Goal: Task Accomplishment & Management: Manage account settings

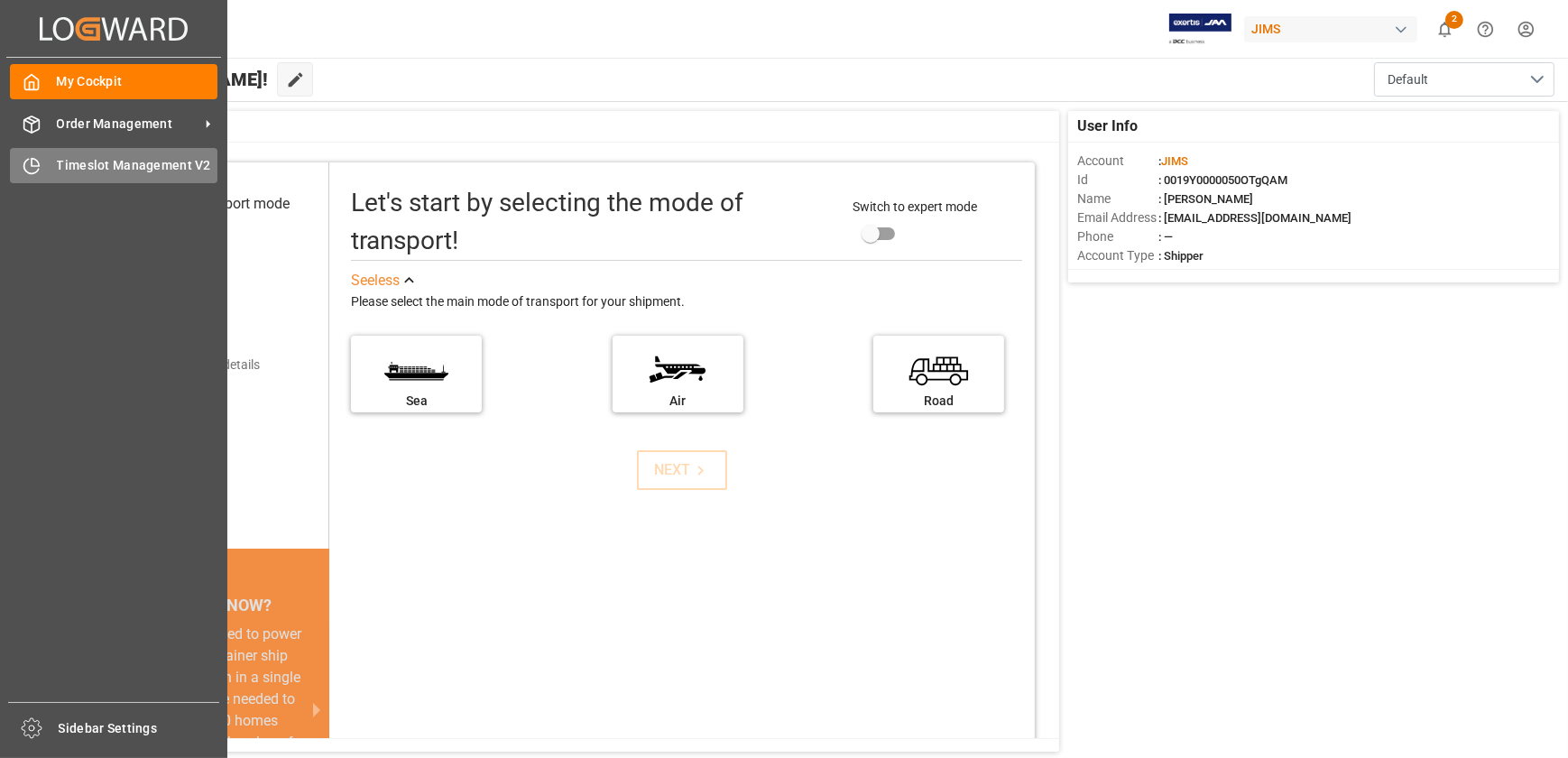
click at [53, 160] on div "Timeslot Management V2 Timeslot Management V2" at bounding box center [113, 165] width 208 height 36
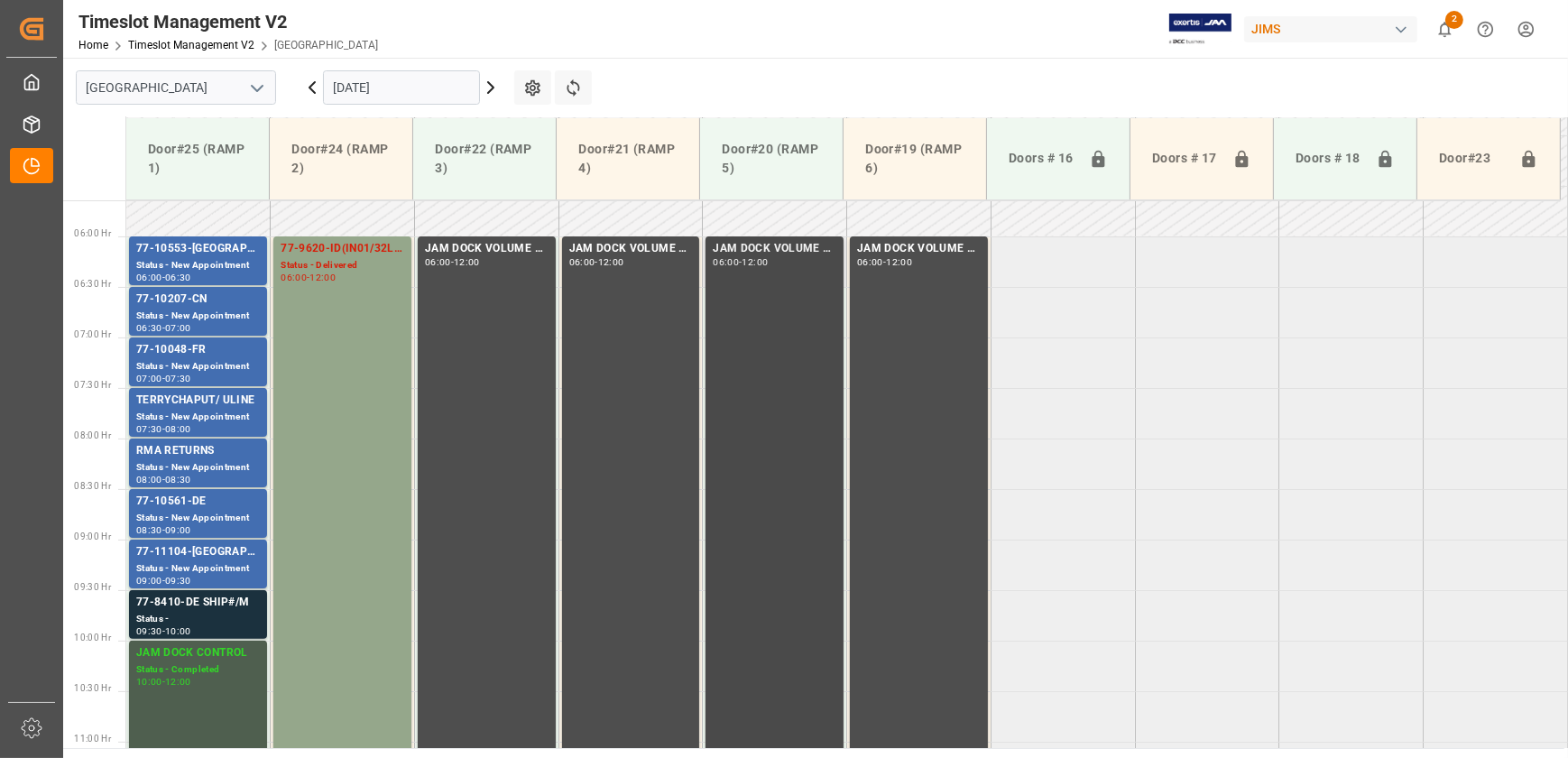
scroll to position [570, 0]
click at [187, 570] on div "Status - New Appointment" at bounding box center [198, 570] width 124 height 15
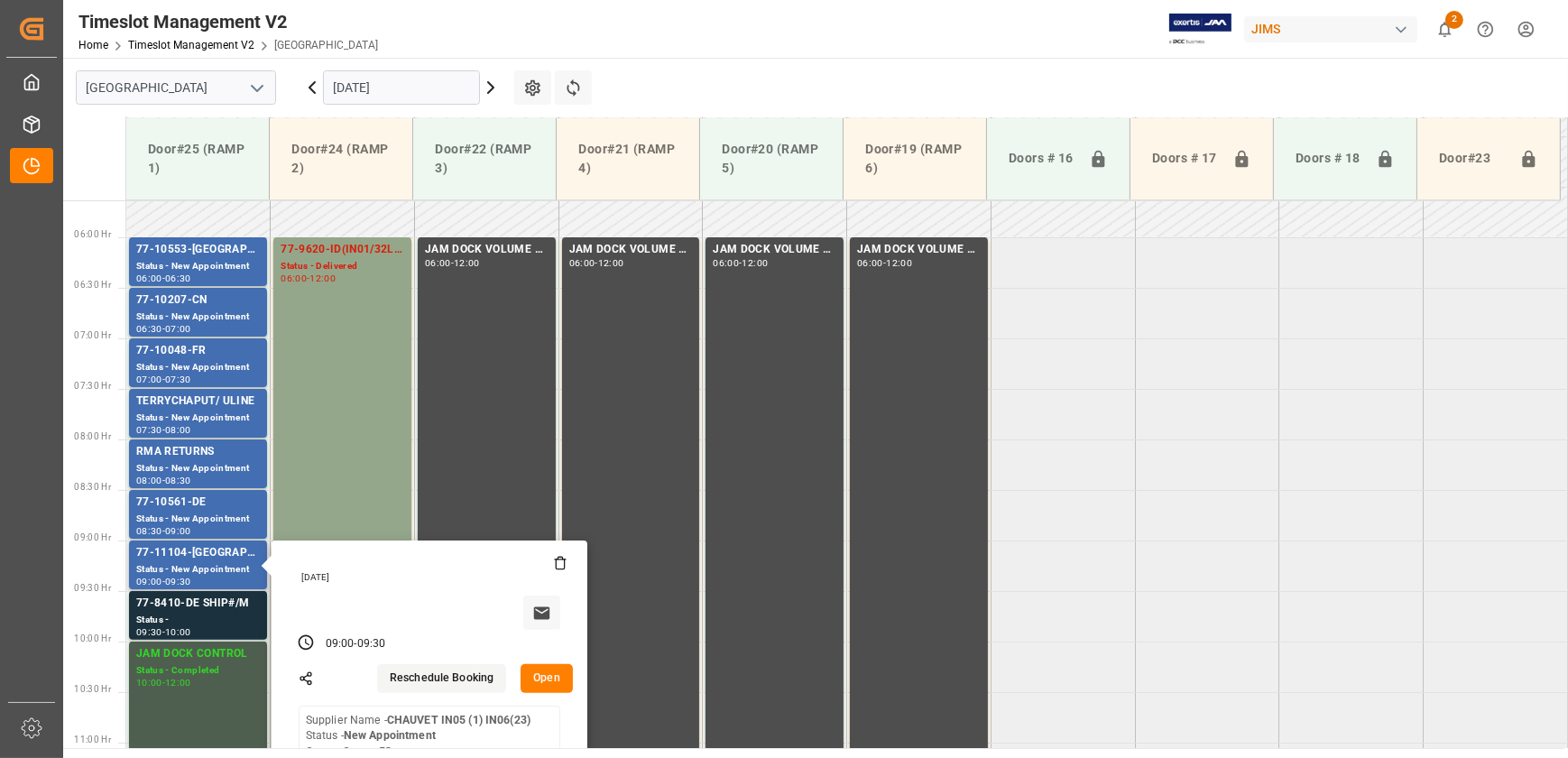
click at [528, 670] on button "Open" at bounding box center [547, 678] width 52 height 29
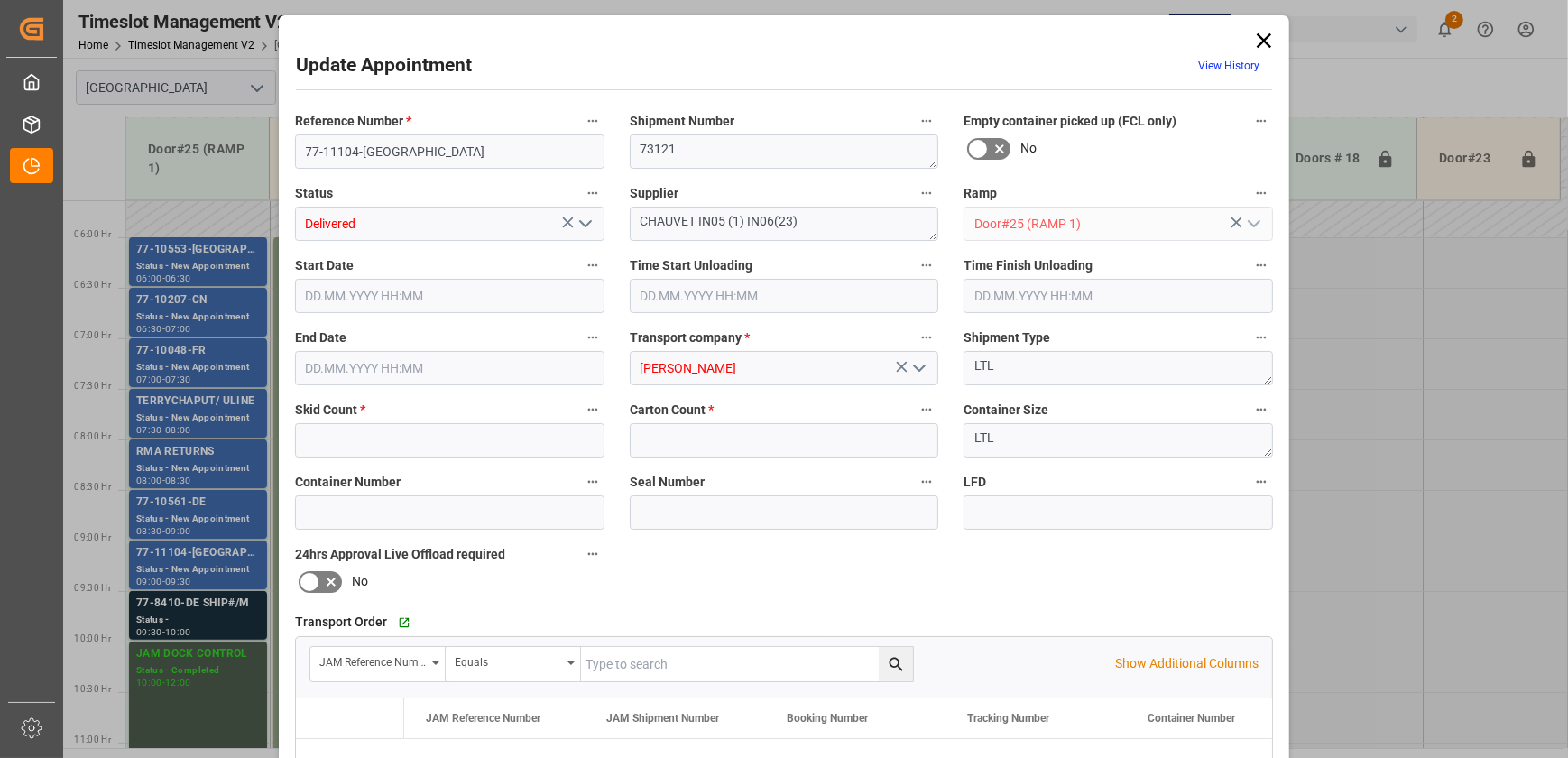
type input "3"
type input "53"
type input "[DATE] 09:00"
type input "[DATE] 08:45"
type input "[DATE] 09:30"
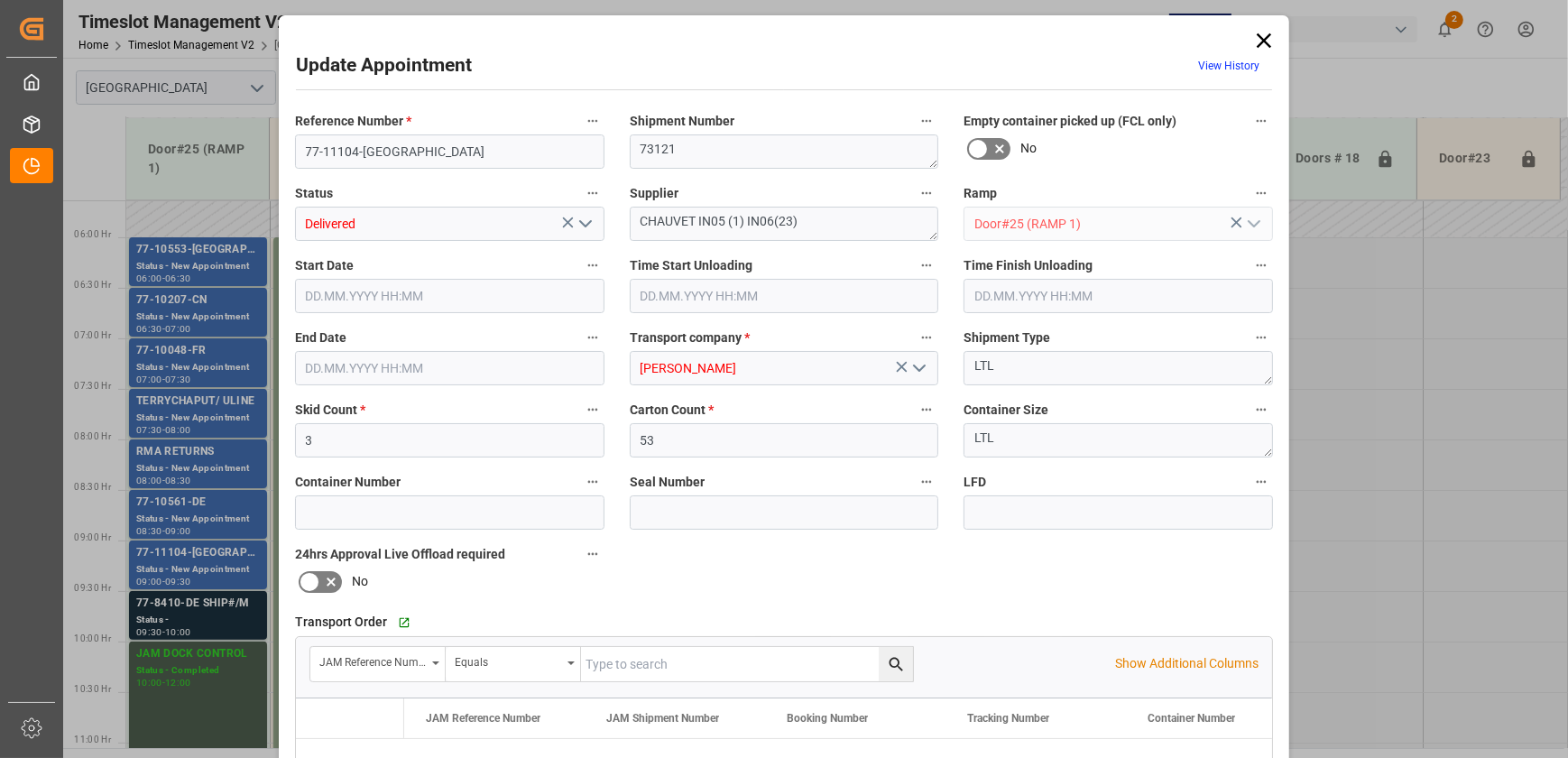
type input "[DATE] 15:19"
click at [1265, 40] on icon at bounding box center [1264, 40] width 25 height 25
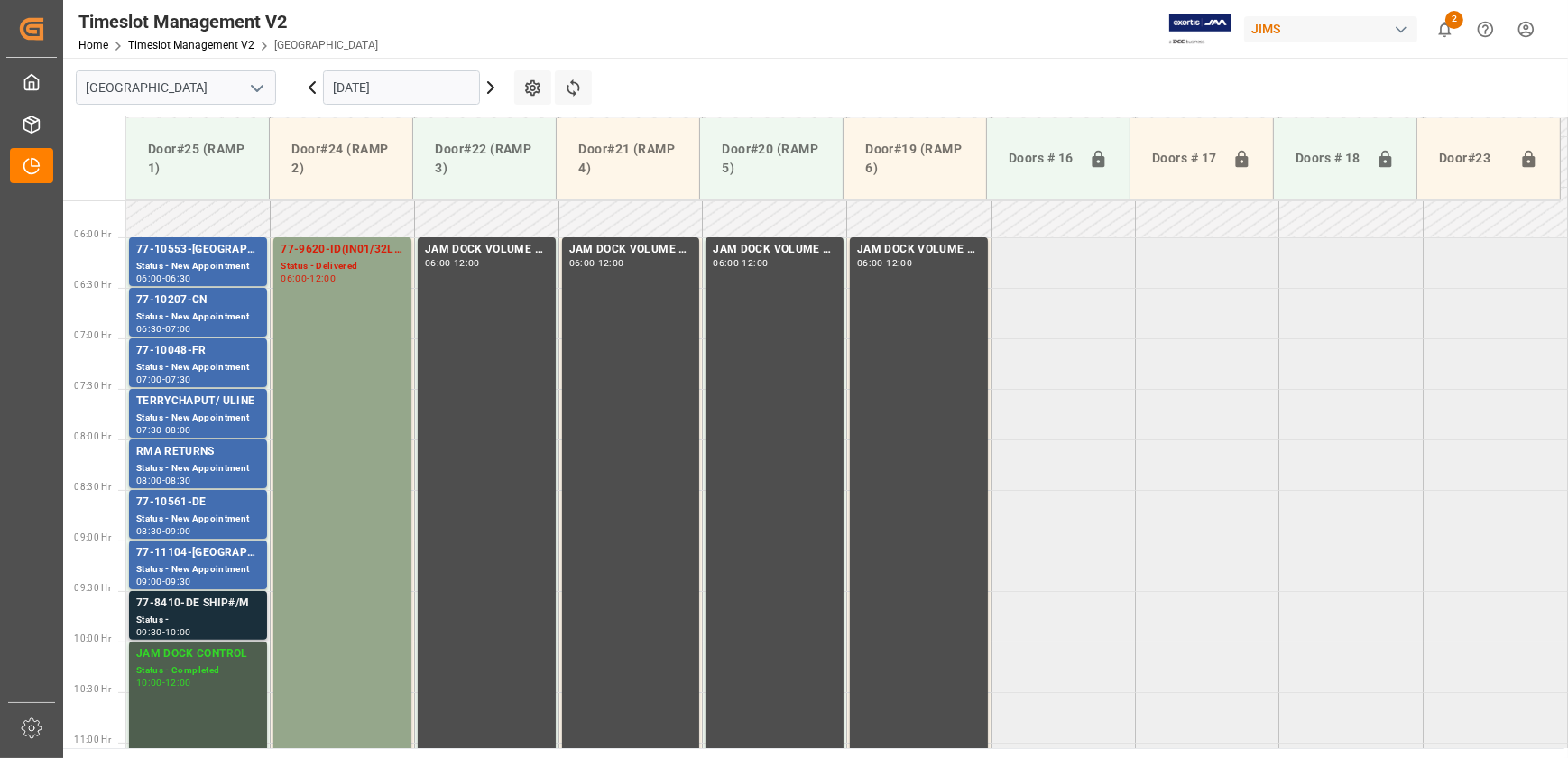
click at [233, 604] on div "77-8410-DE SHIP#/M" at bounding box center [198, 603] width 124 height 18
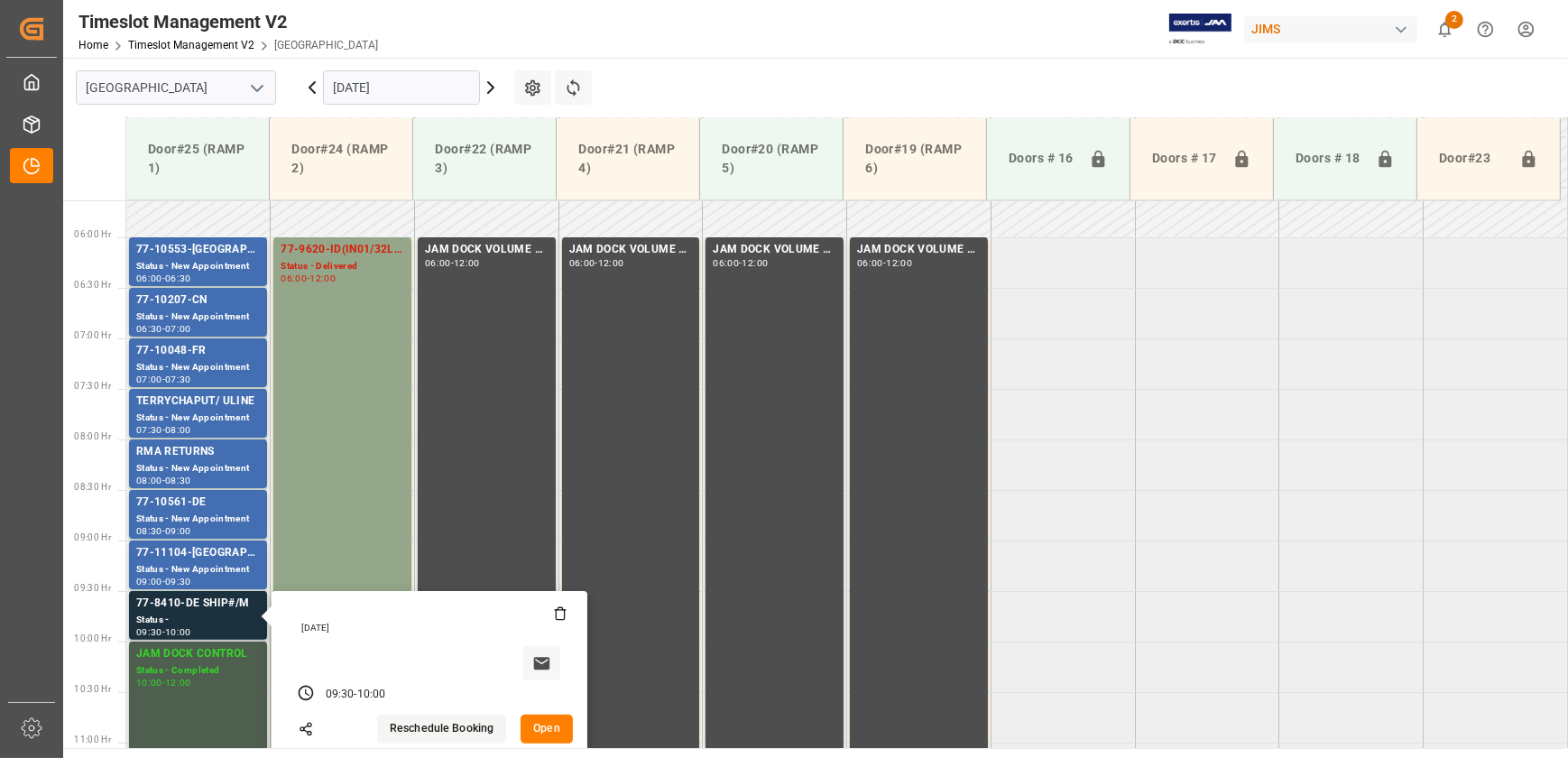
click at [558, 721] on button "Open" at bounding box center [547, 729] width 52 height 29
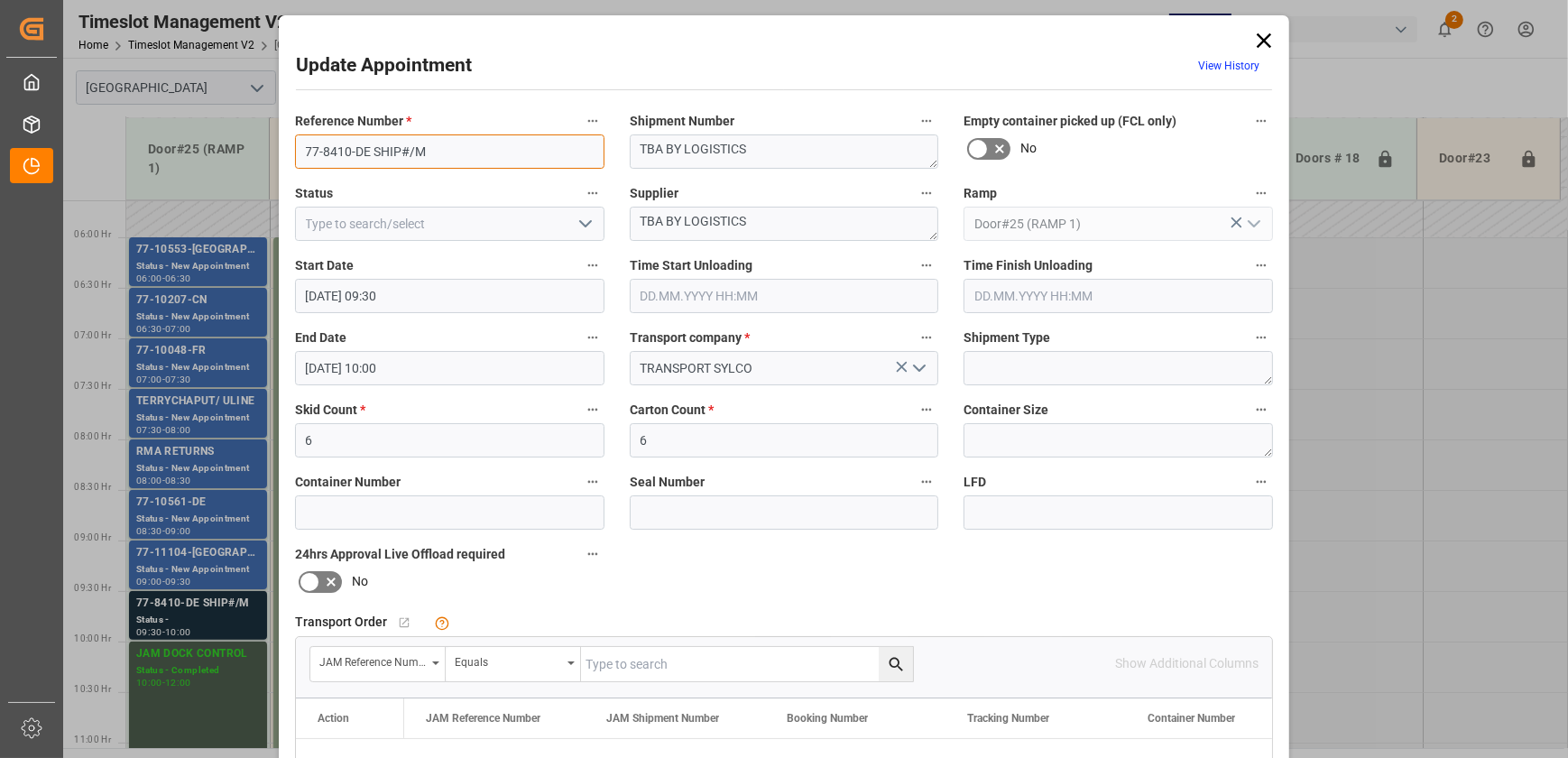
drag, startPoint x: 435, startPoint y: 154, endPoint x: 368, endPoint y: 156, distance: 67.0
click at [368, 156] on input "77-8410-DE SHIP#/M" at bounding box center [450, 152] width 309 height 35
type input "77-8410-SE"
drag, startPoint x: 758, startPoint y: 226, endPoint x: 547, endPoint y: 215, distance: 211.3
click at [547, 215] on div "Reference Number * 77-8410-SE Shipment Number TBA BY LOGISTICS Empty container …" at bounding box center [784, 557] width 1003 height 909
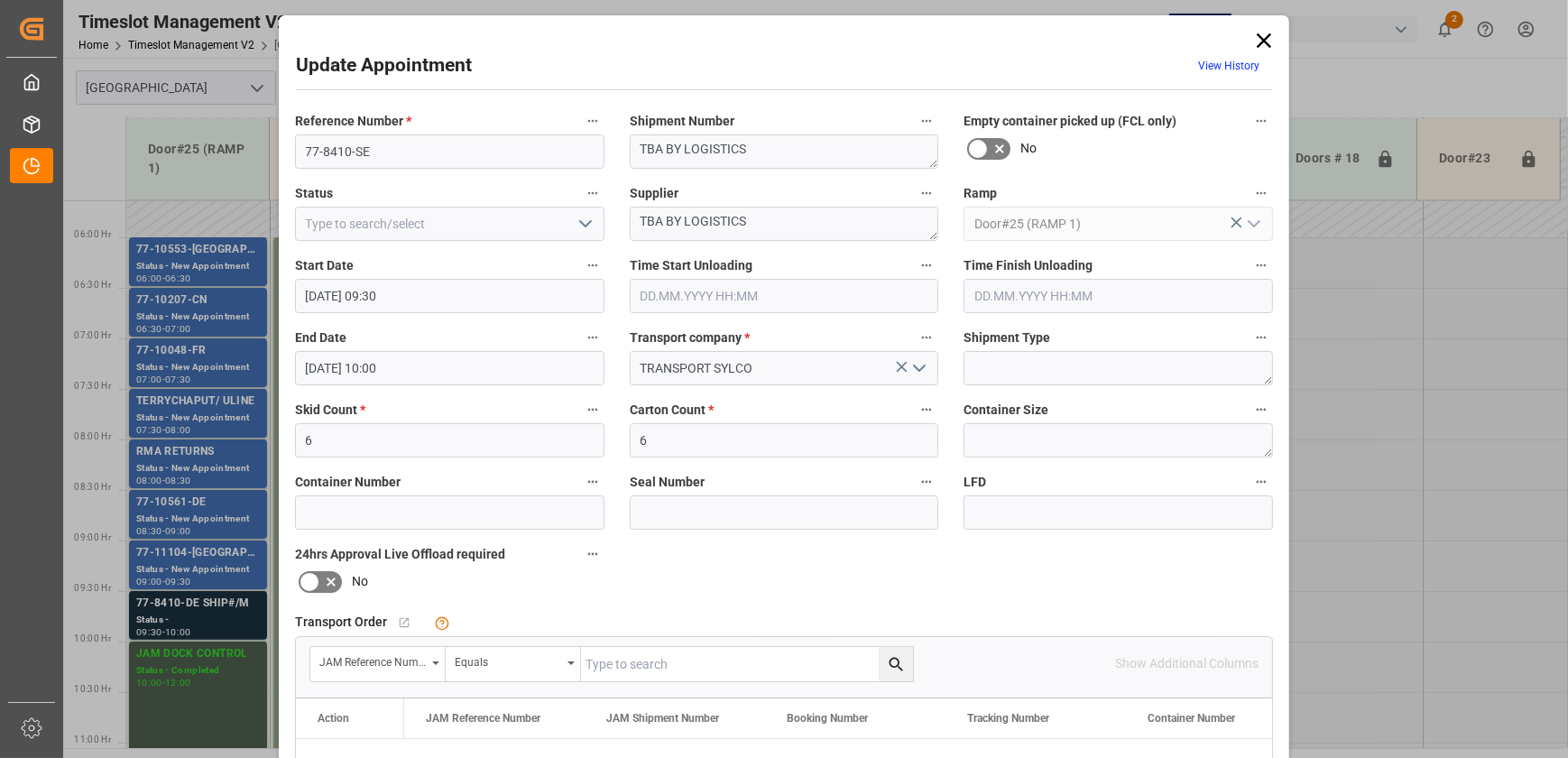
click at [1266, 39] on icon at bounding box center [1264, 40] width 25 height 25
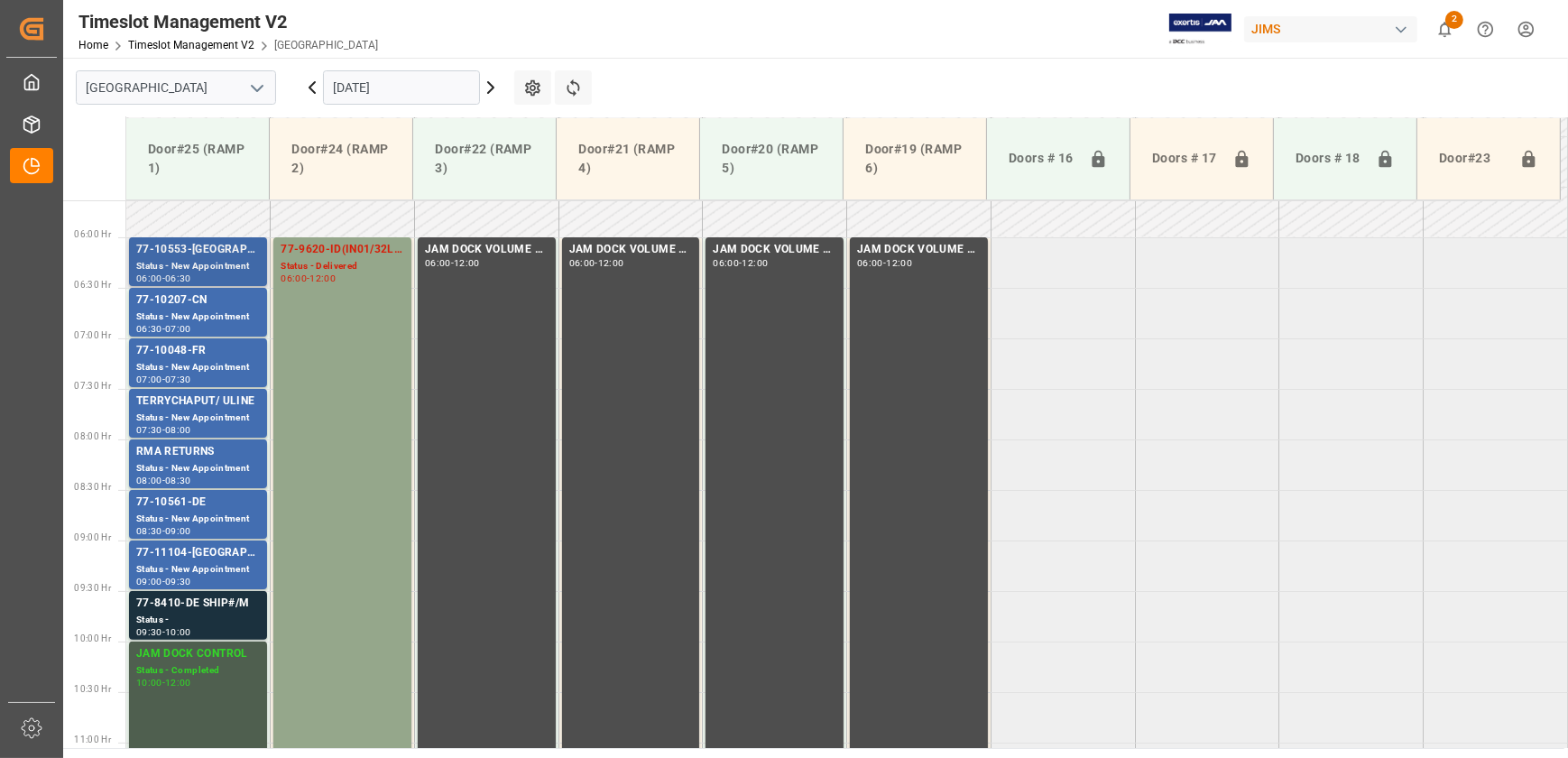
click at [233, 257] on div "77-10553-[GEOGRAPHIC_DATA]" at bounding box center [198, 250] width 124 height 18
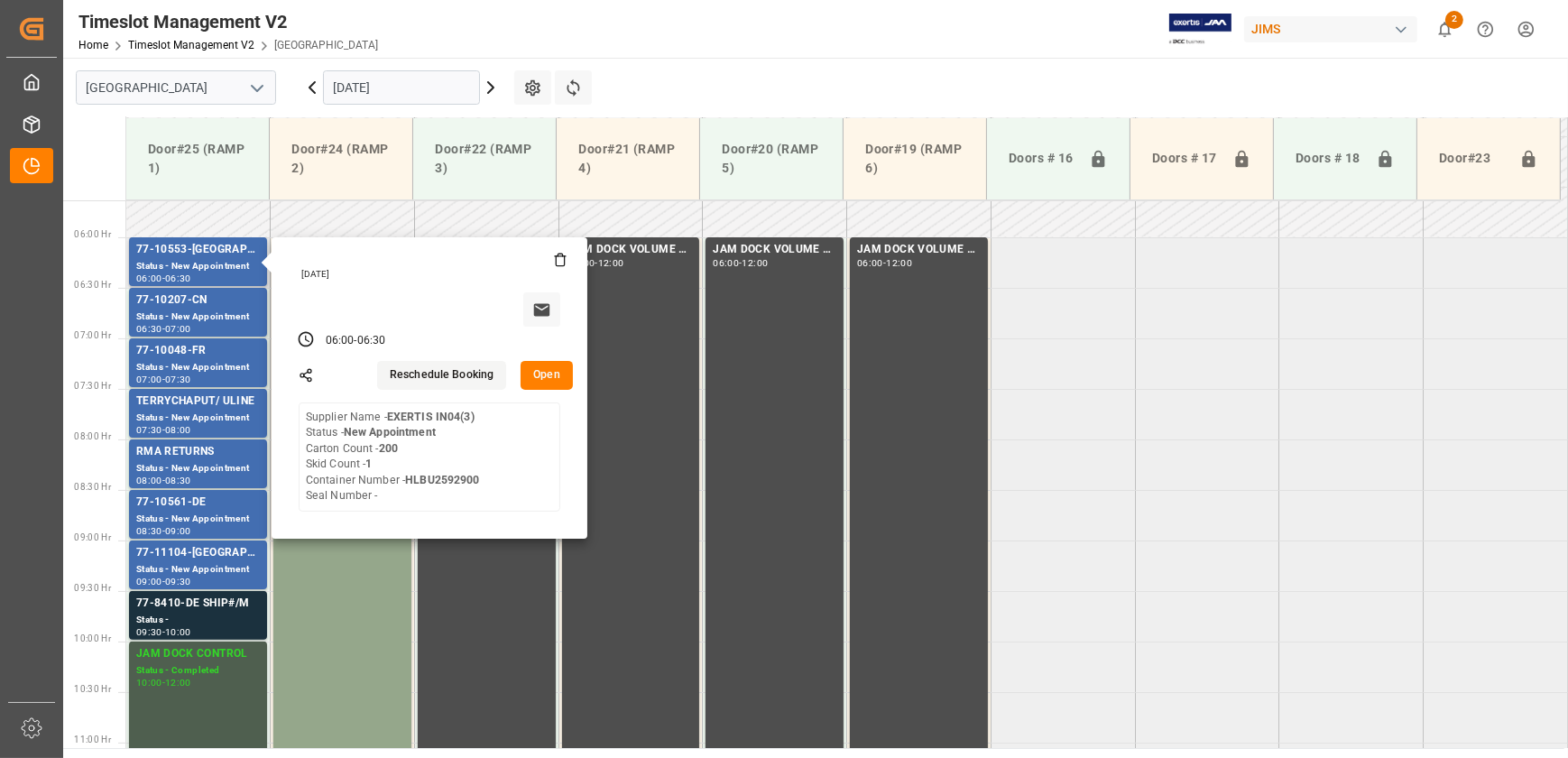
click at [546, 370] on button "Open" at bounding box center [547, 376] width 52 height 29
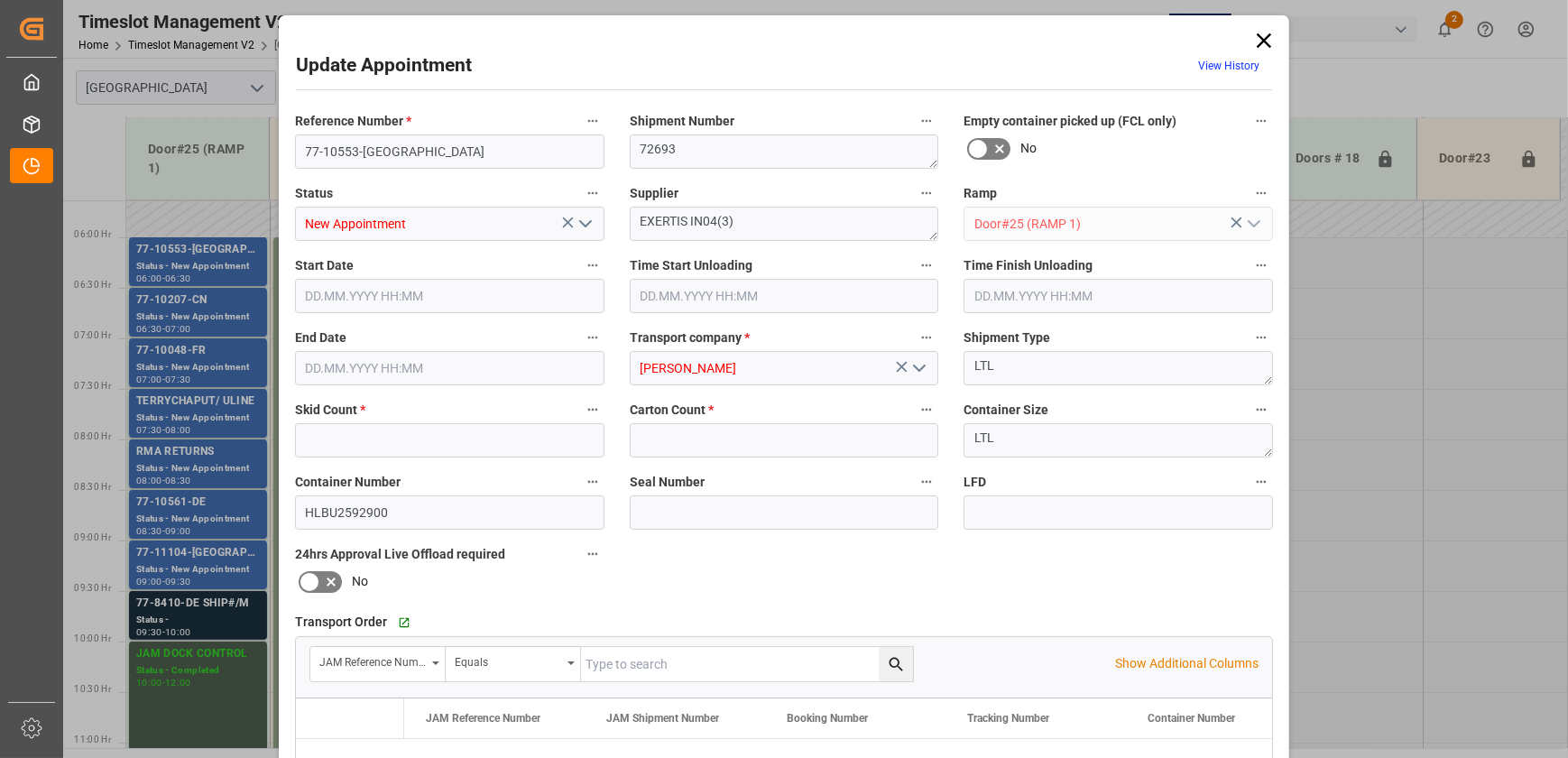
type input "1"
type input "200"
type input "[DATE] 06:00"
type input "[DATE] 06:30"
type input "[DATE] 14:49"
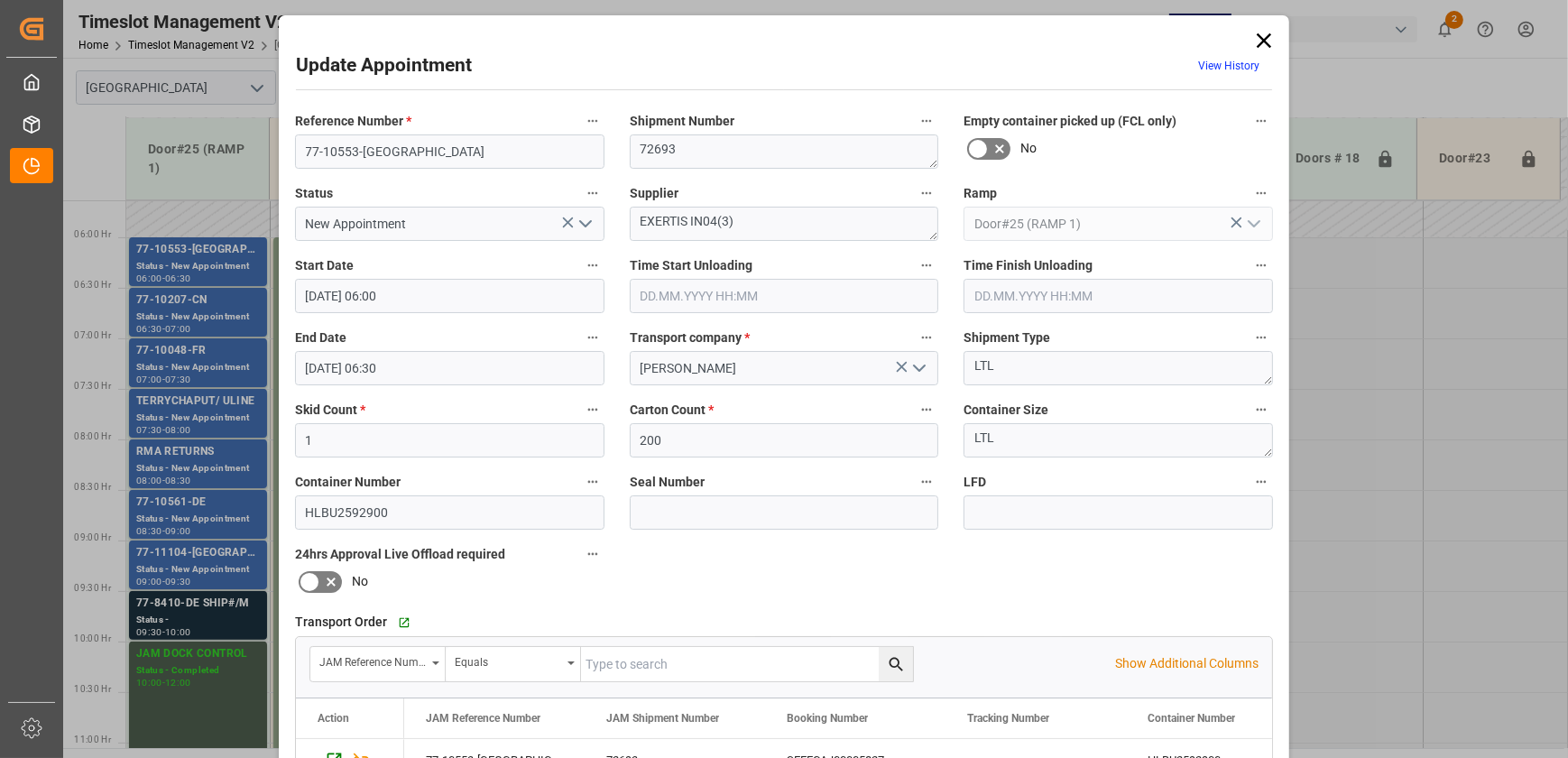
click at [583, 219] on icon "open menu" at bounding box center [585, 224] width 22 height 22
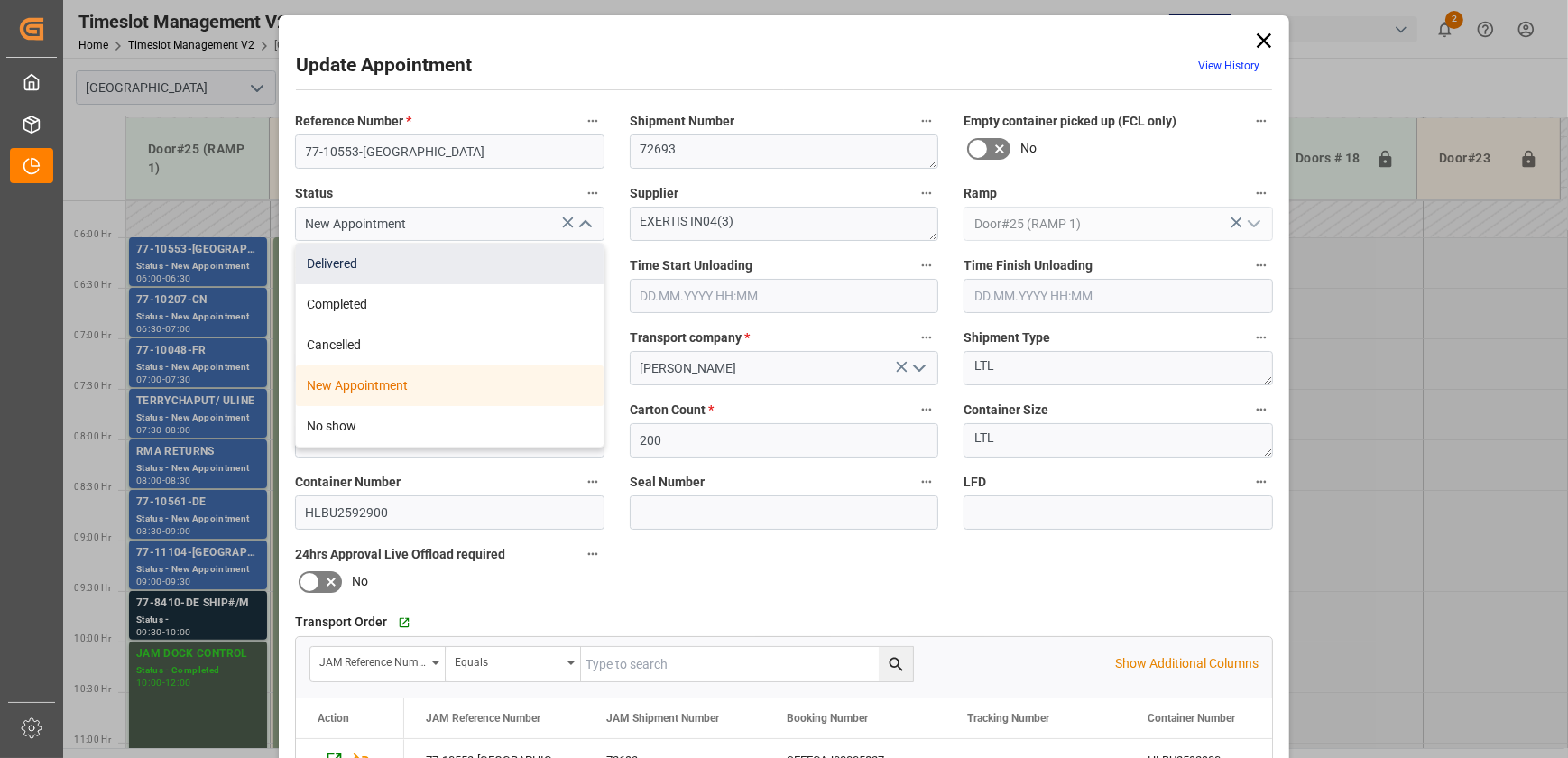
click at [527, 261] on div "Delivered" at bounding box center [450, 264] width 307 height 40
type input "Delivered"
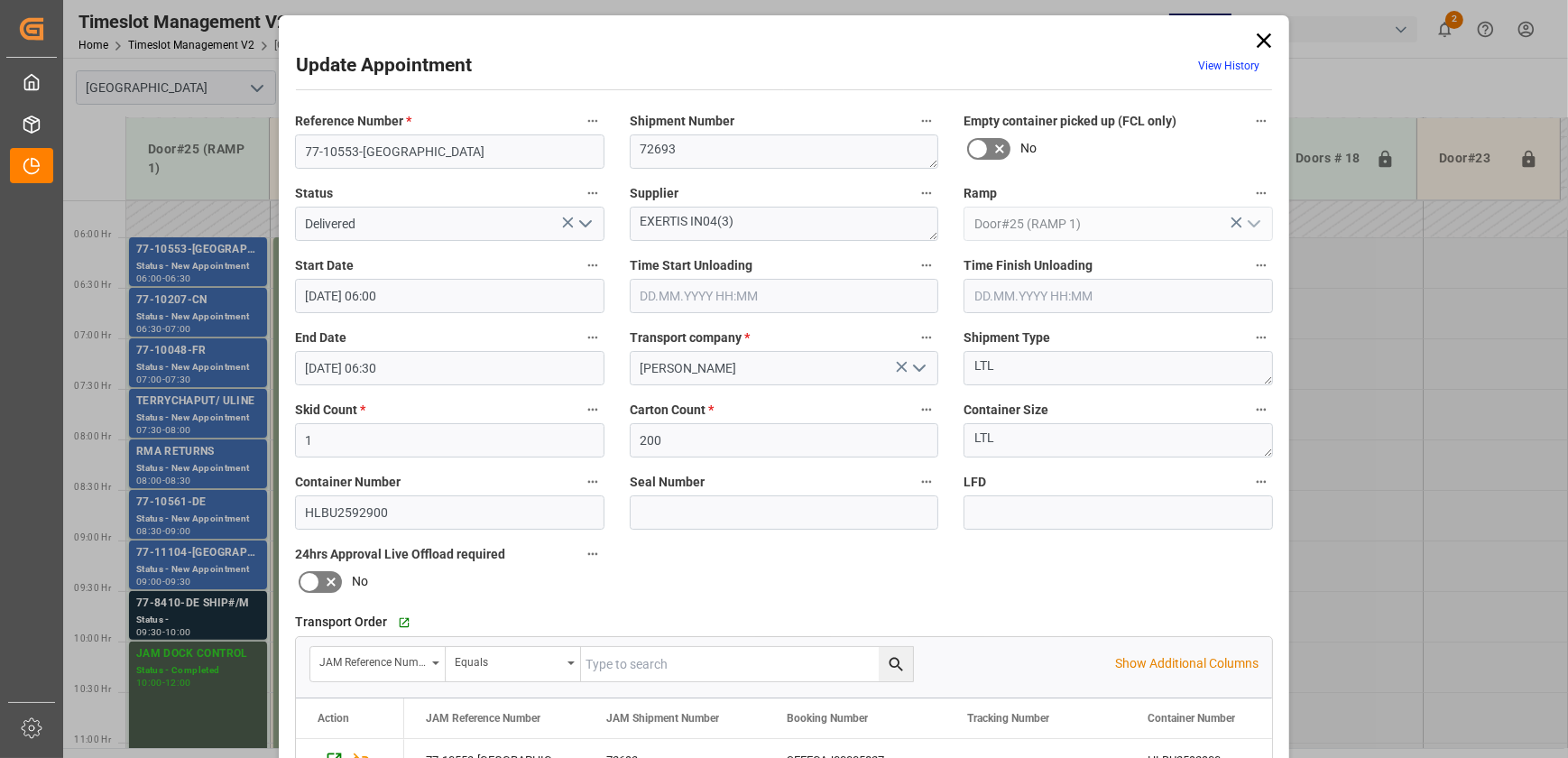
click at [785, 306] on input "text" at bounding box center [785, 296] width 309 height 35
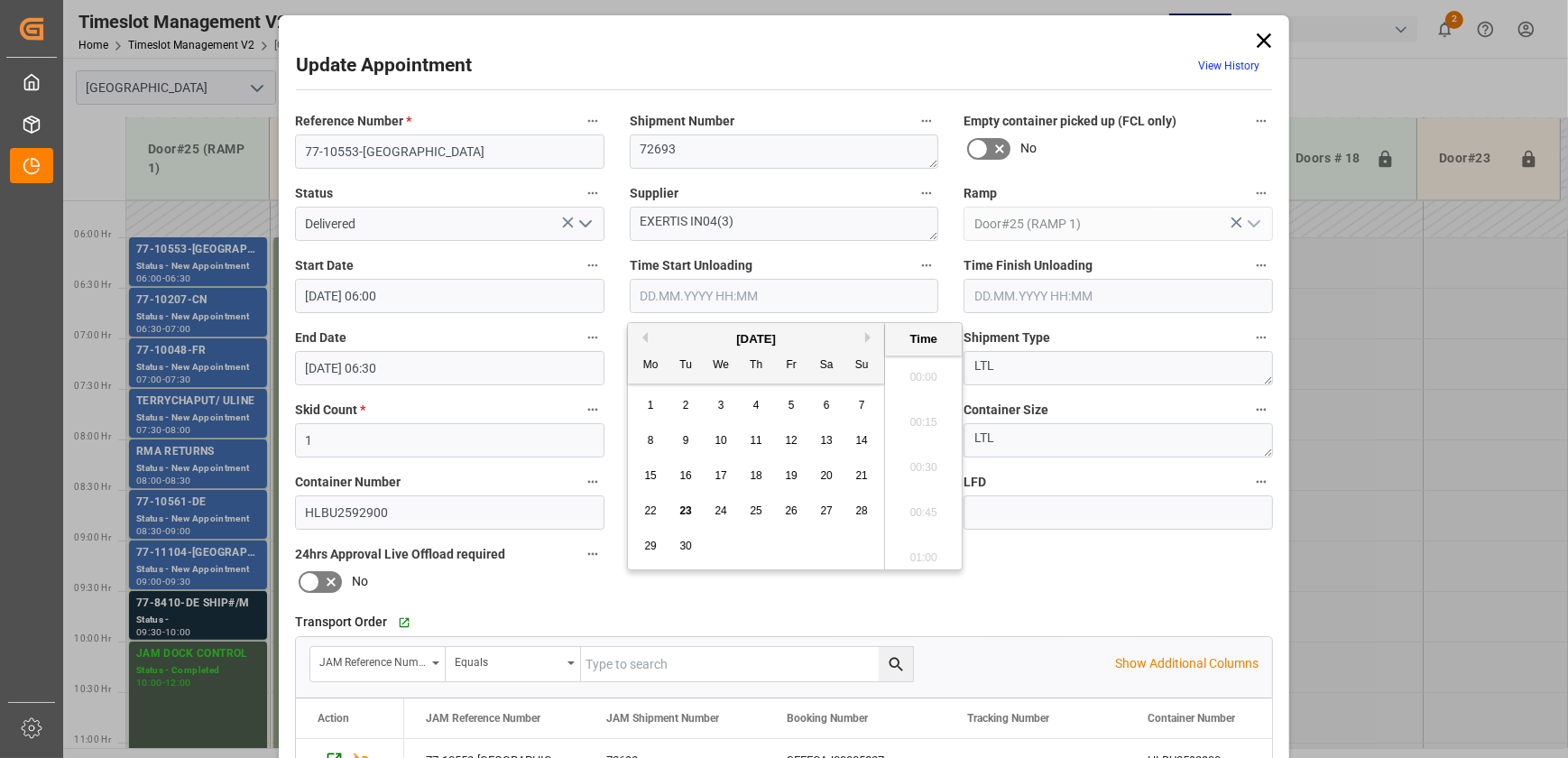
scroll to position [1494, 0]
click at [682, 509] on span "23" at bounding box center [685, 510] width 12 height 12
click at [927, 455] on li "08:45" at bounding box center [923, 462] width 77 height 45
type input "[DATE] 08:45"
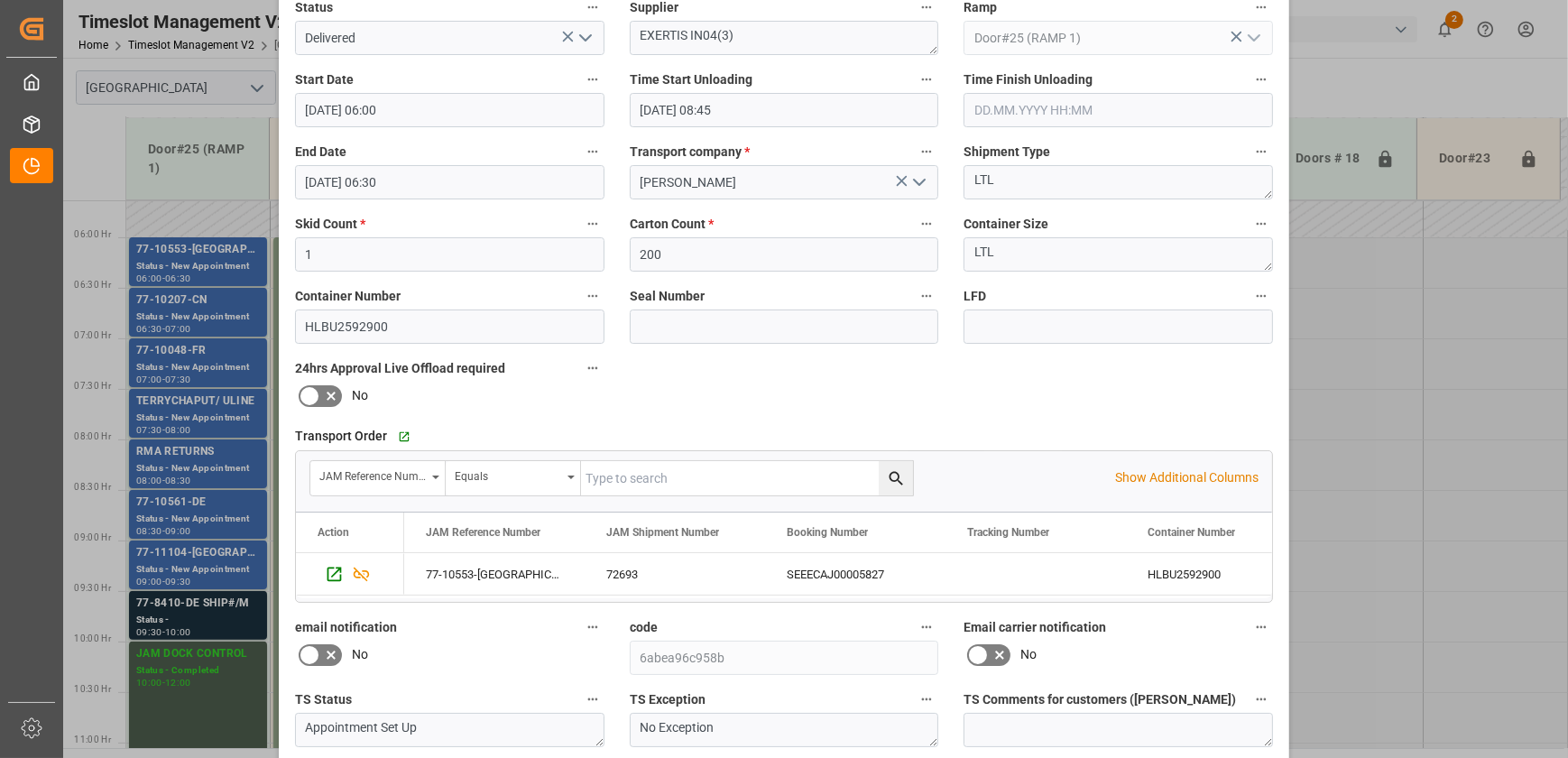
scroll to position [337, 0]
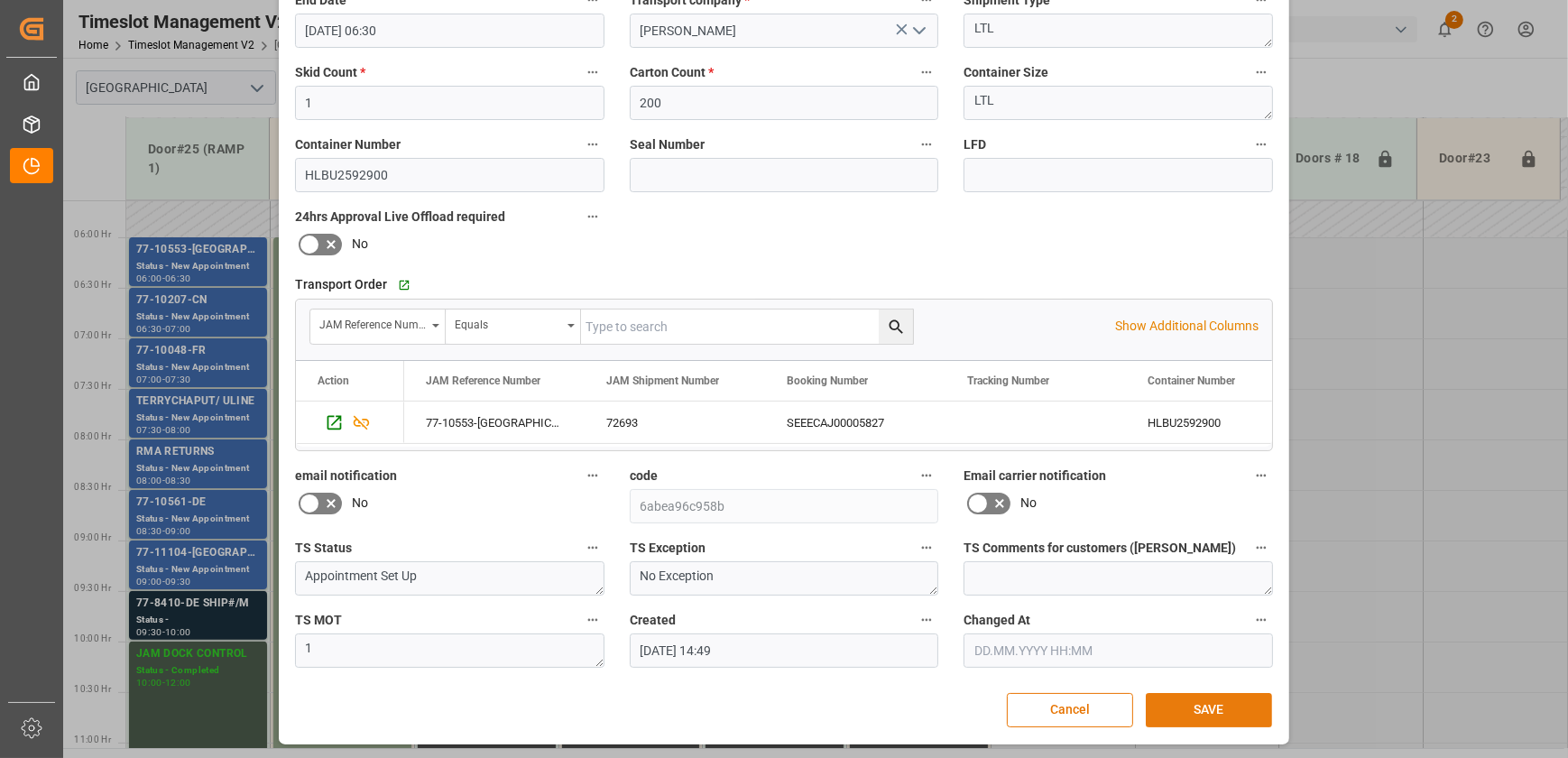
click at [1209, 713] on button "SAVE" at bounding box center [1209, 710] width 126 height 35
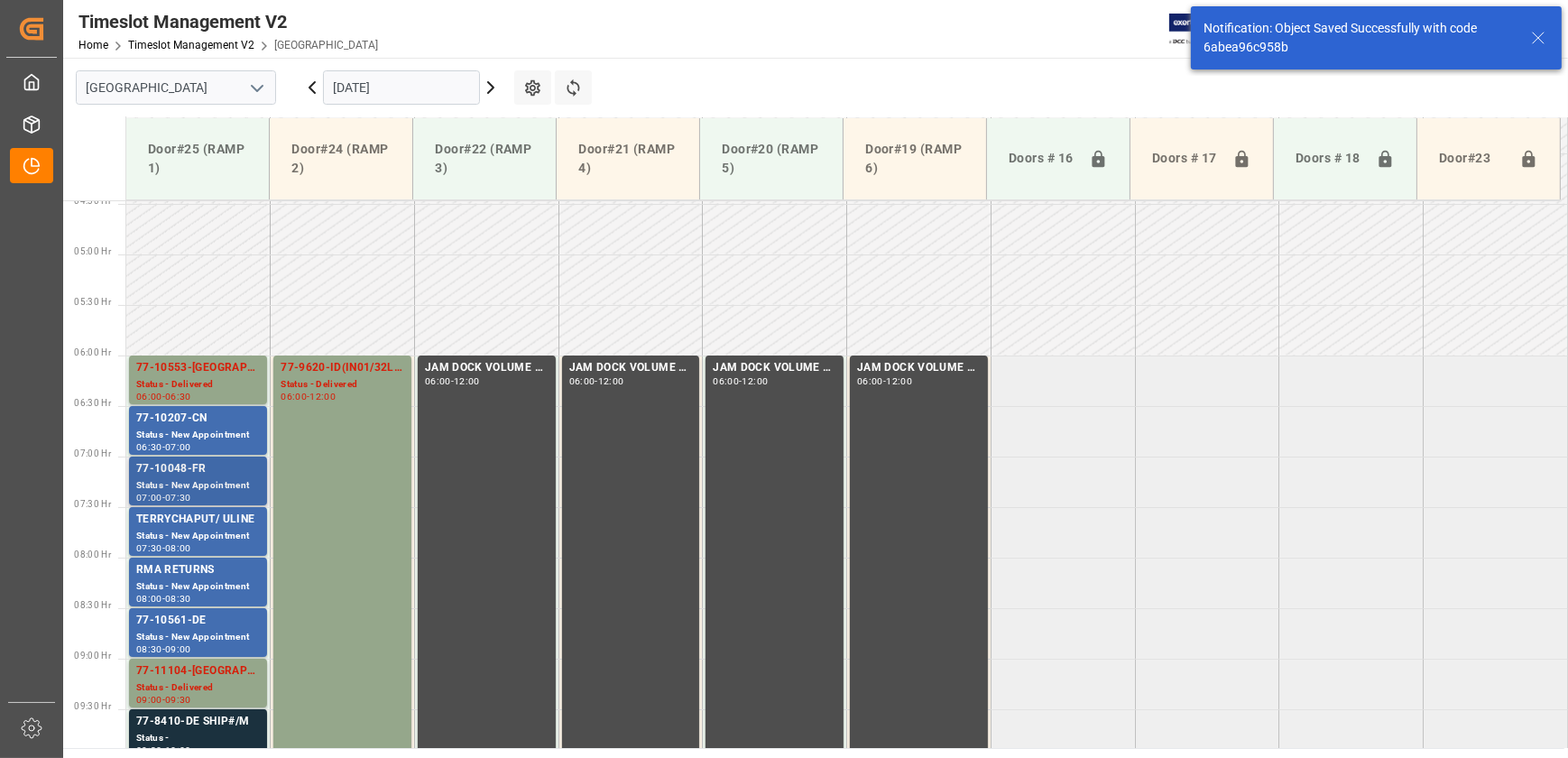
scroll to position [512, 0]
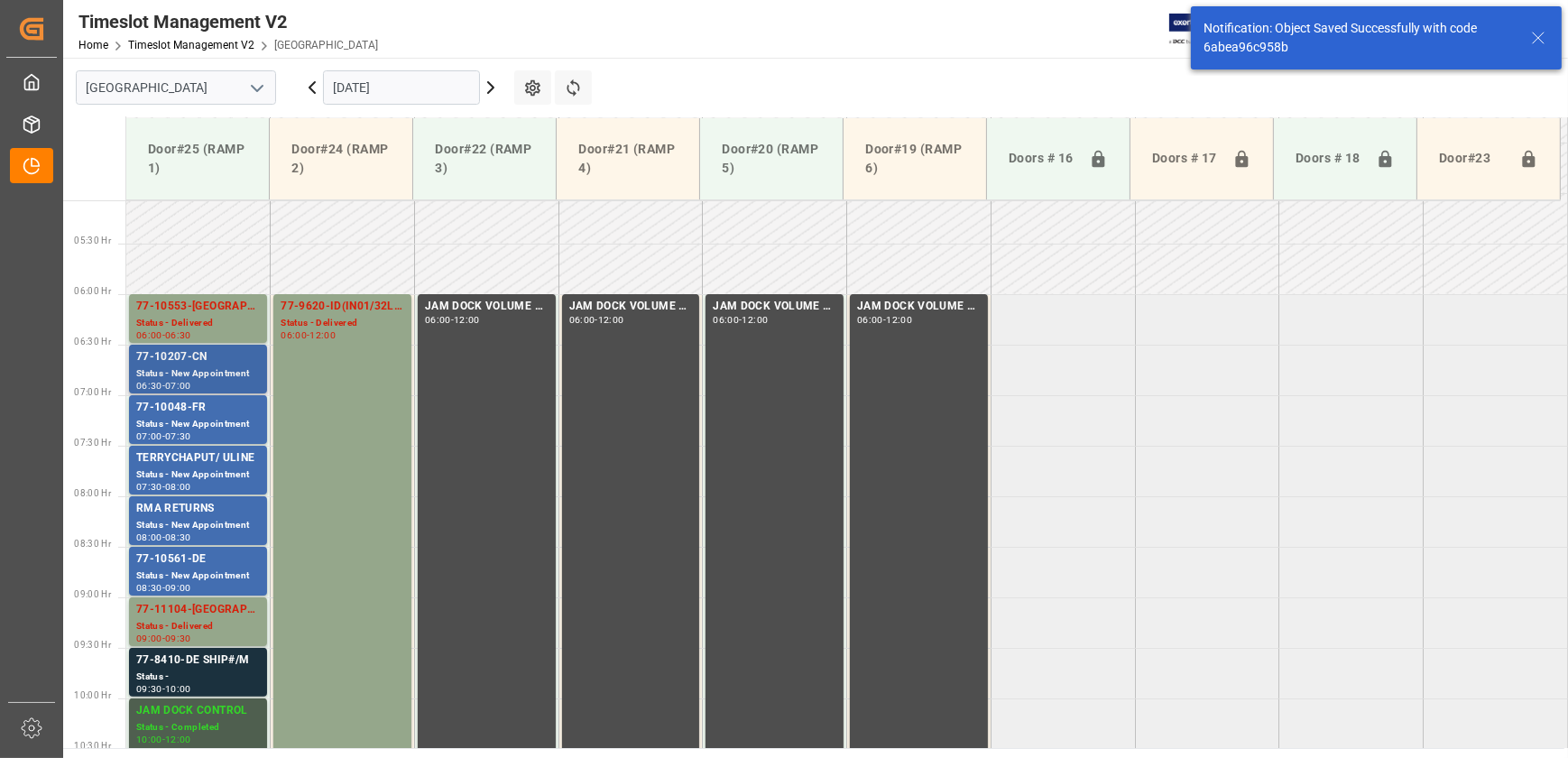
click at [226, 373] on div "Status - New Appointment" at bounding box center [198, 374] width 124 height 15
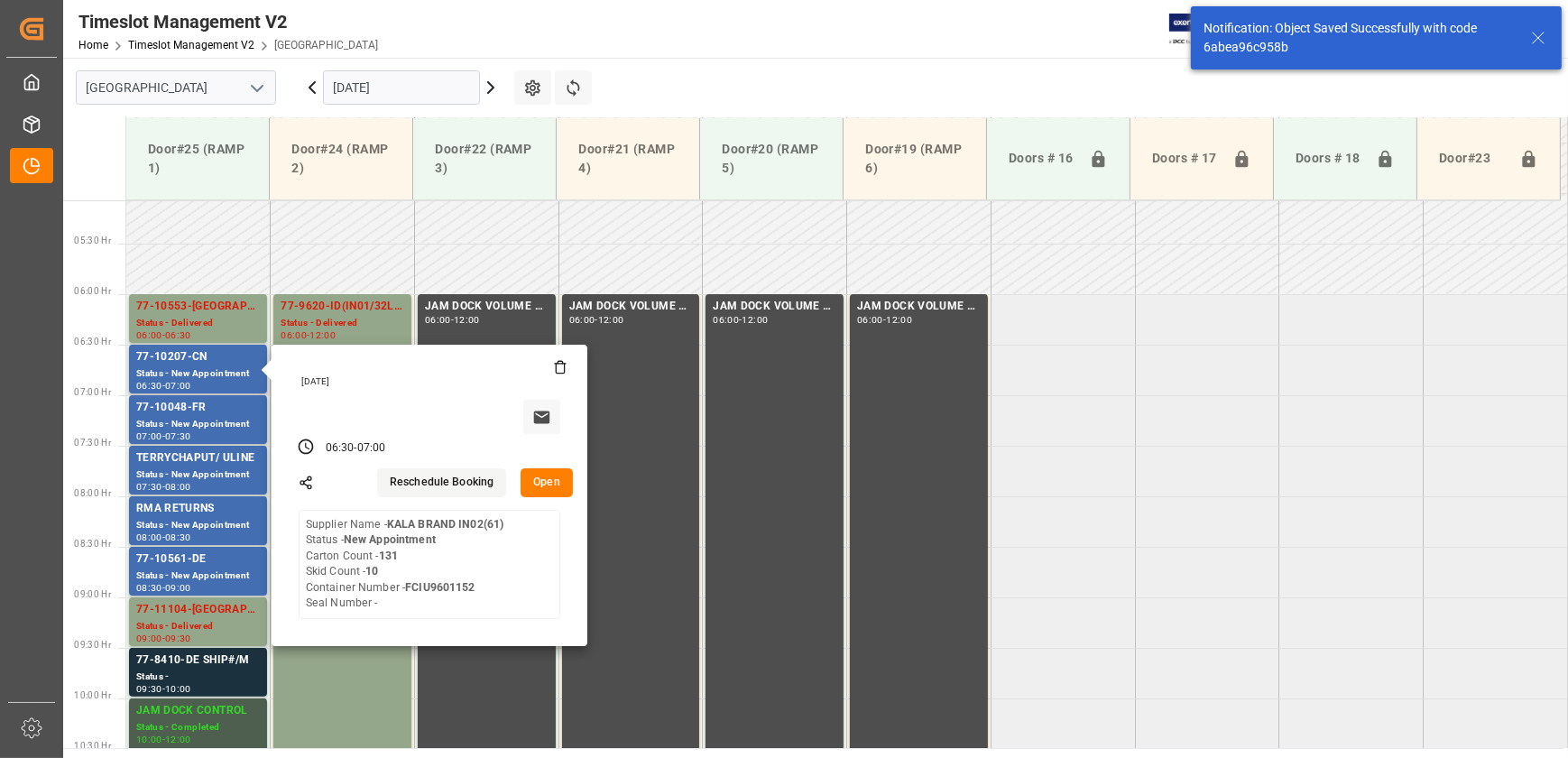
click at [534, 482] on button "Open" at bounding box center [547, 482] width 52 height 29
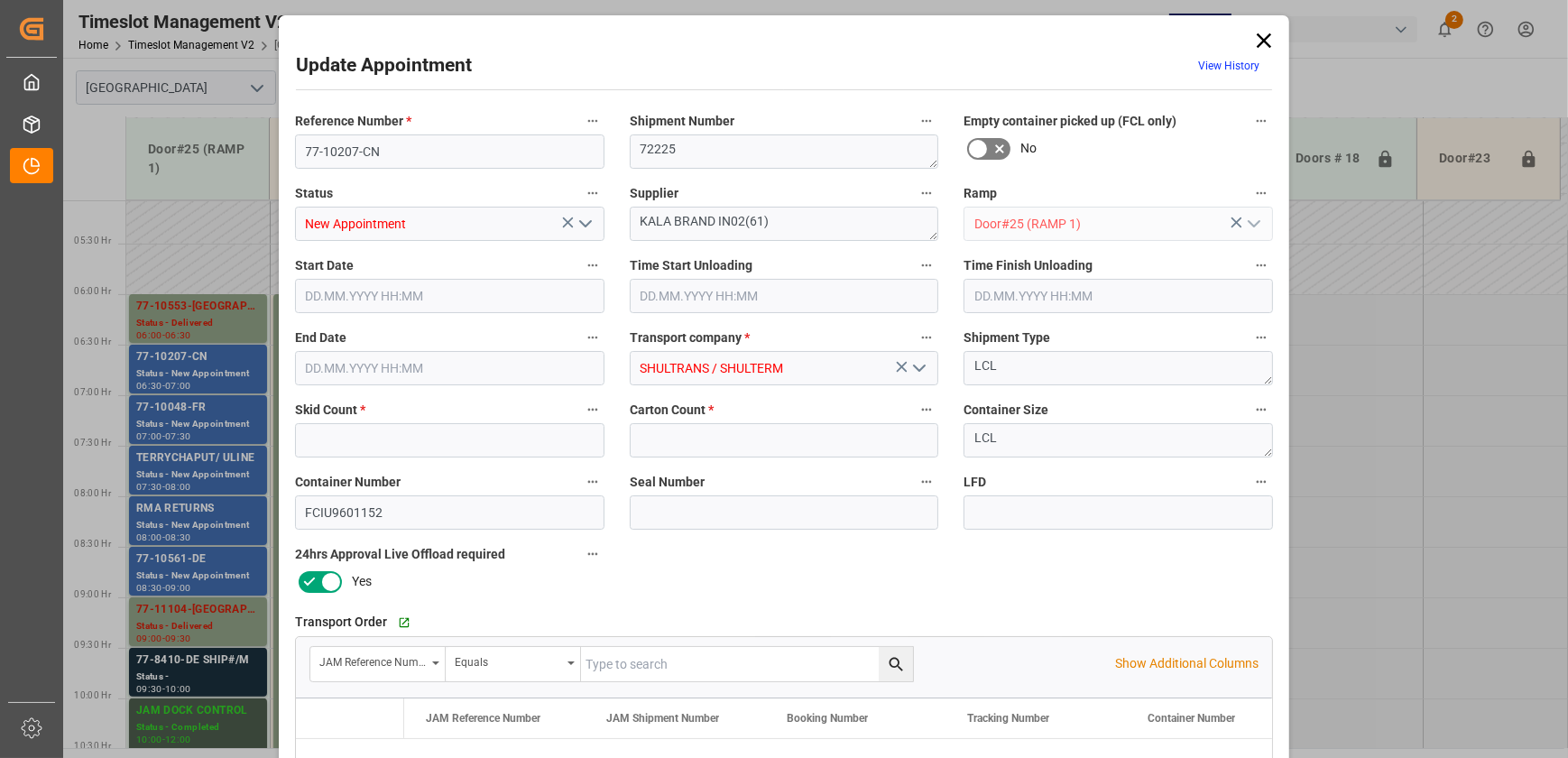
type input "10"
type input "131"
type input "[DATE] 06:30"
type input "[DATE] 07:00"
type input "[DATE] 11:38"
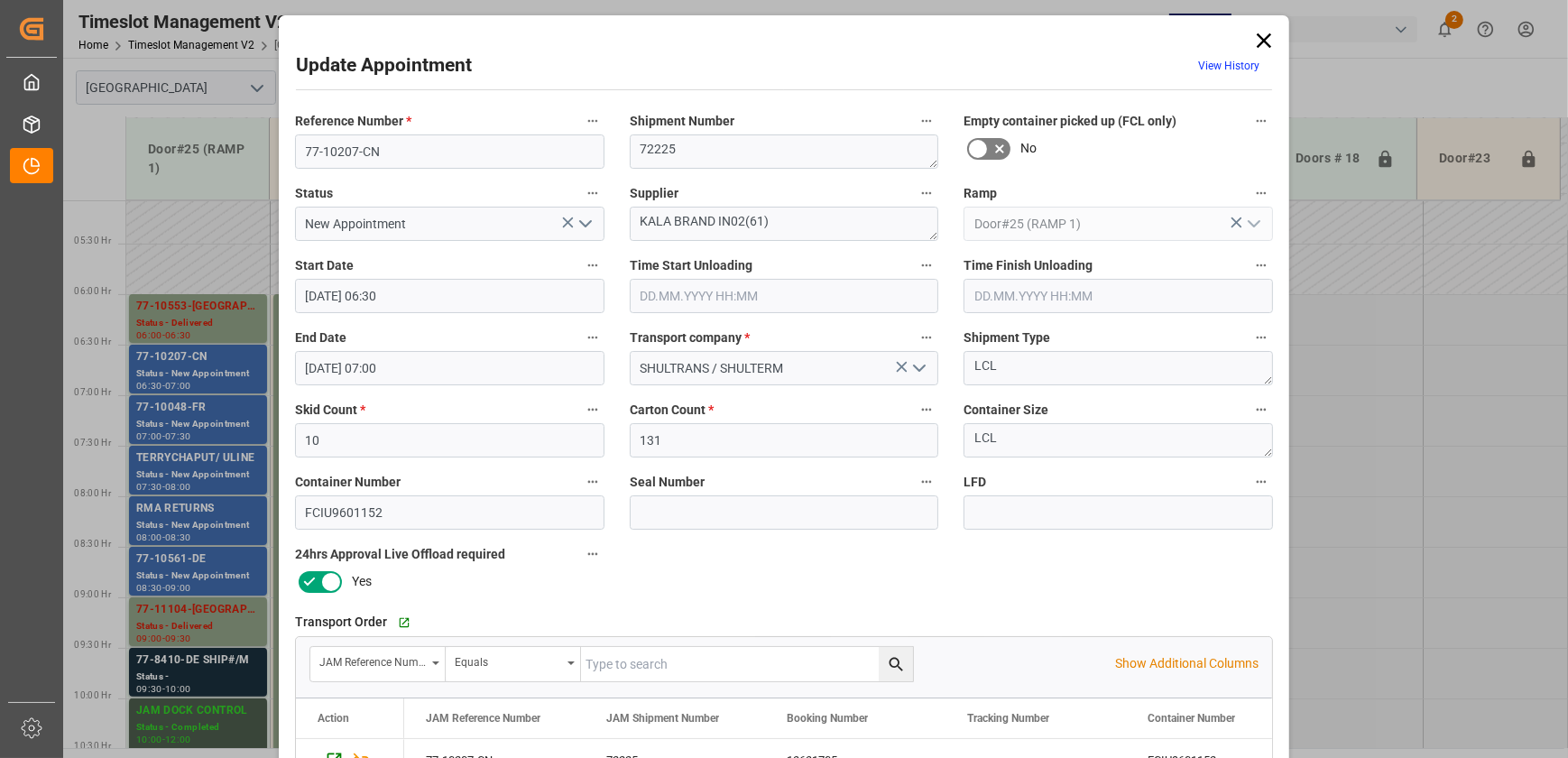
click at [216, 428] on div "Update Appointment View History Reference Number * 77-10207-CN Shipment Number …" at bounding box center [784, 379] width 1568 height 758
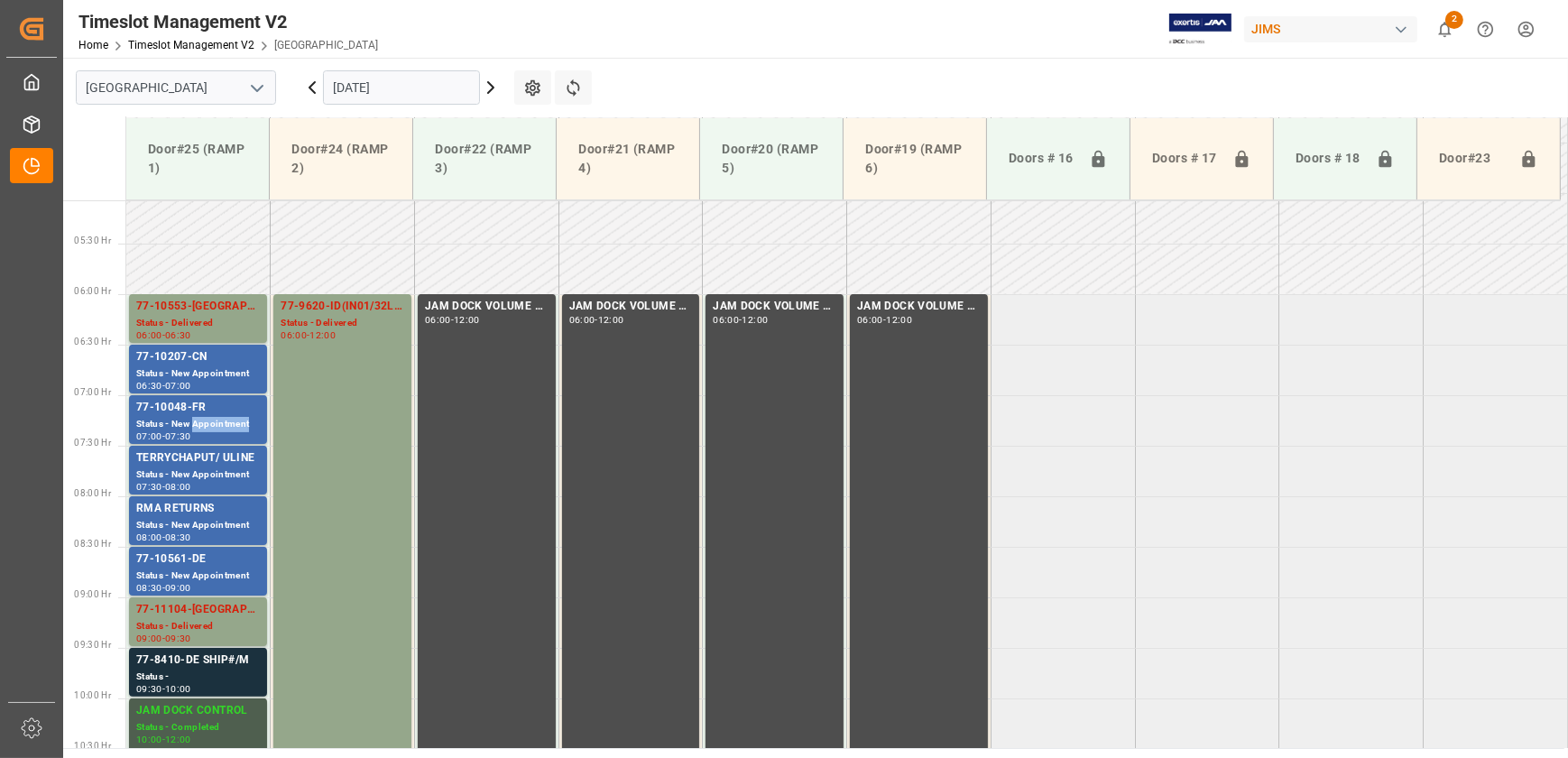
click at [216, 428] on div "Status - New Appointment" at bounding box center [198, 425] width 124 height 15
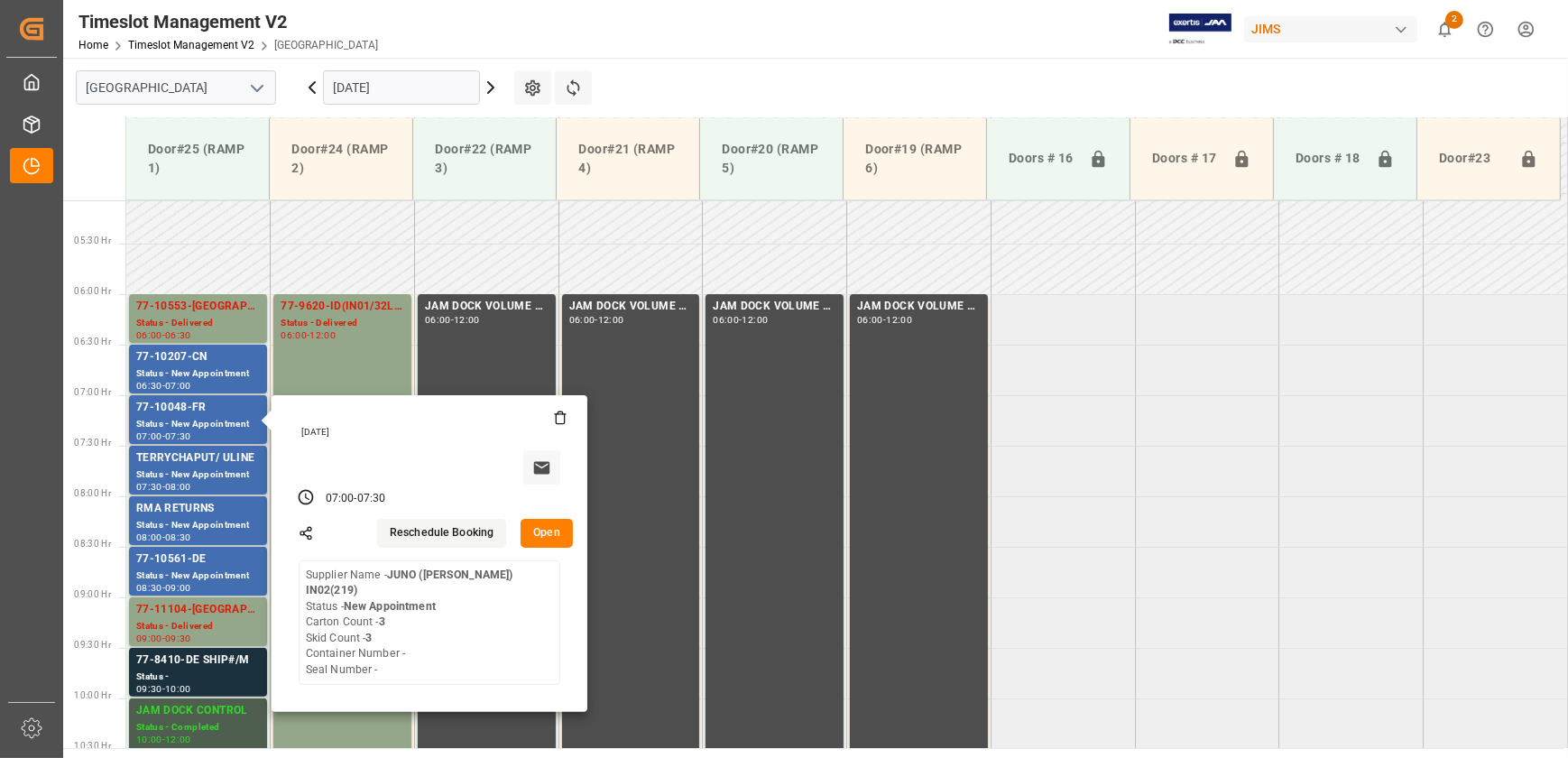
click at [555, 523] on button "Open" at bounding box center [547, 533] width 52 height 29
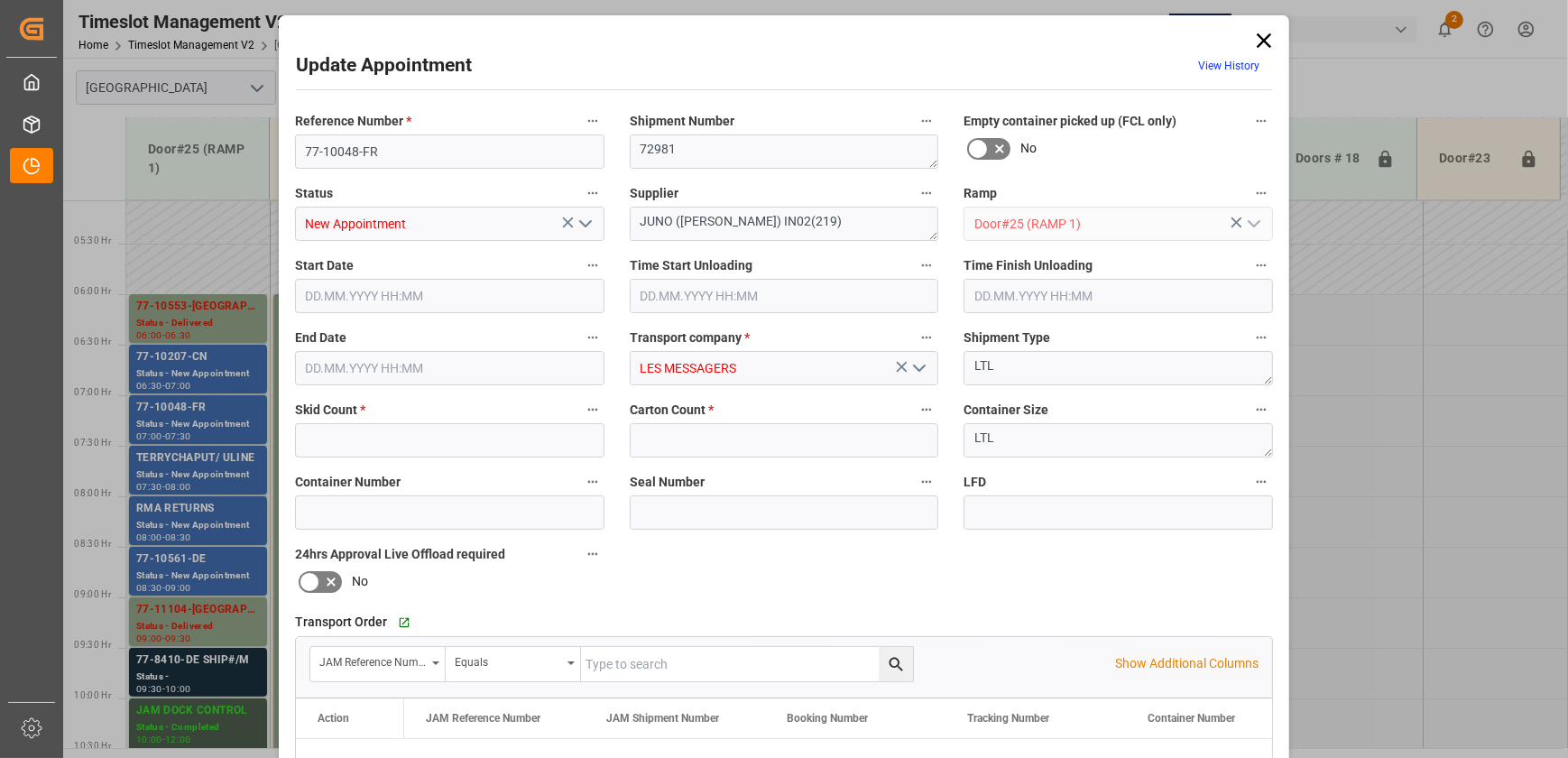
type input "3"
type input "[DATE] 07:00"
type input "[DATE] 07:30"
type input "[DATE] 22:56"
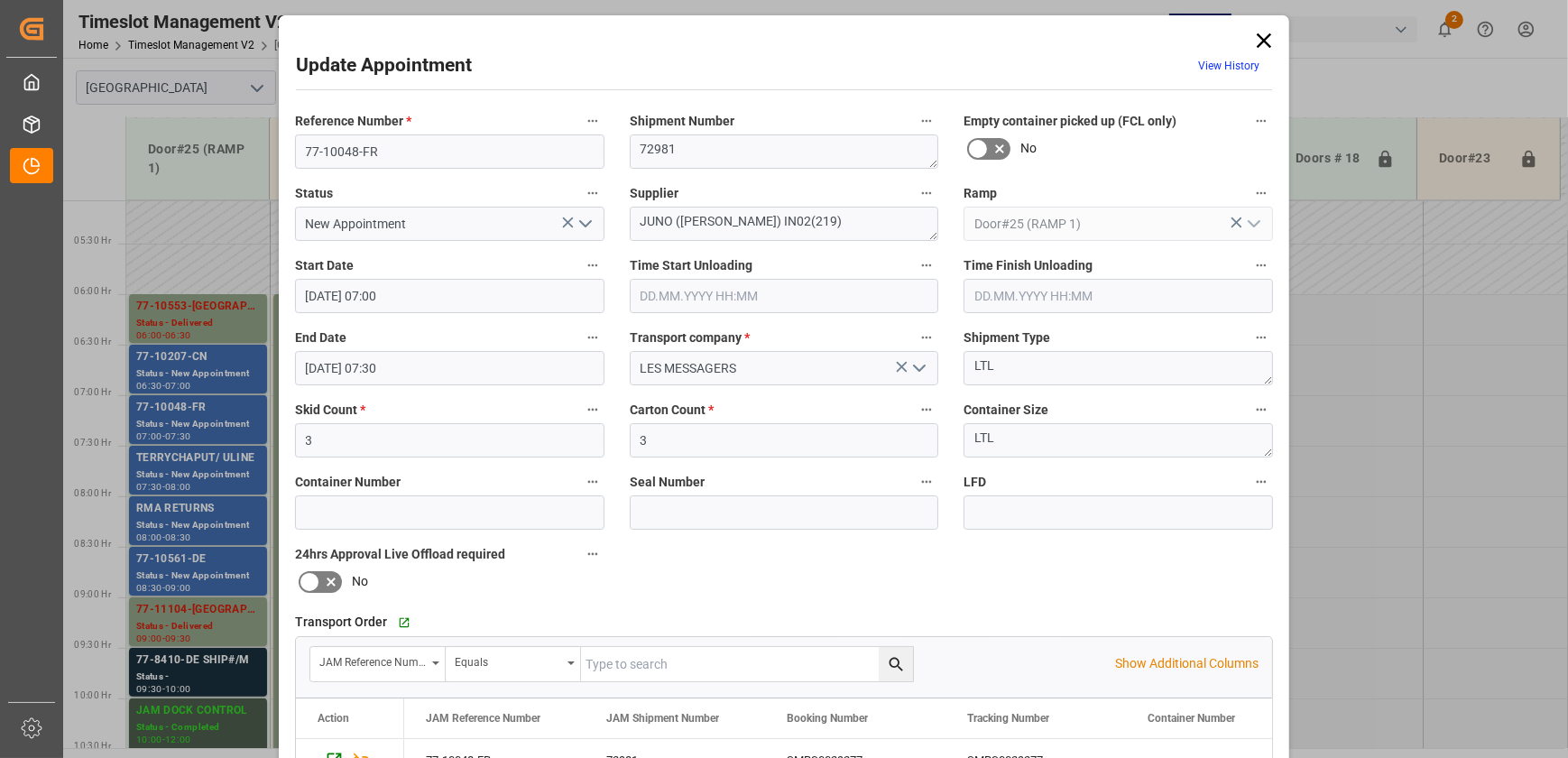
click at [198, 556] on div "Update Appointment View History Reference Number * 77-10048-FR Shipment Number …" at bounding box center [784, 379] width 1568 height 758
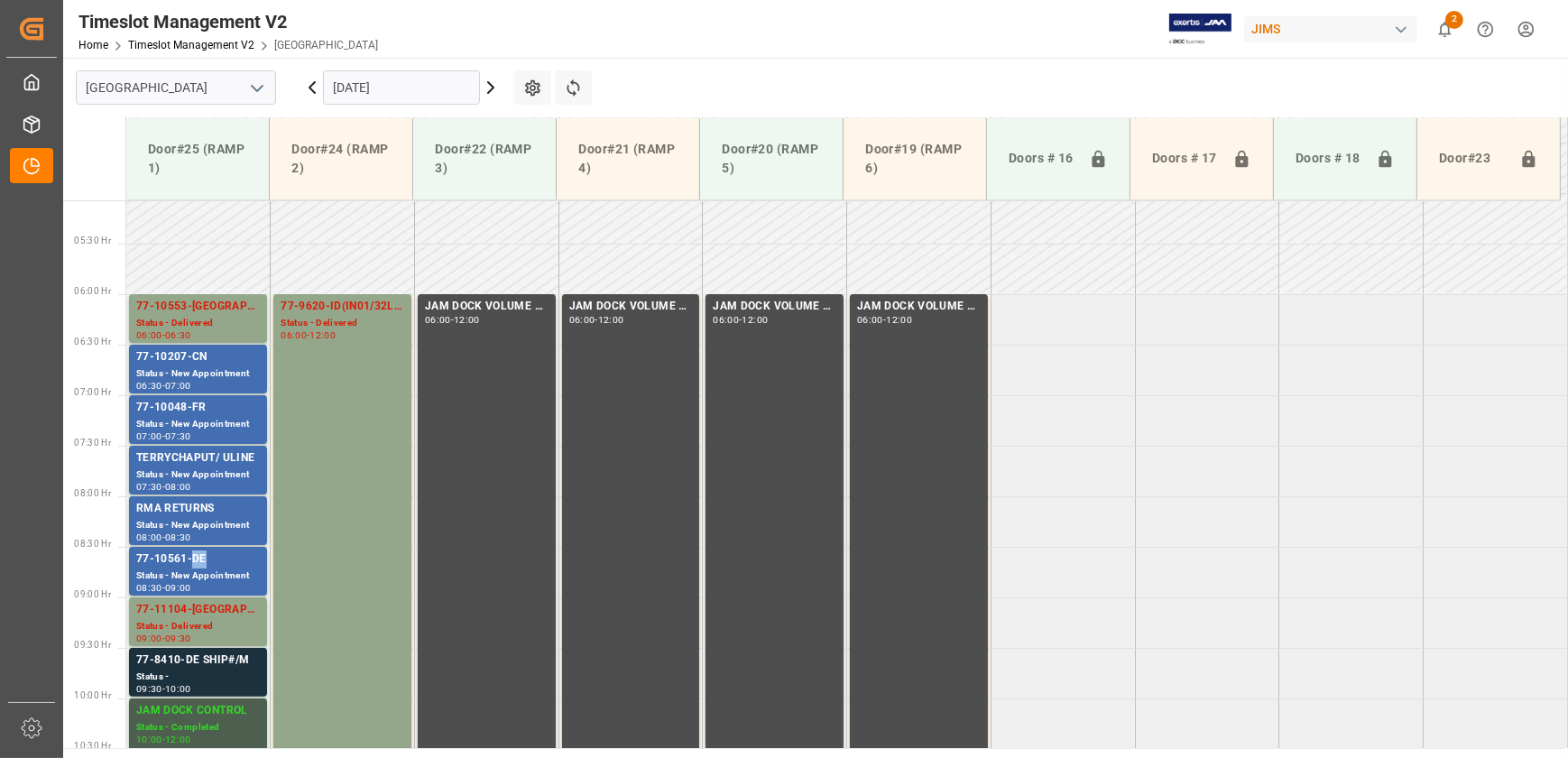
click at [198, 556] on div "77-10561-DE" at bounding box center [198, 559] width 124 height 18
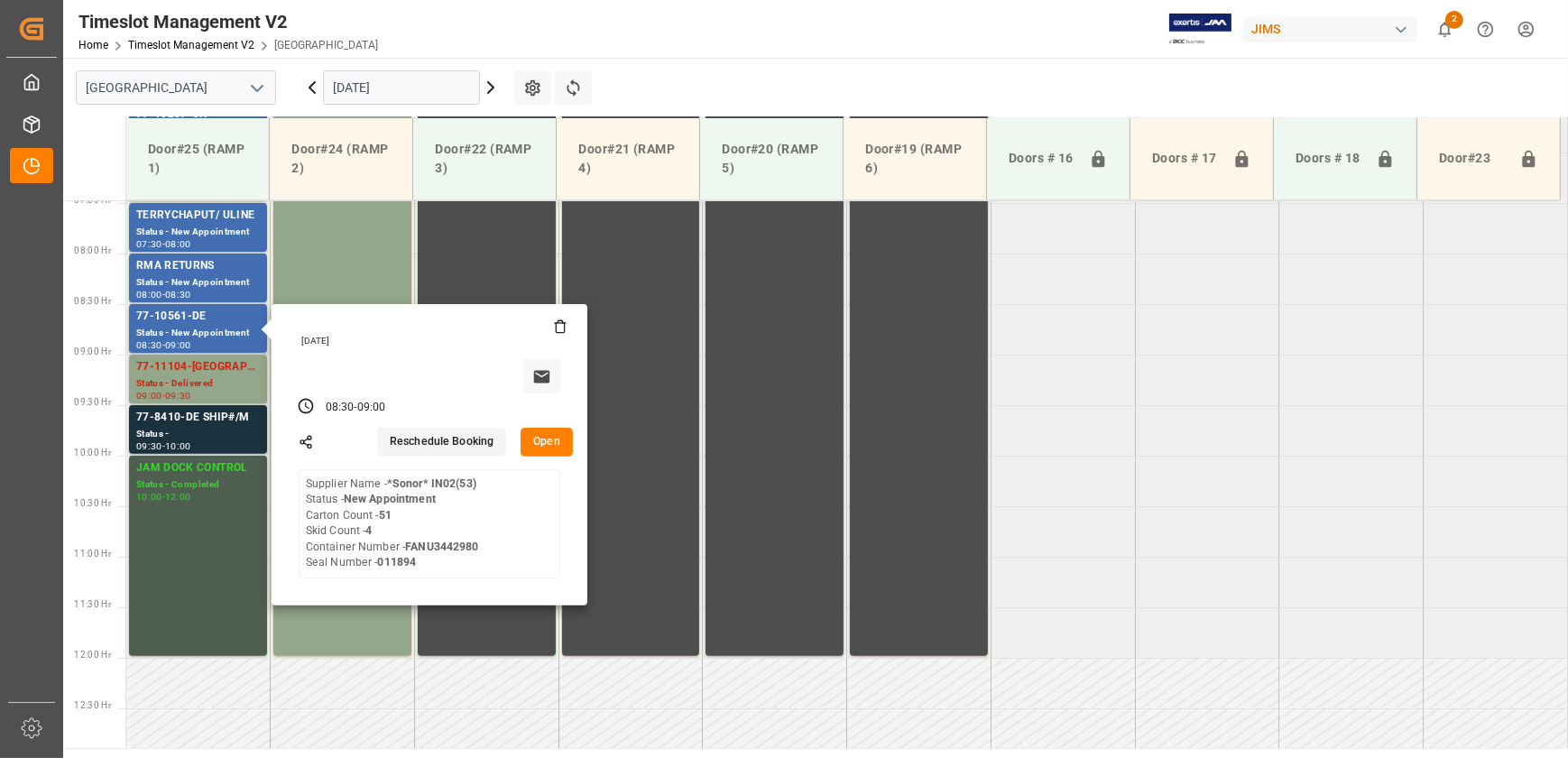
scroll to position [758, 0]
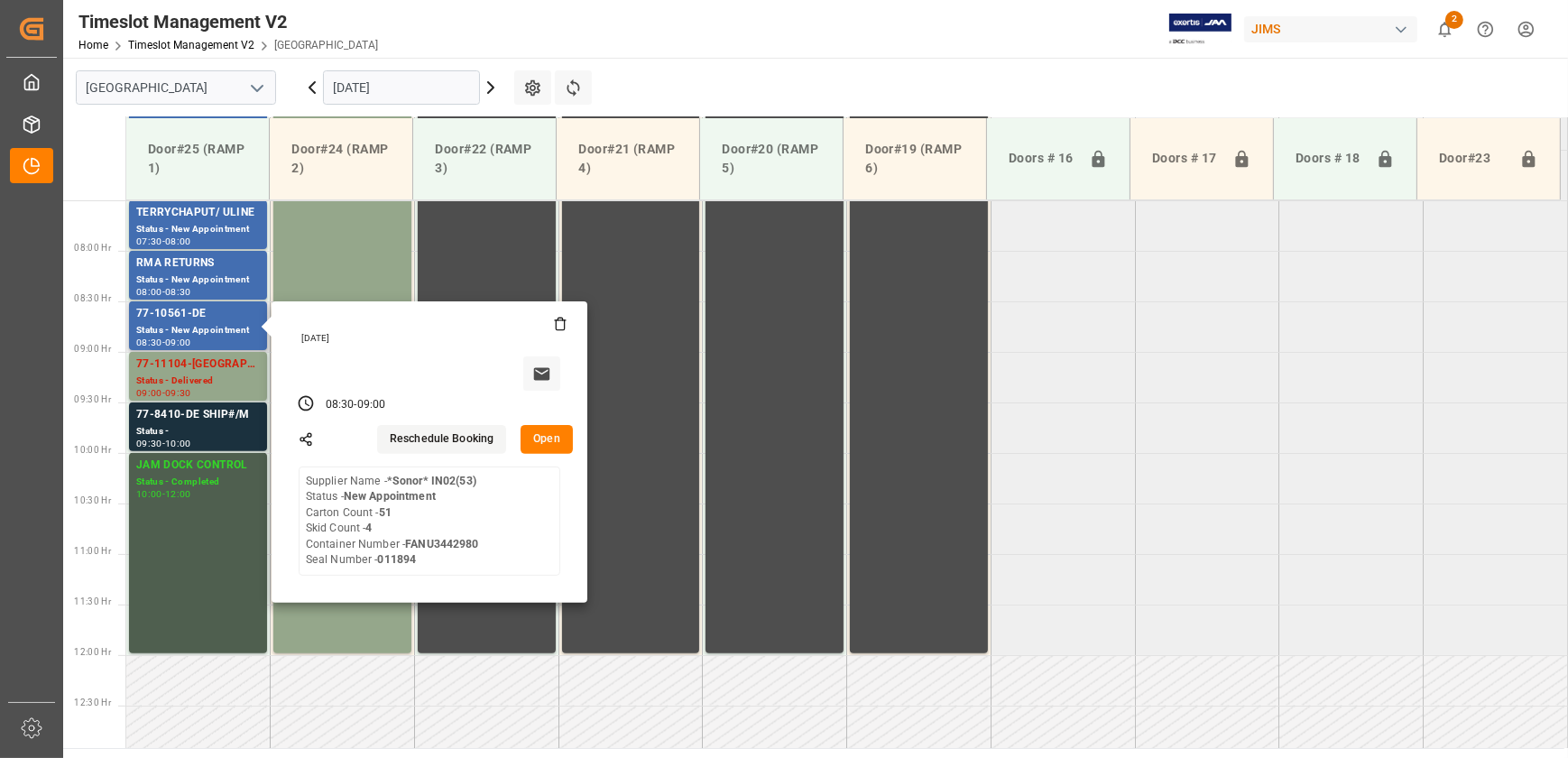
click at [546, 432] on button "Open" at bounding box center [547, 439] width 52 height 29
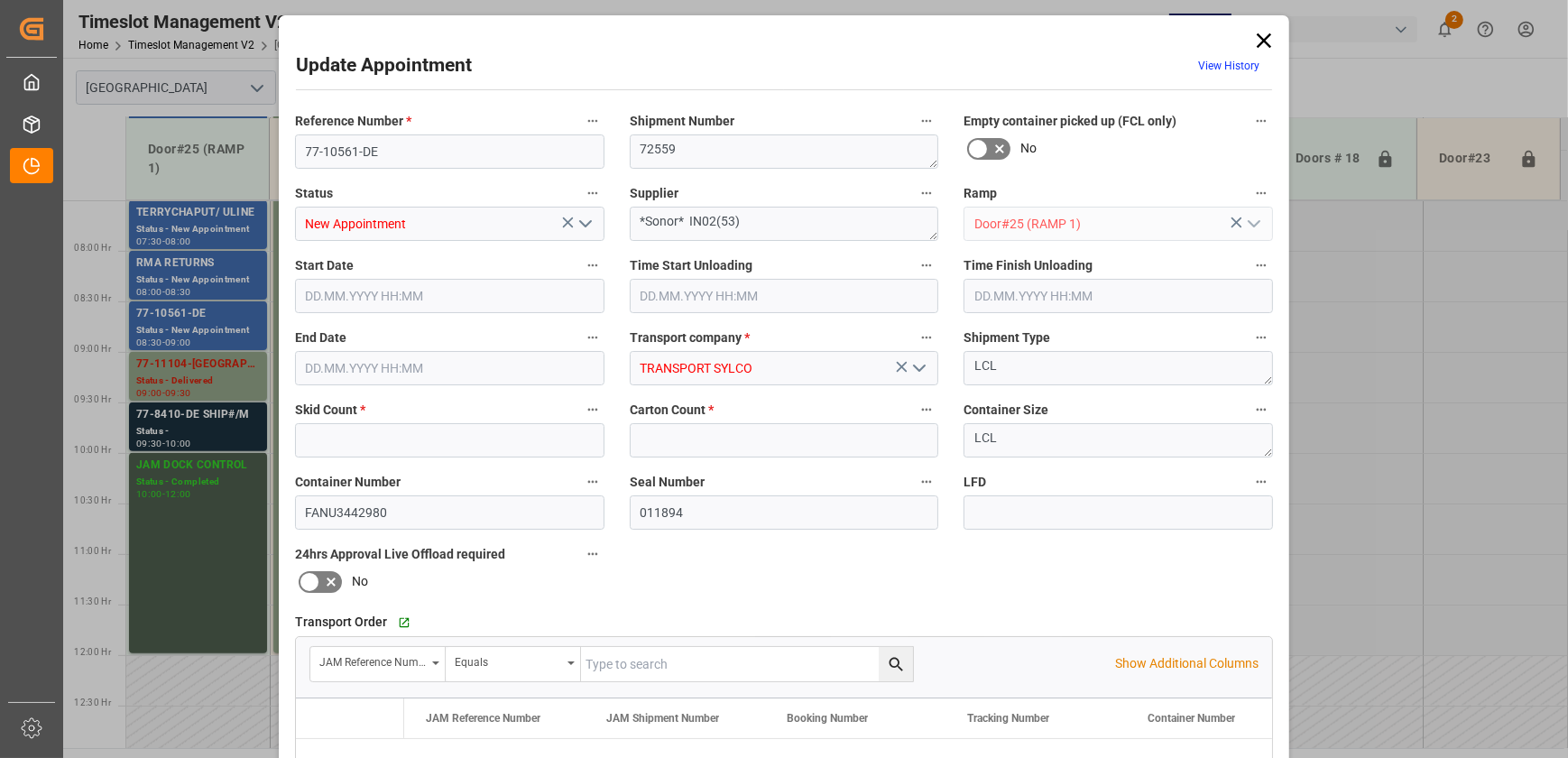
type input "4"
type input "51"
type input "[DATE] 08:30"
type input "[DATE] 09:00"
type input "[DATE] 12:32"
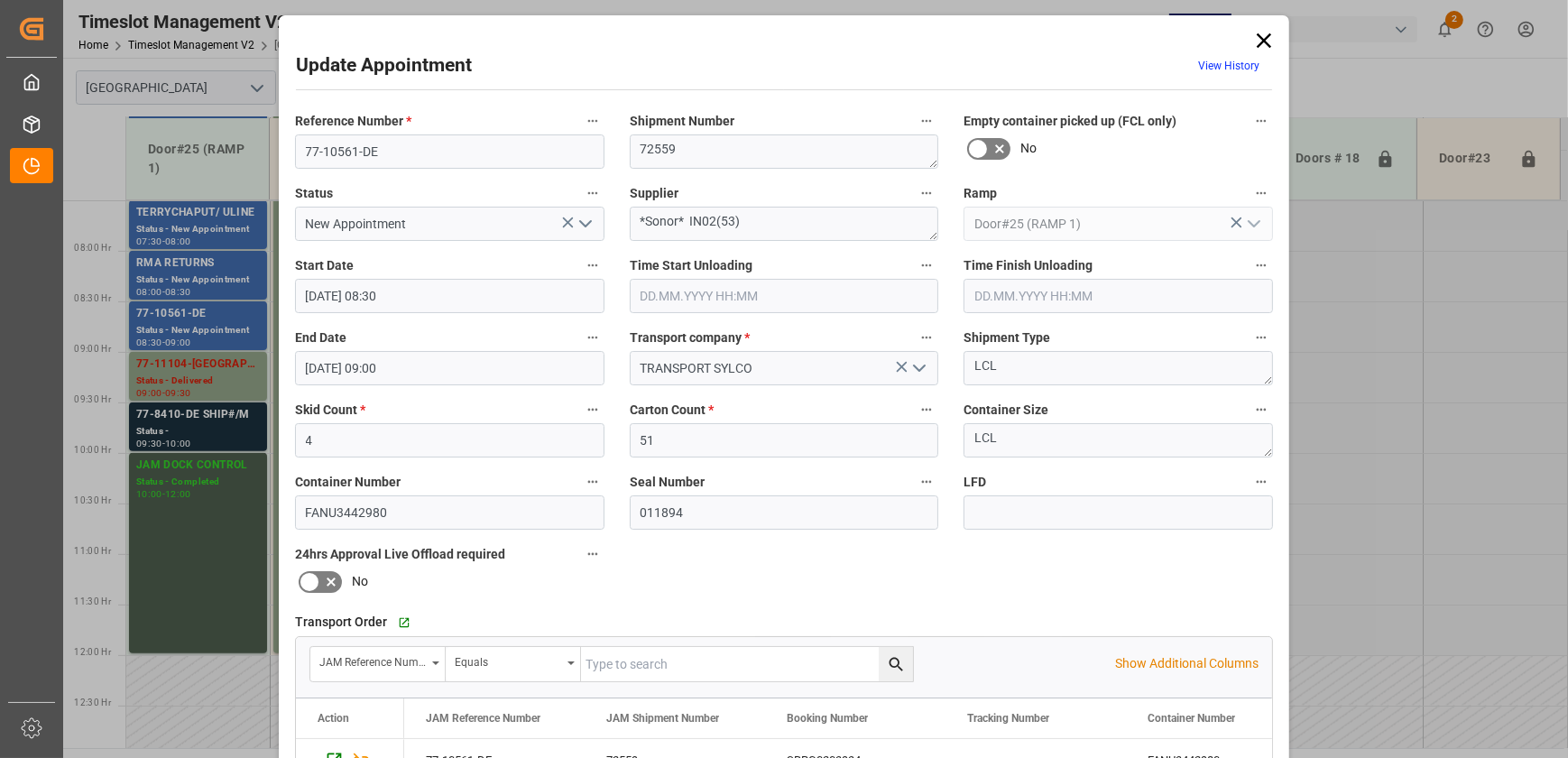
click at [1260, 36] on icon at bounding box center [1264, 40] width 25 height 25
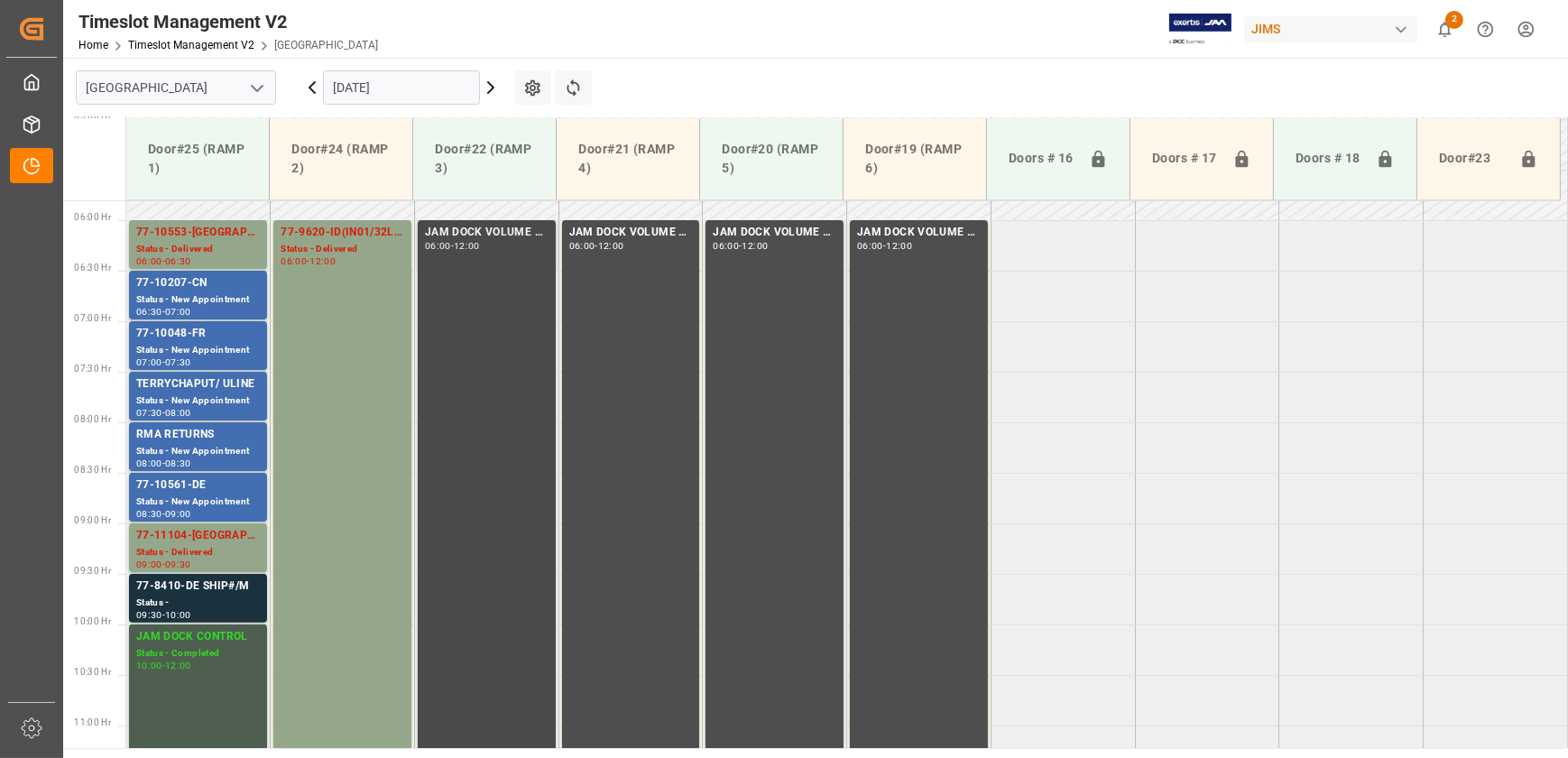
scroll to position [595, 0]
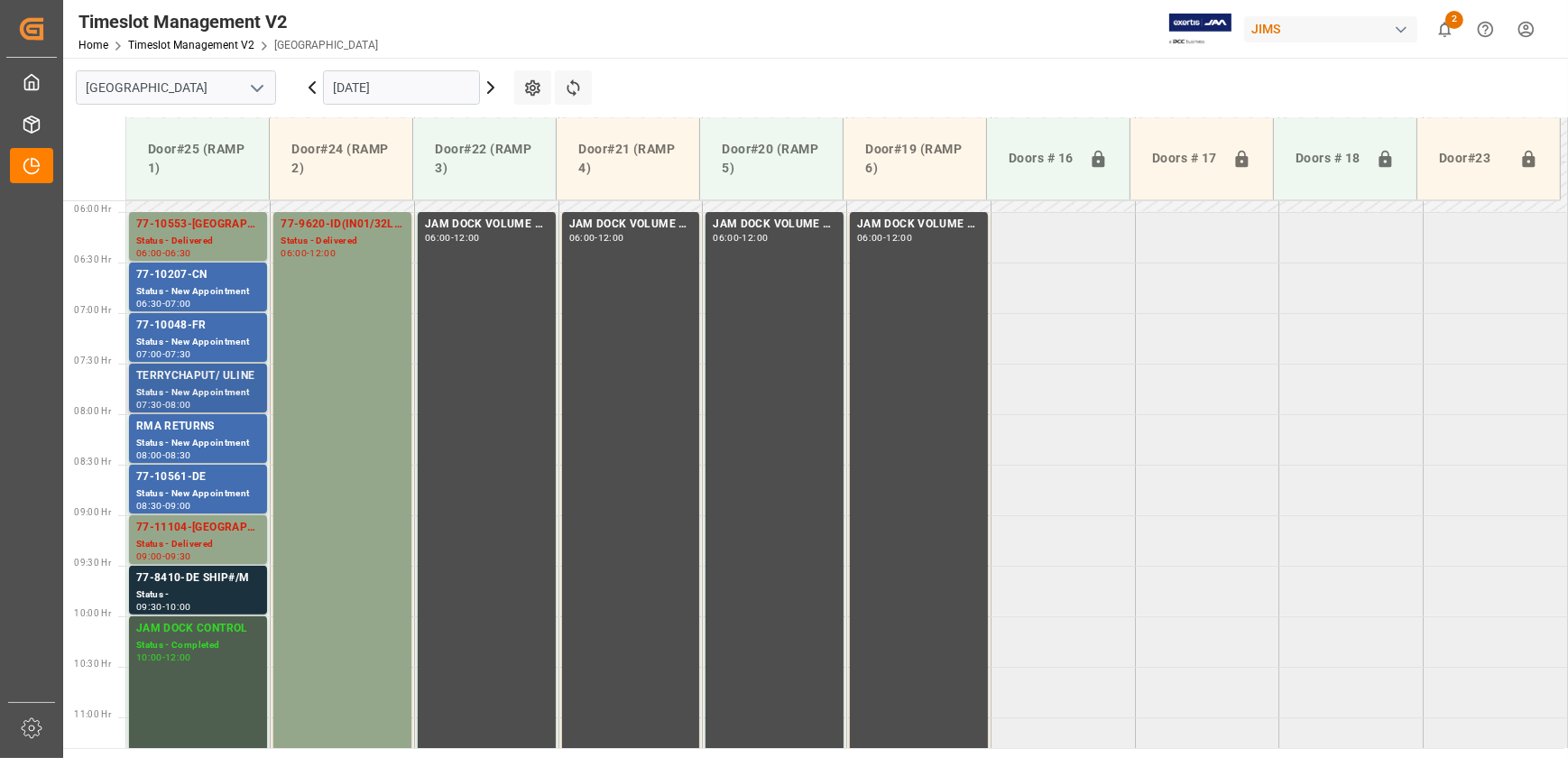
click at [230, 392] on div "Status - New Appointment" at bounding box center [198, 393] width 124 height 15
click at [217, 328] on div "77-10048-FR" at bounding box center [198, 326] width 124 height 18
click at [165, 302] on div "-" at bounding box center [163, 304] width 3 height 8
click at [180, 484] on div "77-10561-DE" at bounding box center [198, 477] width 124 height 18
click at [219, 336] on div "Status - New Appointment" at bounding box center [198, 342] width 124 height 15
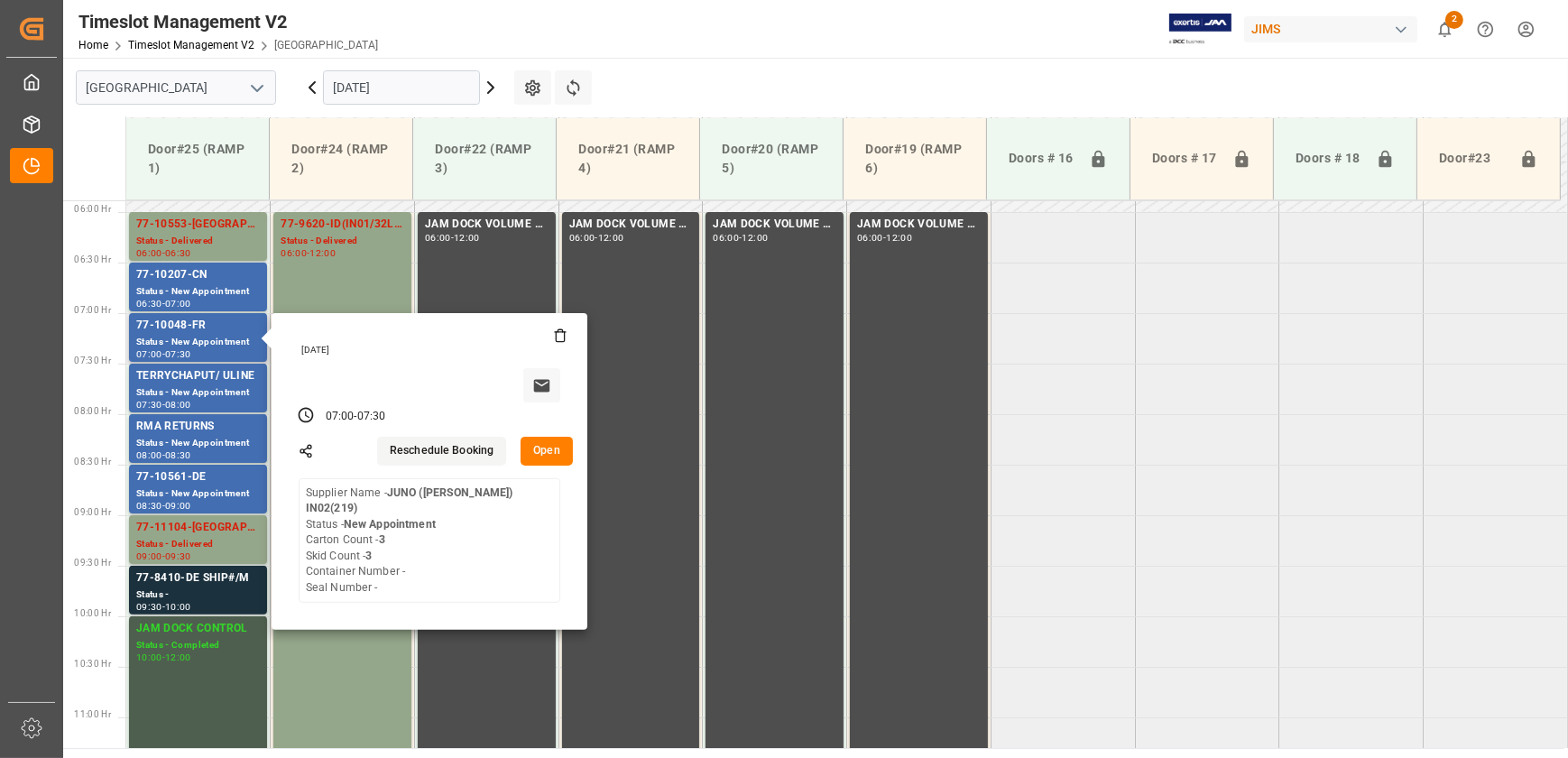
click at [533, 439] on button "Open" at bounding box center [547, 452] width 52 height 29
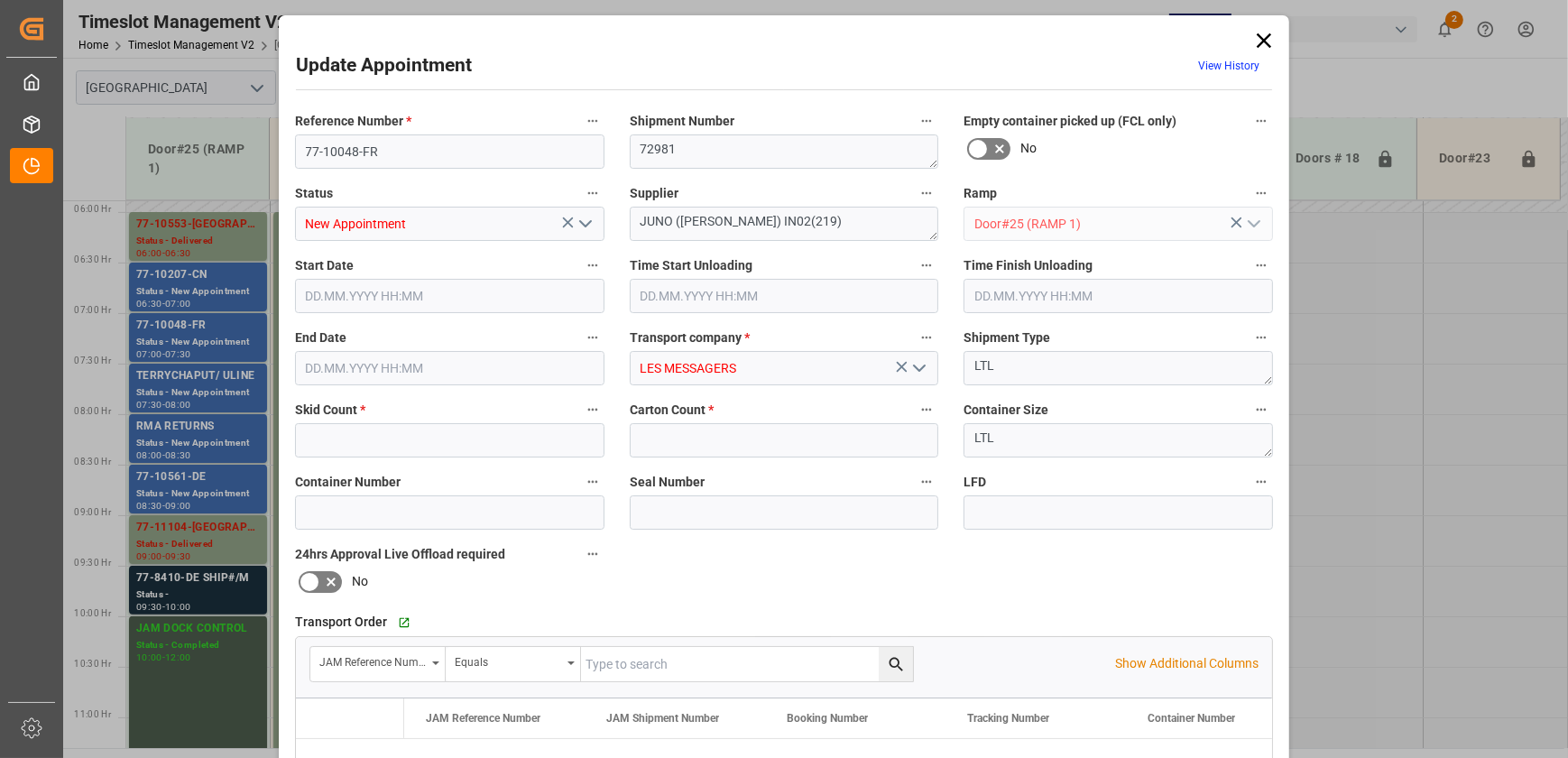
type input "3"
type input "[DATE] 07:00"
type input "[DATE] 07:30"
type input "[DATE] 22:56"
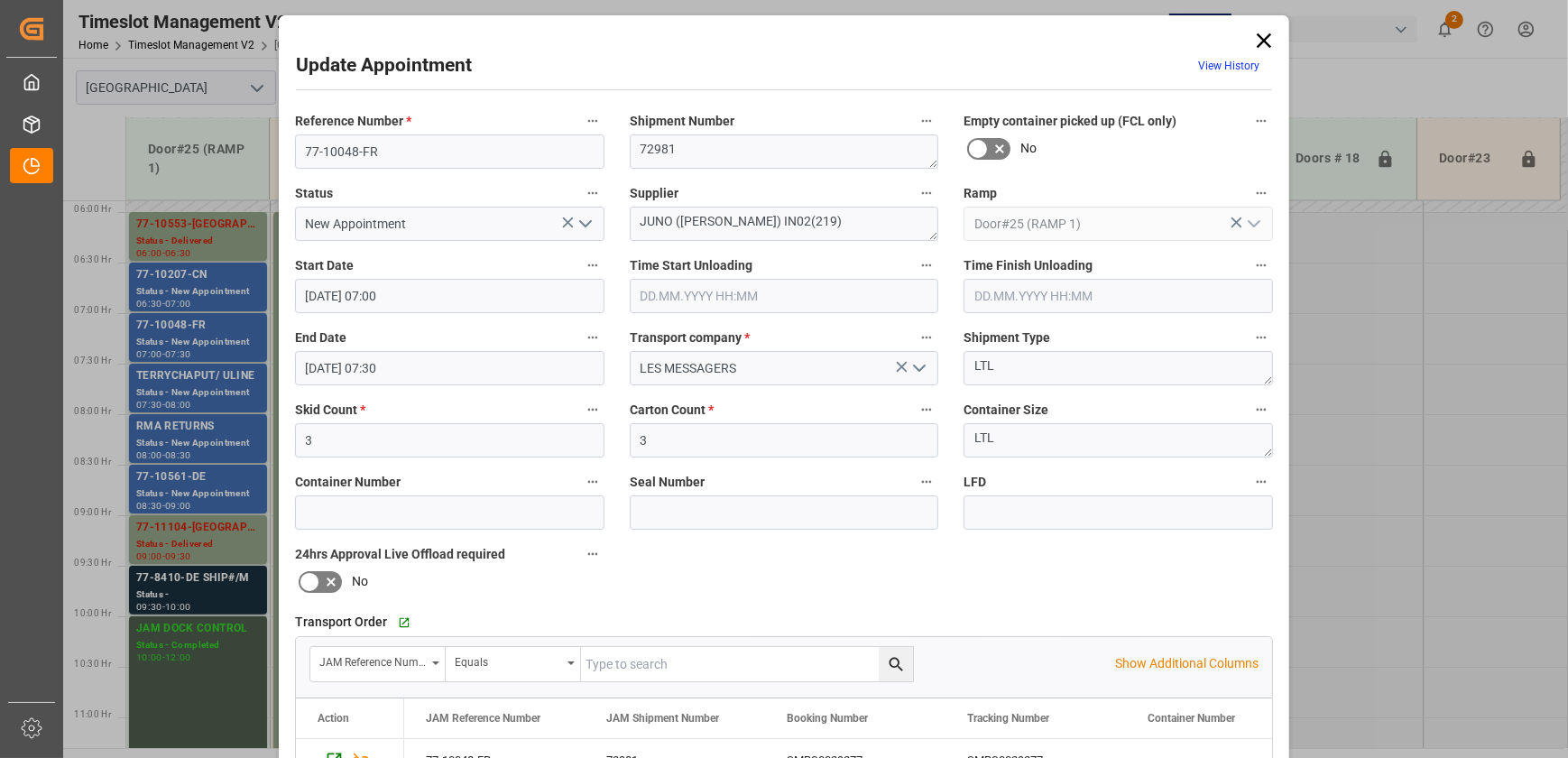
click at [843, 289] on input "text" at bounding box center [785, 296] width 309 height 35
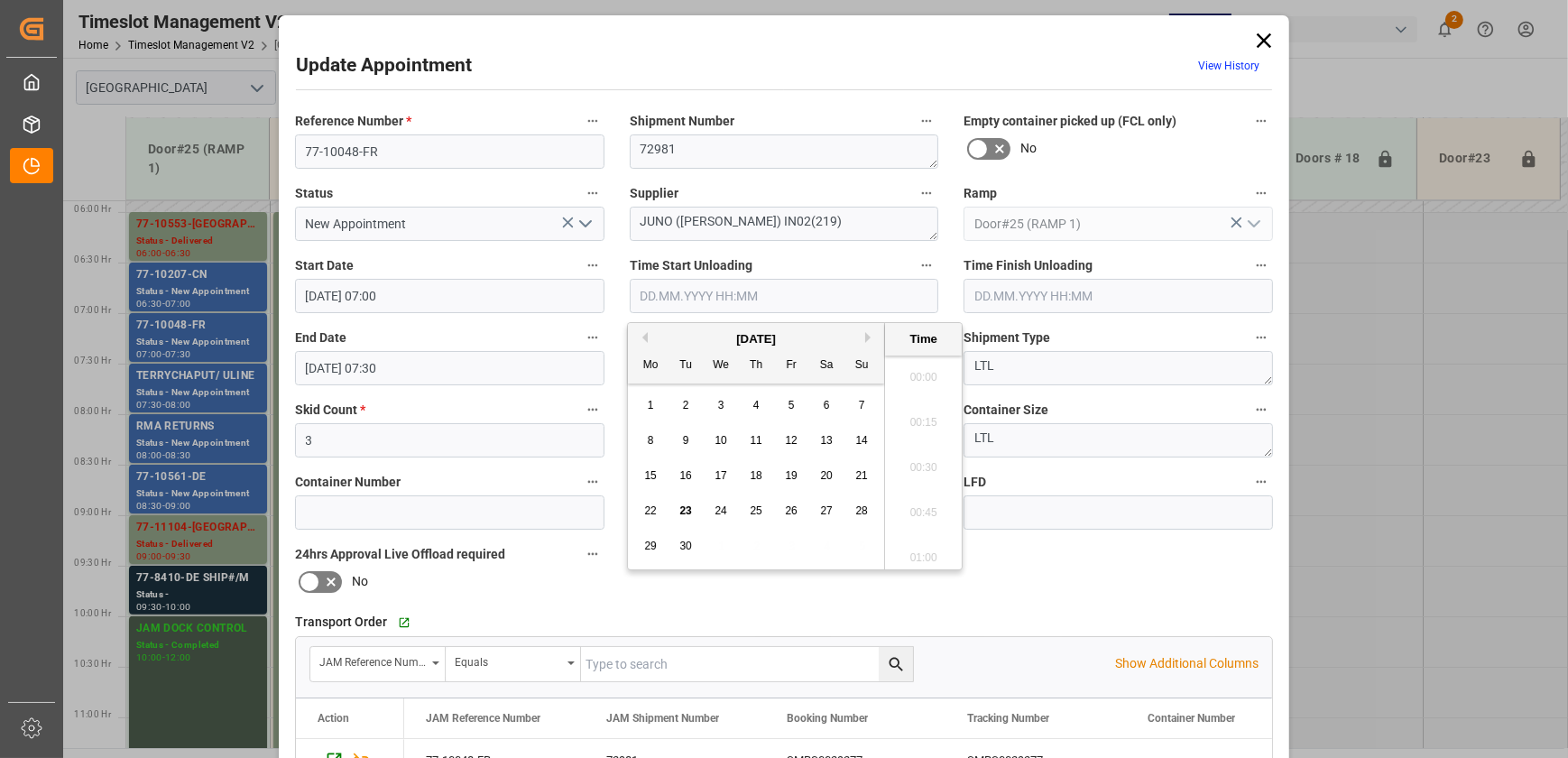
scroll to position [1494, 0]
click at [689, 510] on span "23" at bounding box center [685, 510] width 12 height 12
type input "[DATE] 00:00"
click at [594, 225] on button "open menu" at bounding box center [584, 224] width 27 height 28
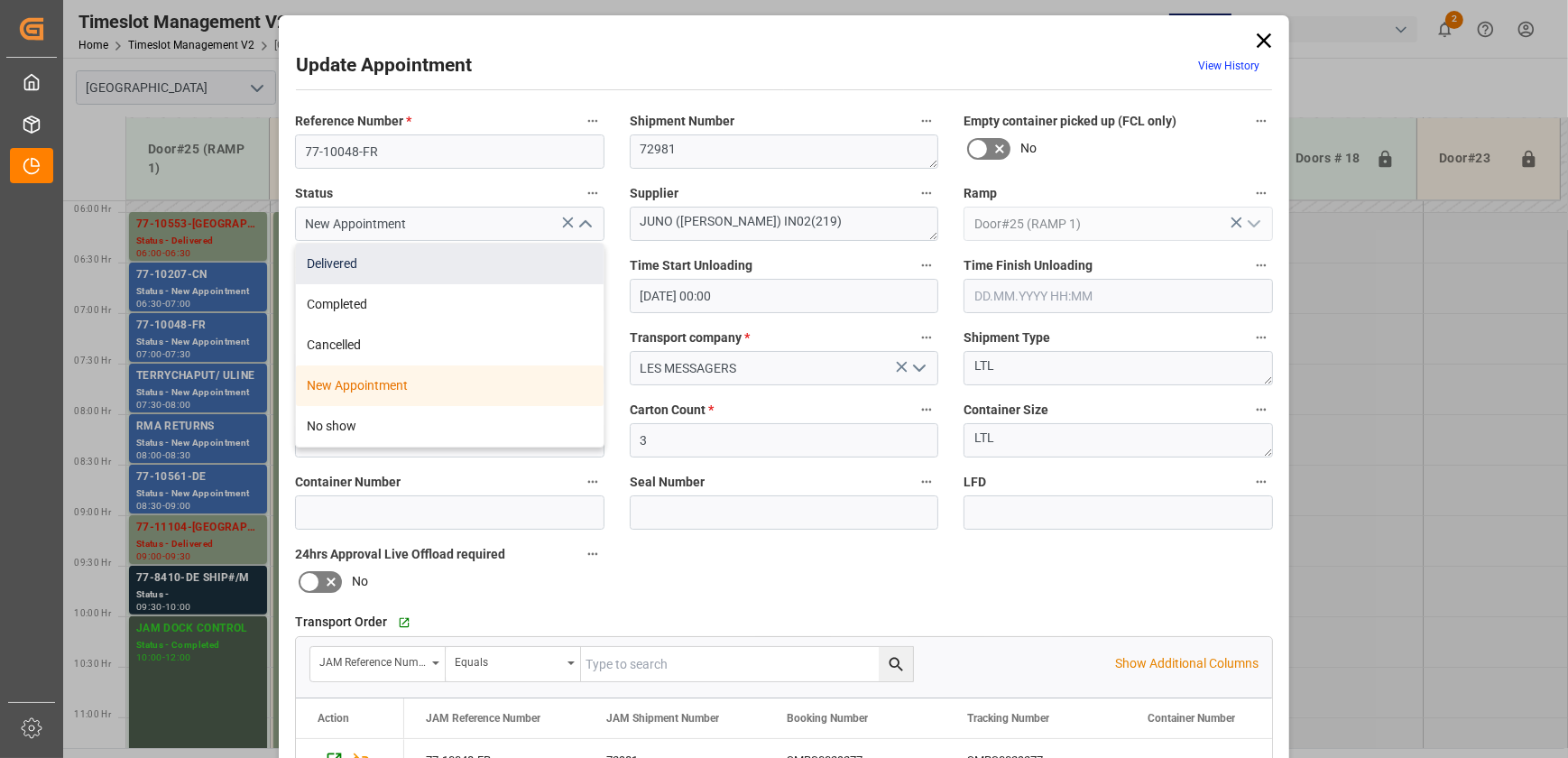
click at [524, 272] on div "Delivered" at bounding box center [450, 264] width 307 height 40
type input "Delivered"
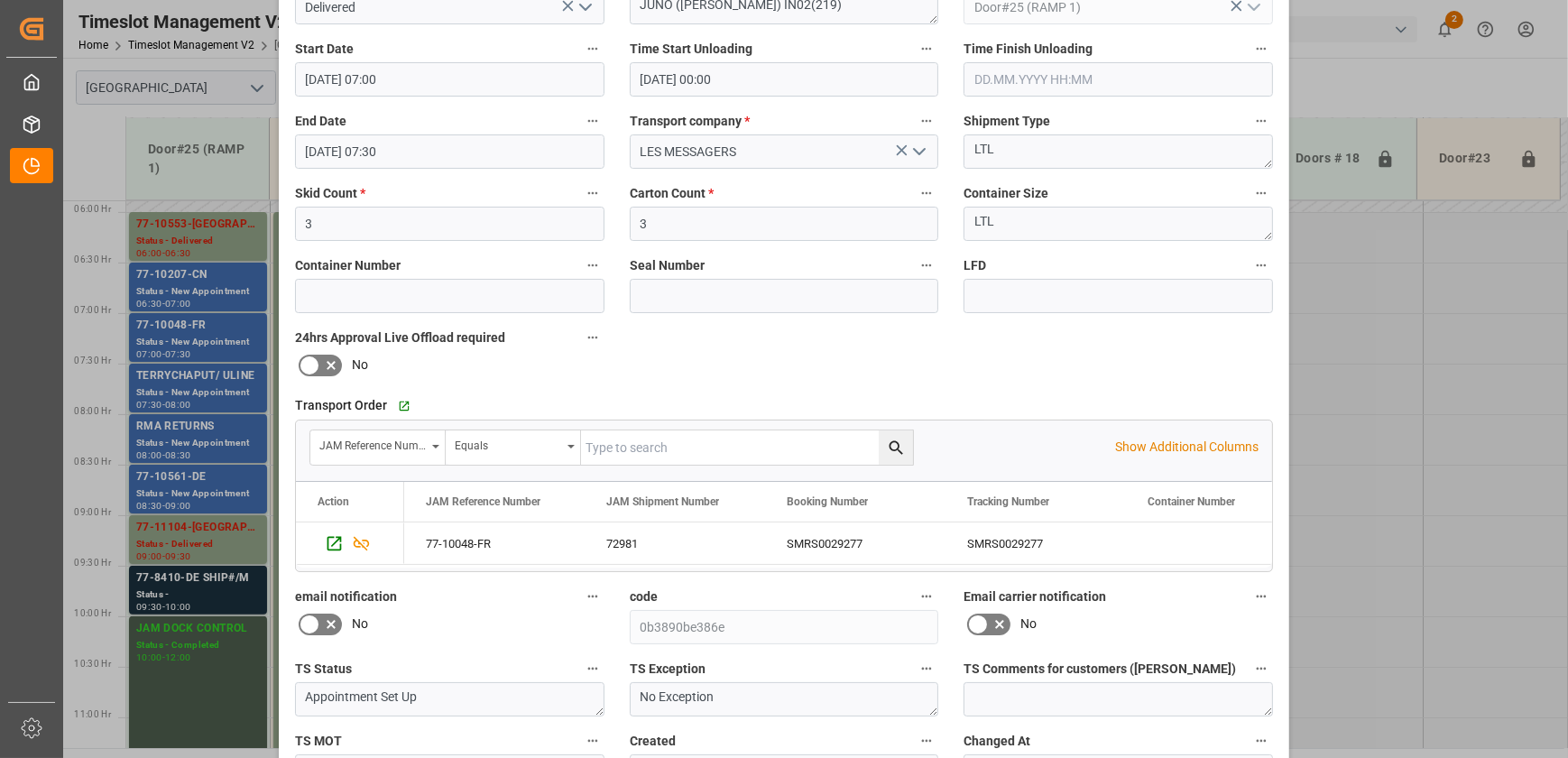
scroll to position [337, 0]
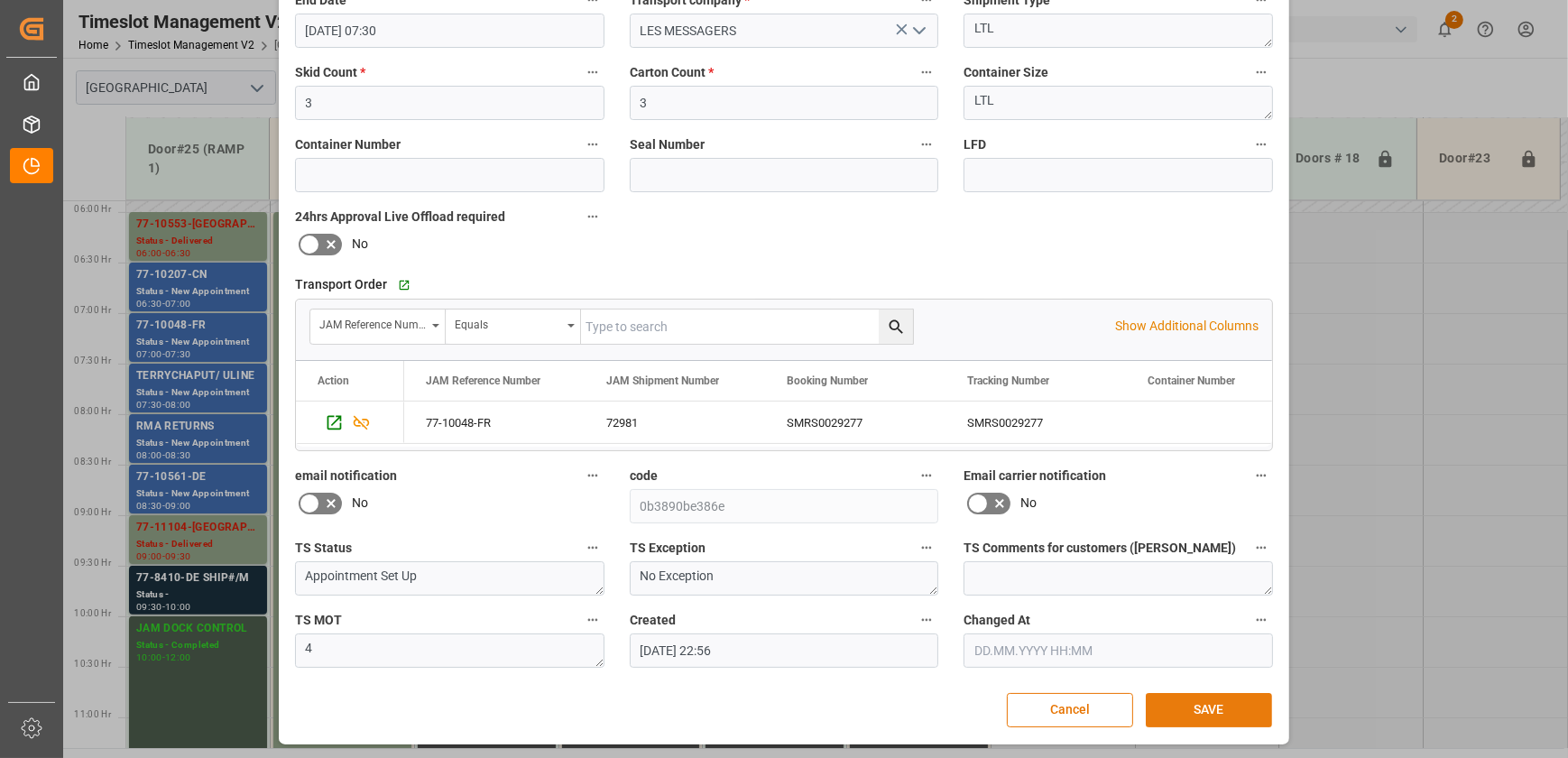
click at [1155, 704] on button "SAVE" at bounding box center [1209, 710] width 126 height 35
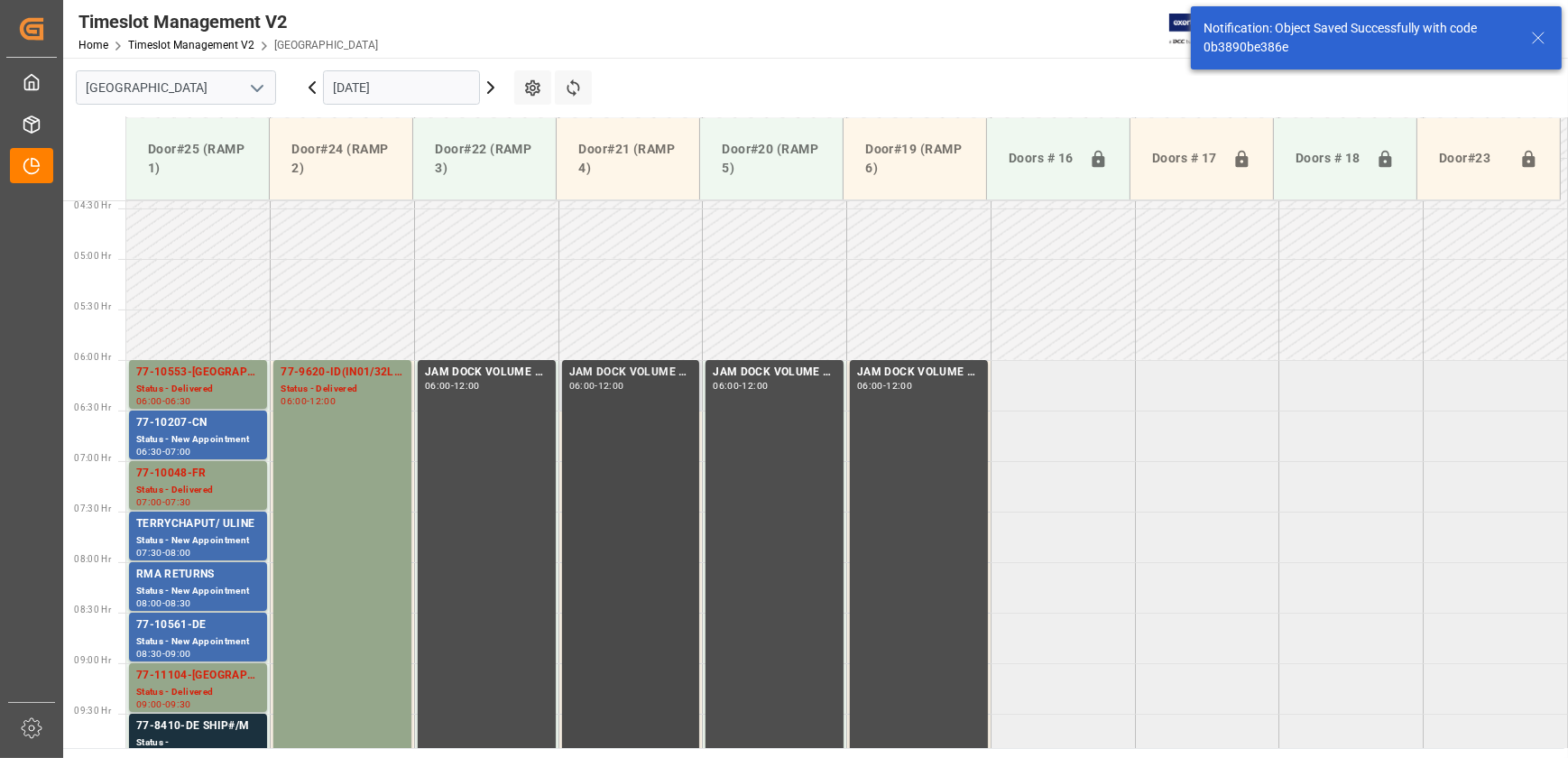
scroll to position [695, 0]
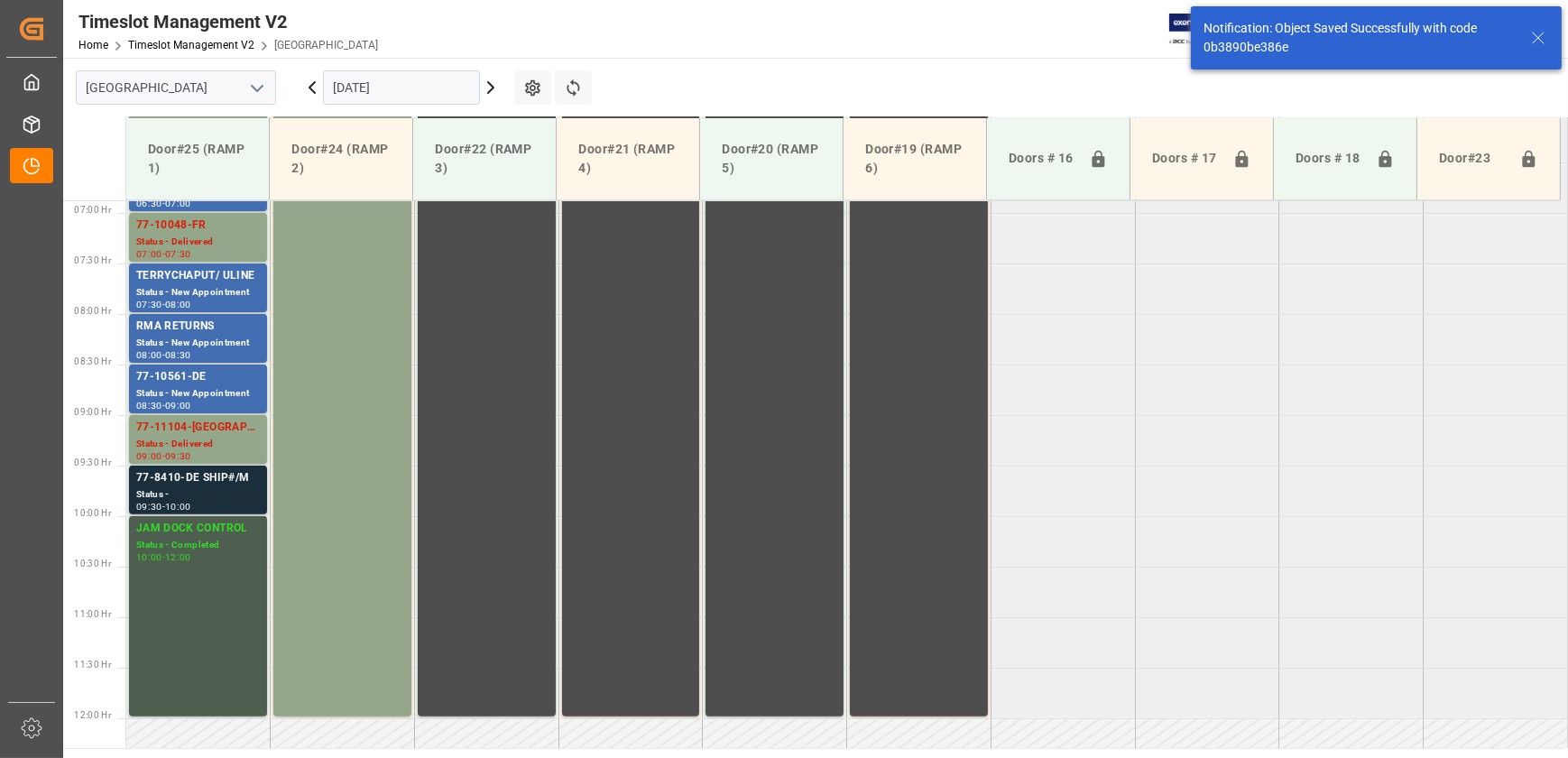
click at [193, 481] on div "77-8410-DE SHIP#/M" at bounding box center [198, 477] width 124 height 18
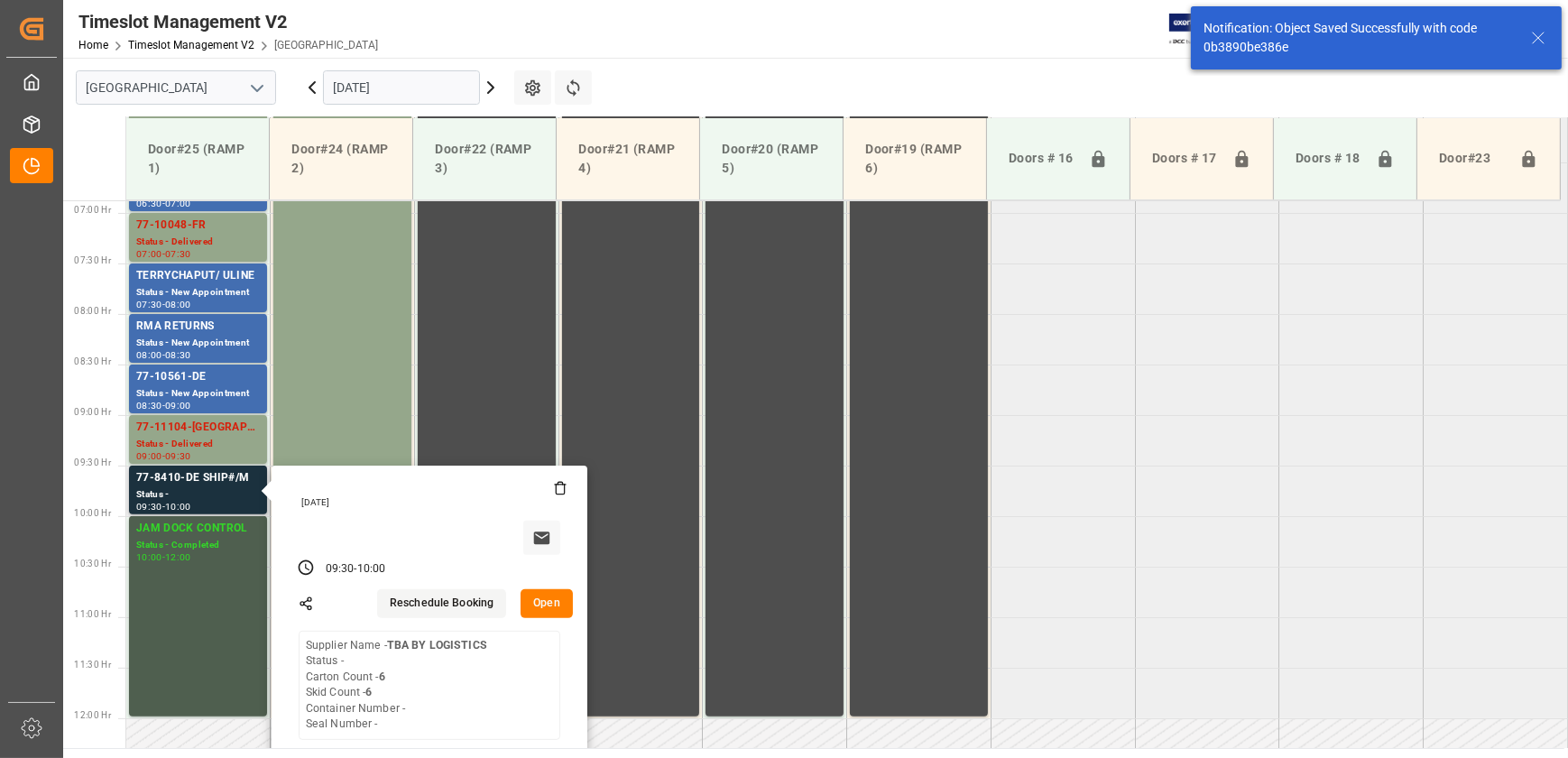
click at [532, 596] on button "Open" at bounding box center [547, 603] width 52 height 29
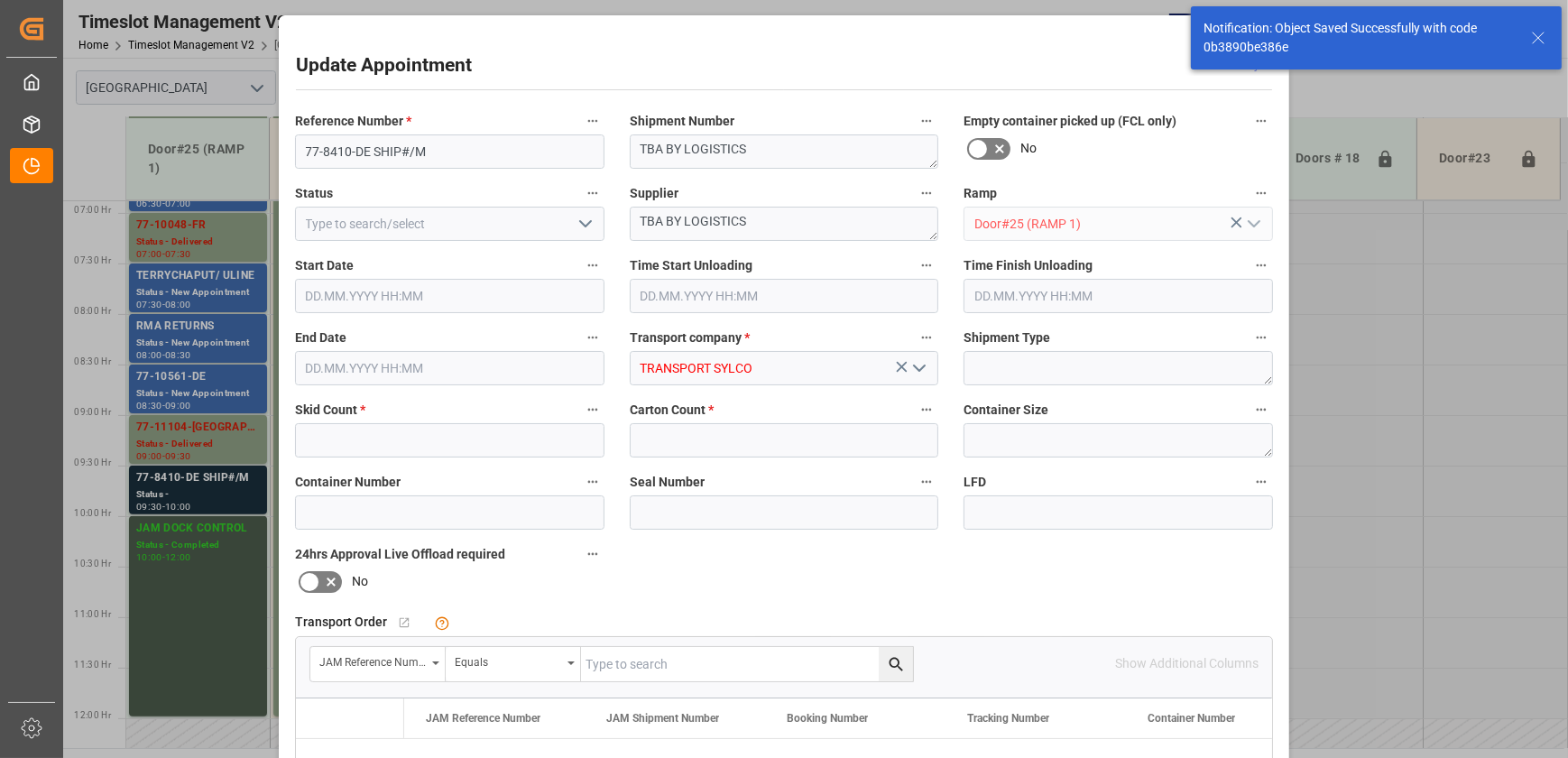
type input "6"
type input "[DATE] 09:30"
type input "[DATE] 10:00"
type input "[DATE] 16:15"
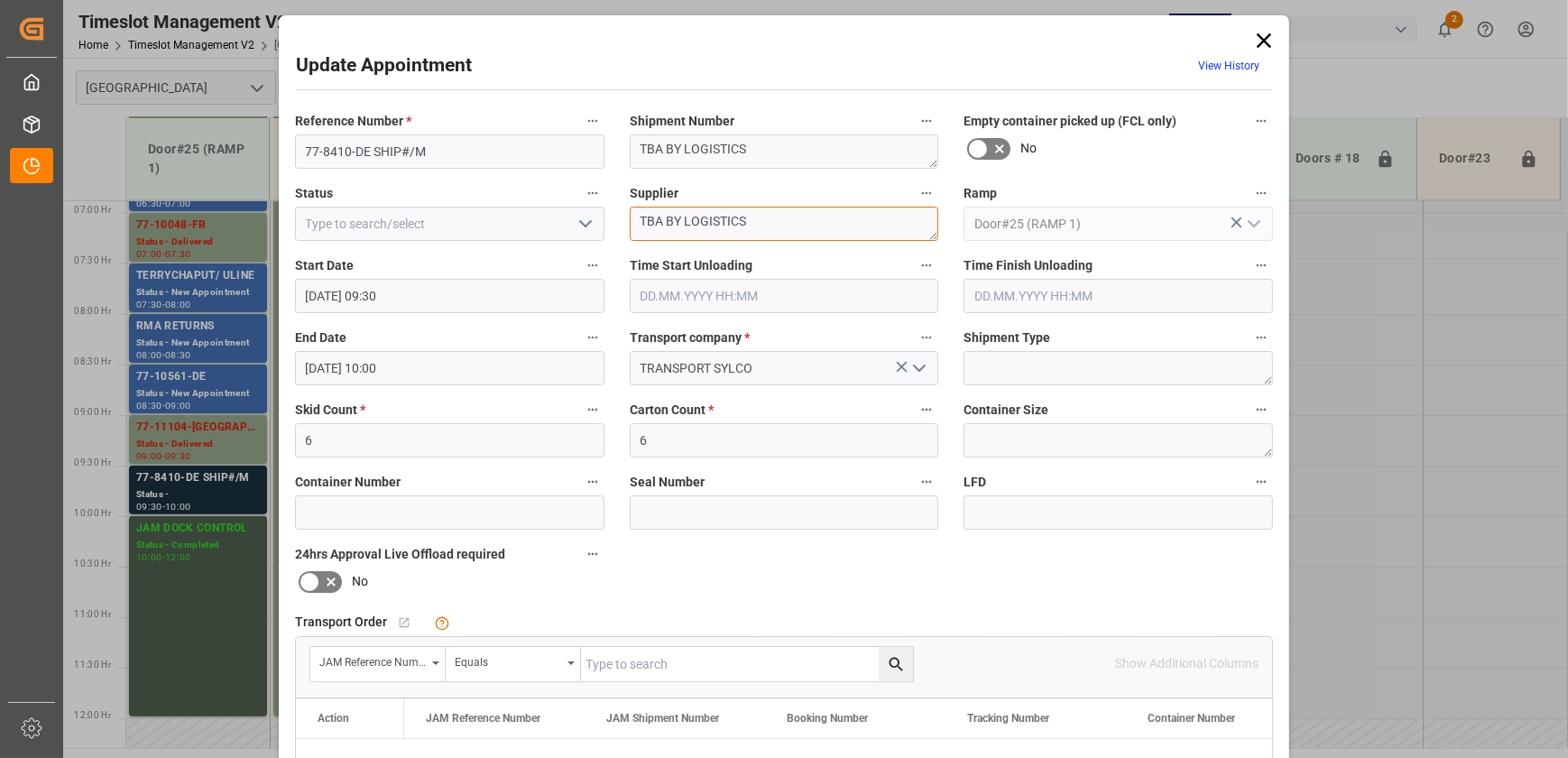
click at [768, 217] on textarea "TBA BY LOGISTICS" at bounding box center [785, 224] width 309 height 35
click at [747, 427] on input "6" at bounding box center [785, 440] width 309 height 35
type input "76"
drag, startPoint x: 783, startPoint y: 220, endPoint x: 554, endPoint y: 224, distance: 229.0
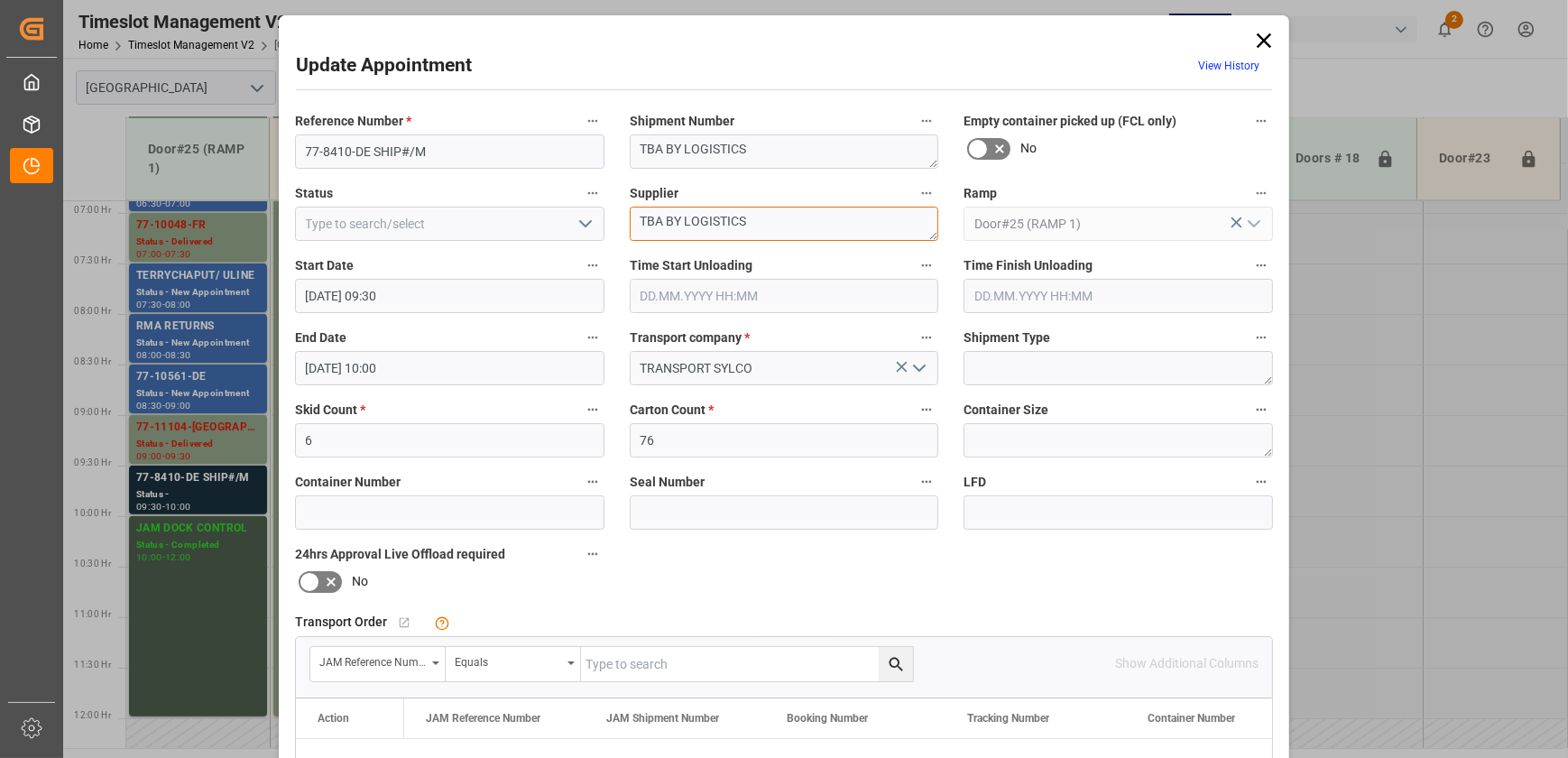
click at [554, 224] on div "Reference Number * 77-8410-DE SHIP#/M Shipment Number TBA BY LOGISTICS Empty co…" at bounding box center [784, 557] width 1003 height 909
click at [754, 224] on textarea "TBA BY LOGISTICS" at bounding box center [785, 224] width 309 height 35
paste textarea "Clavia"
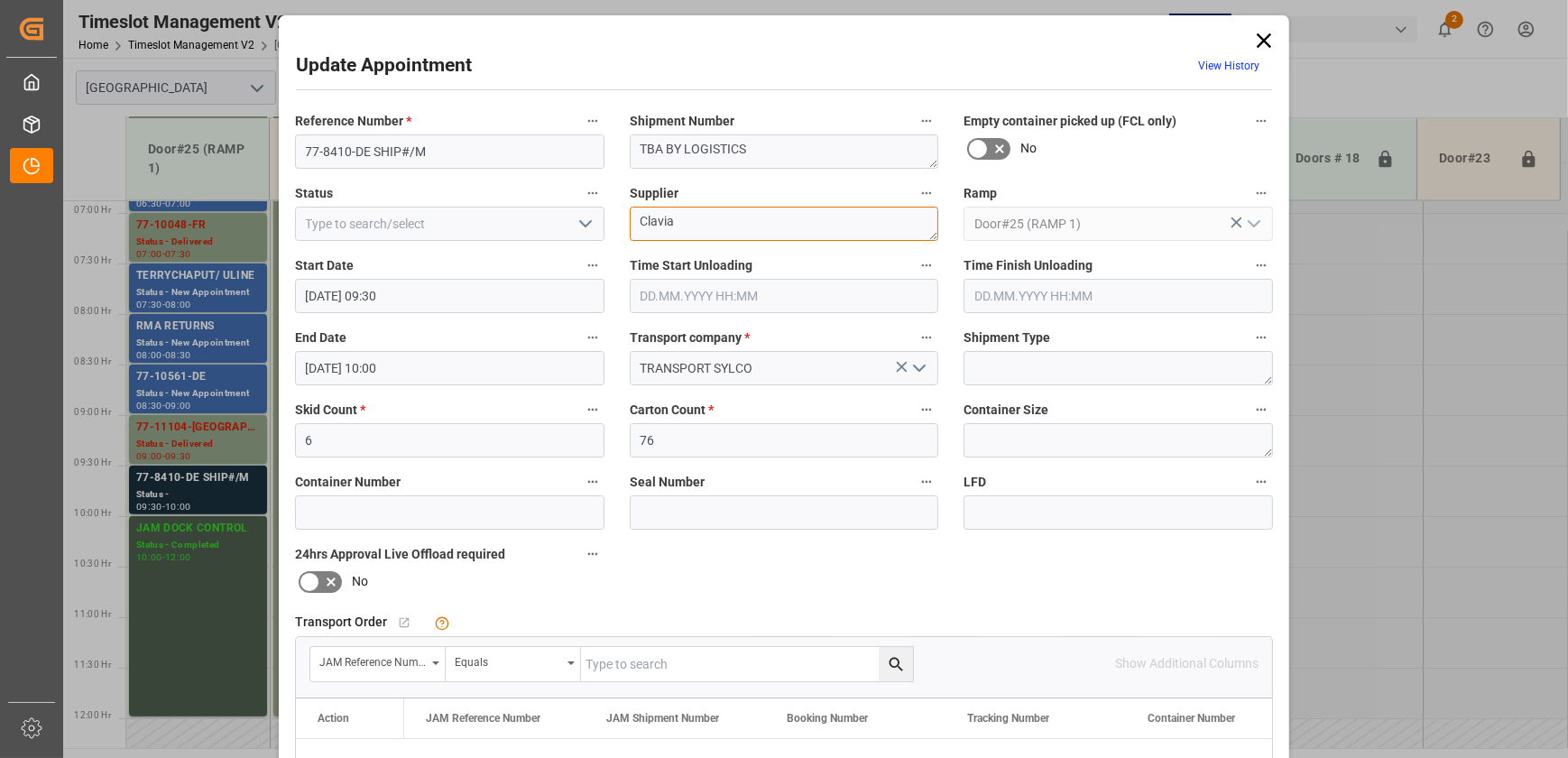
scroll to position [0, 0]
type textarea "Clavia"
click at [784, 146] on textarea "TBA BY LOGISTICS" at bounding box center [785, 152] width 309 height 35
drag, startPoint x: 437, startPoint y: 155, endPoint x: 367, endPoint y: 145, distance: 70.7
click at [367, 145] on input "77-8410-DE SHIP#/M" at bounding box center [450, 152] width 309 height 35
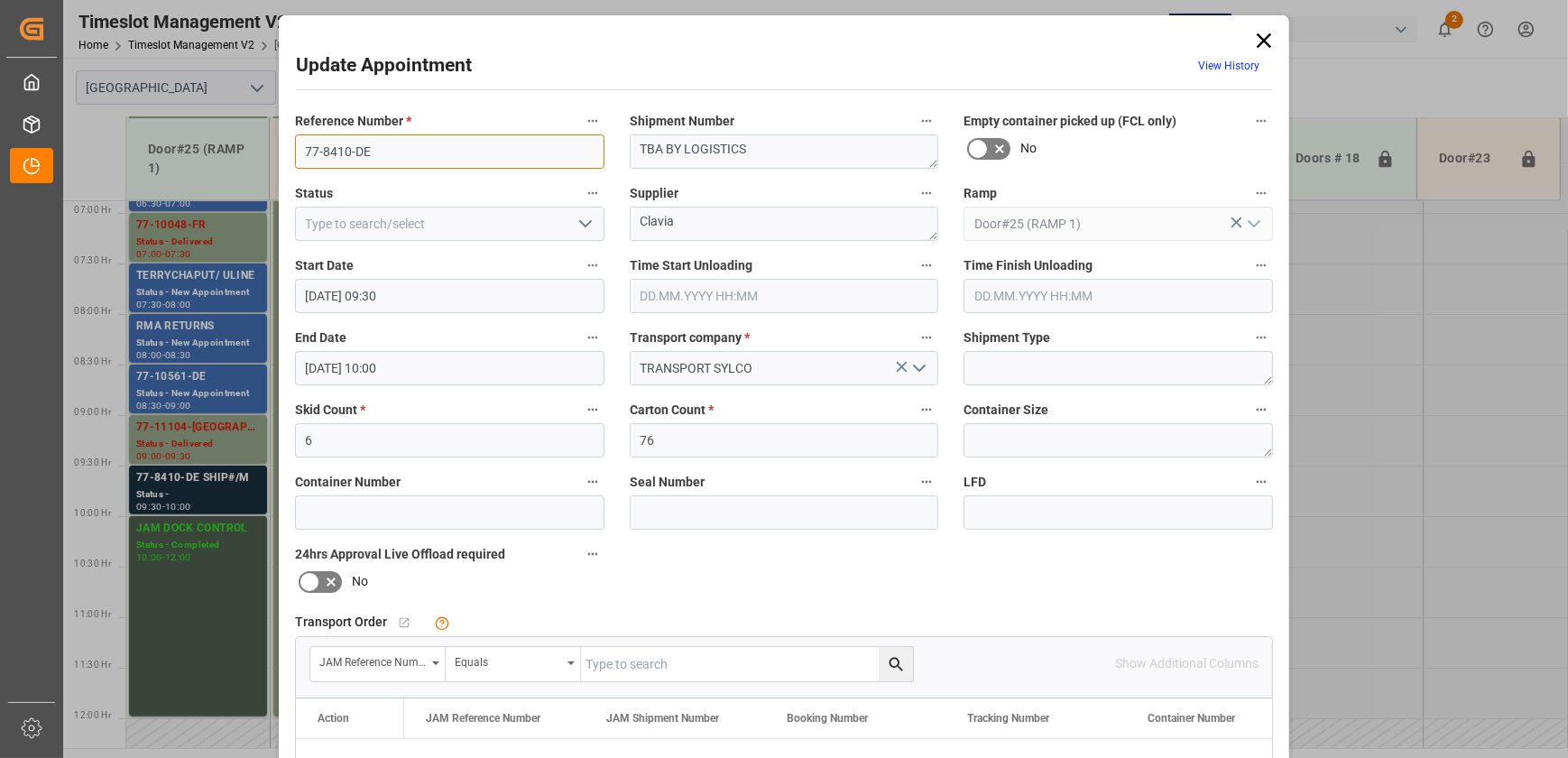
drag, startPoint x: 396, startPoint y: 154, endPoint x: 73, endPoint y: 133, distance: 323.7
click at [73, 133] on div "Update Appointment View History Reference Number * 77-8410-DE Shipment Number T…" at bounding box center [784, 379] width 1568 height 758
type input "77-8410-DE"
click at [638, 664] on input "text" at bounding box center [747, 664] width 332 height 35
paste input "77-8410-DE"
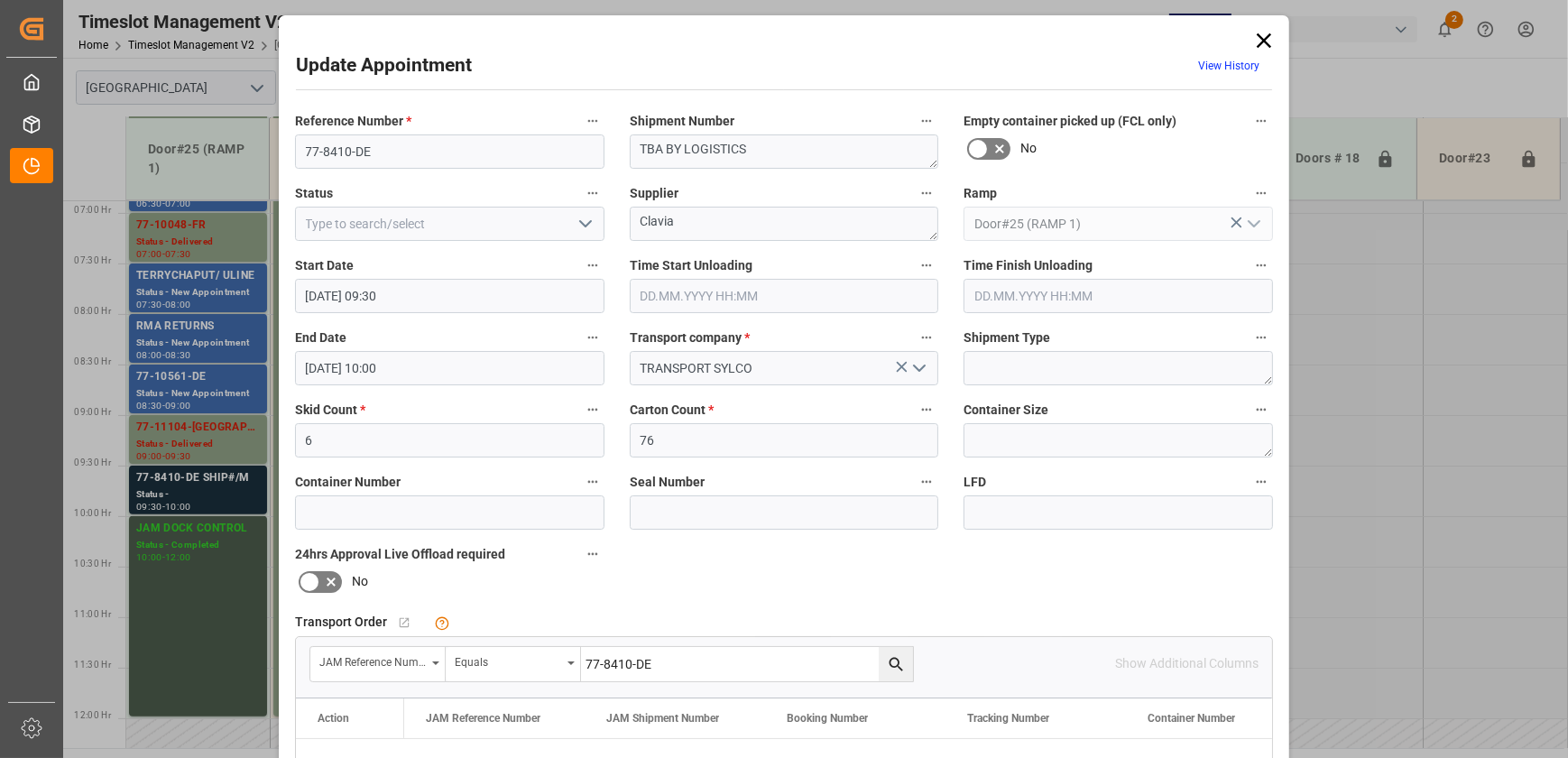
click at [891, 665] on icon "search button" at bounding box center [895, 664] width 13 height 13
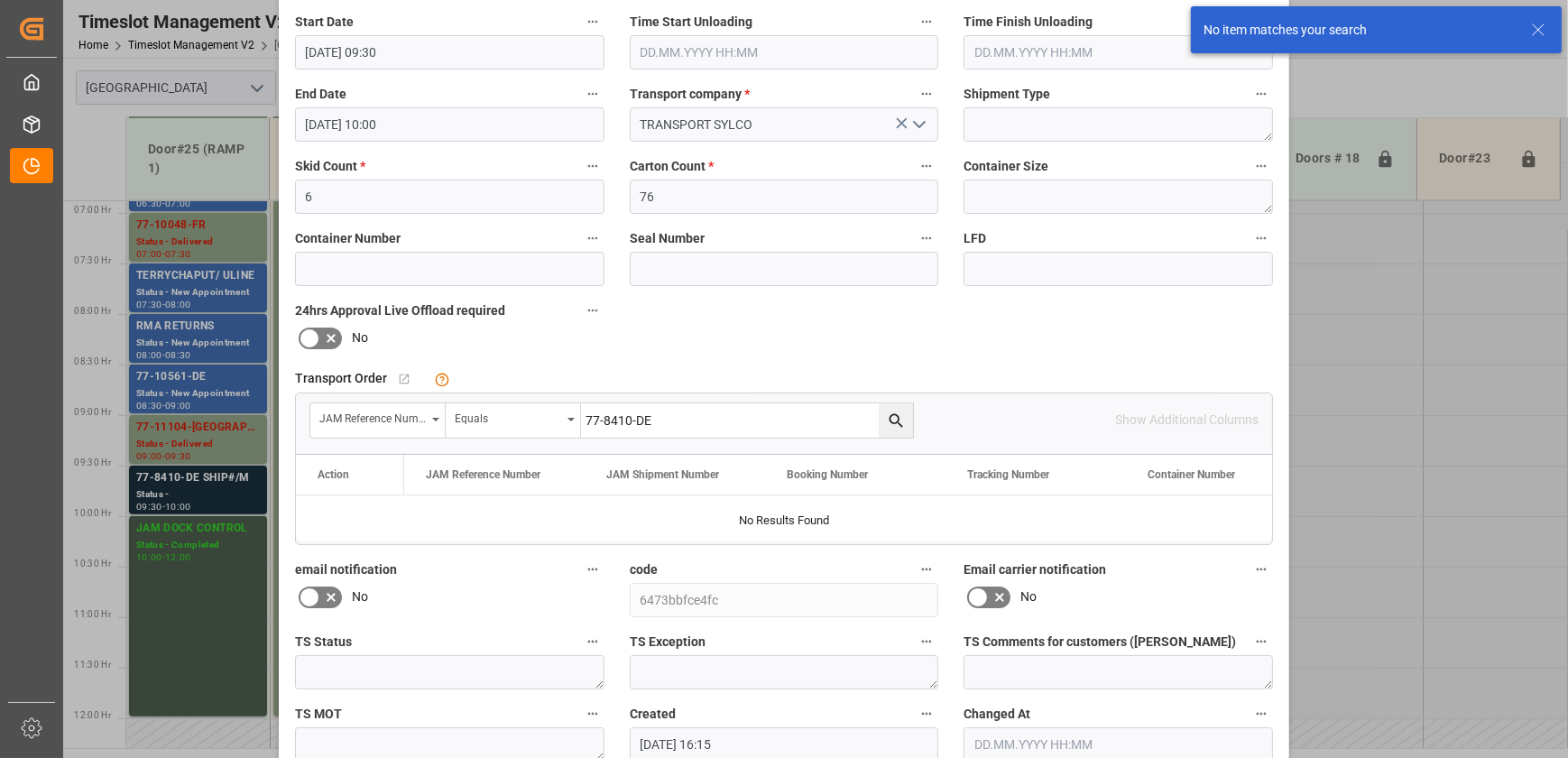
scroll to position [245, 0]
click at [662, 414] on input "77-8410-DE" at bounding box center [747, 419] width 332 height 35
drag, startPoint x: 633, startPoint y: 417, endPoint x: 659, endPoint y: 417, distance: 26.0
click at [659, 417] on input "77-8410-DE" at bounding box center [747, 419] width 332 height 35
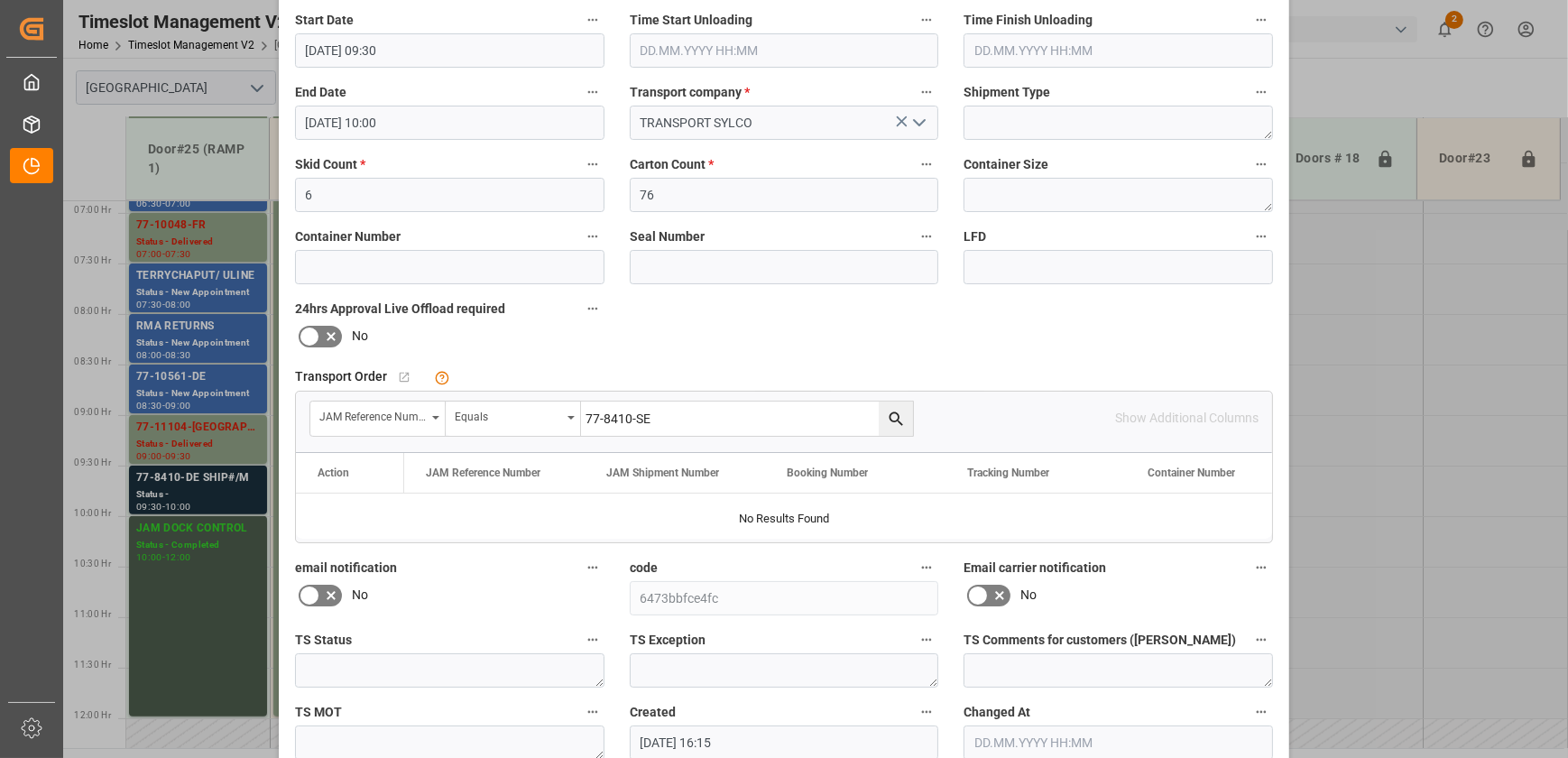
type input "77-8410-SE"
click at [898, 414] on icon "search button" at bounding box center [896, 419] width 19 height 19
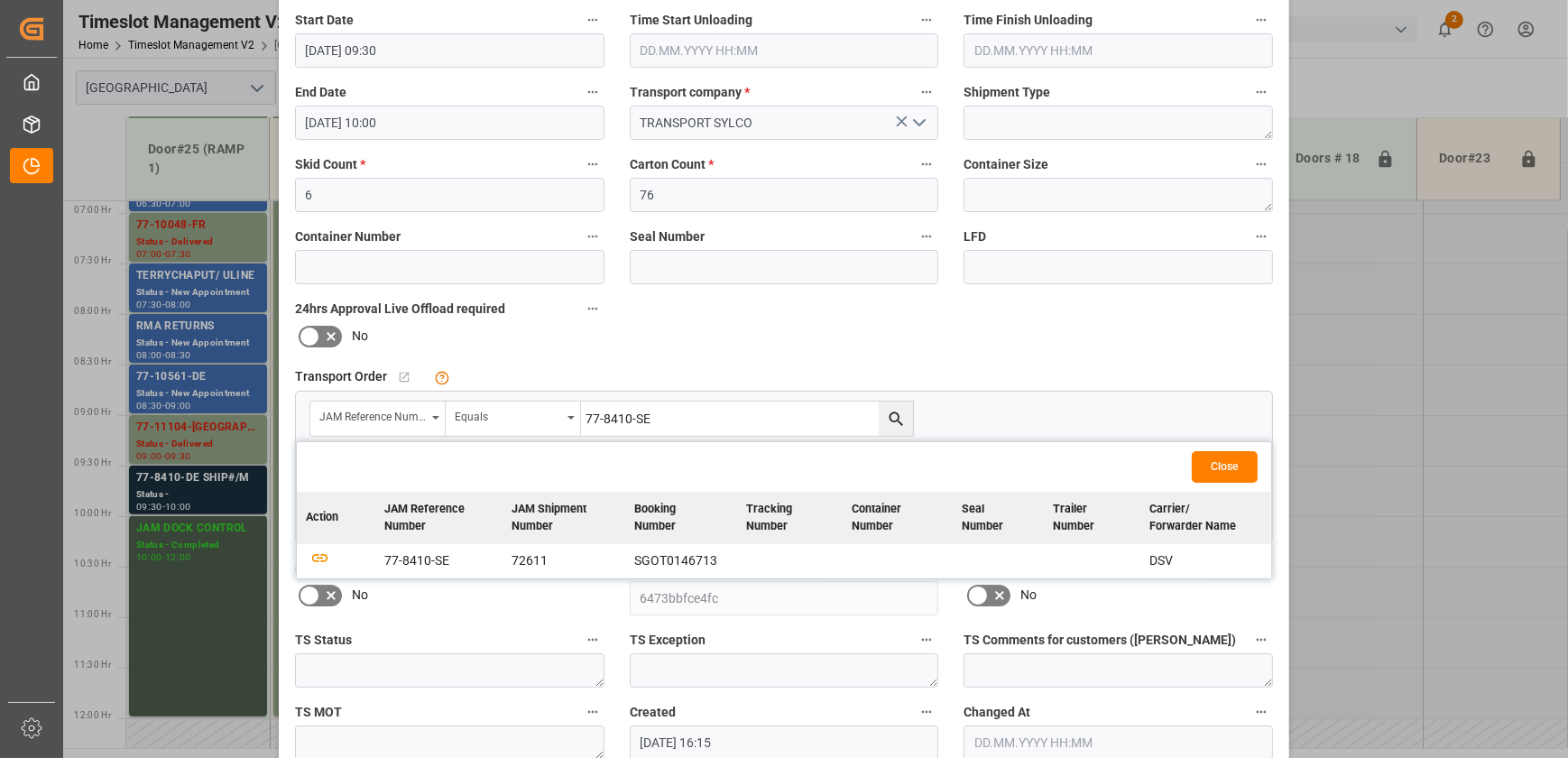
scroll to position [0, 0]
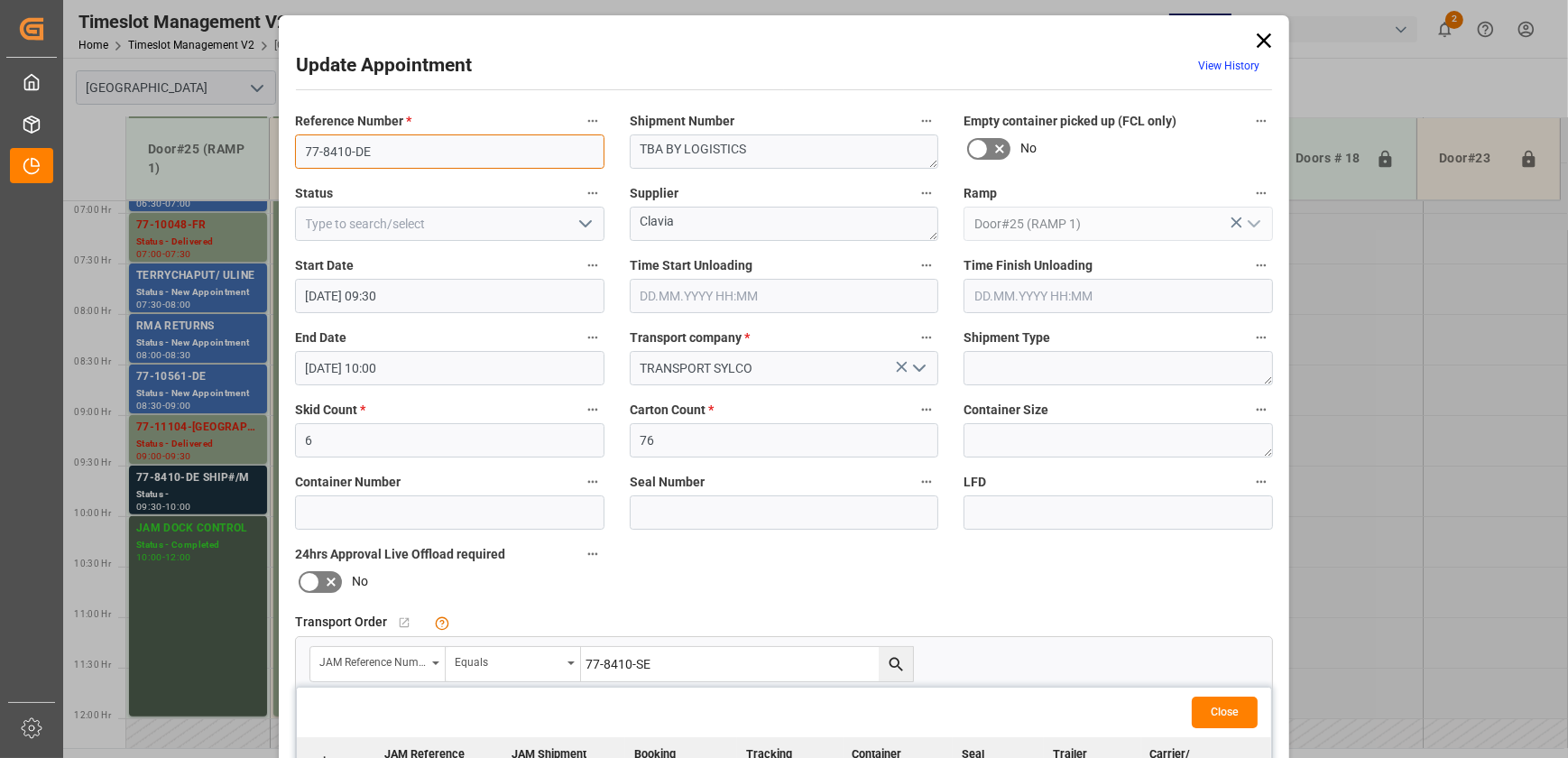
click at [440, 158] on input "77-8410-DE" at bounding box center [450, 152] width 309 height 35
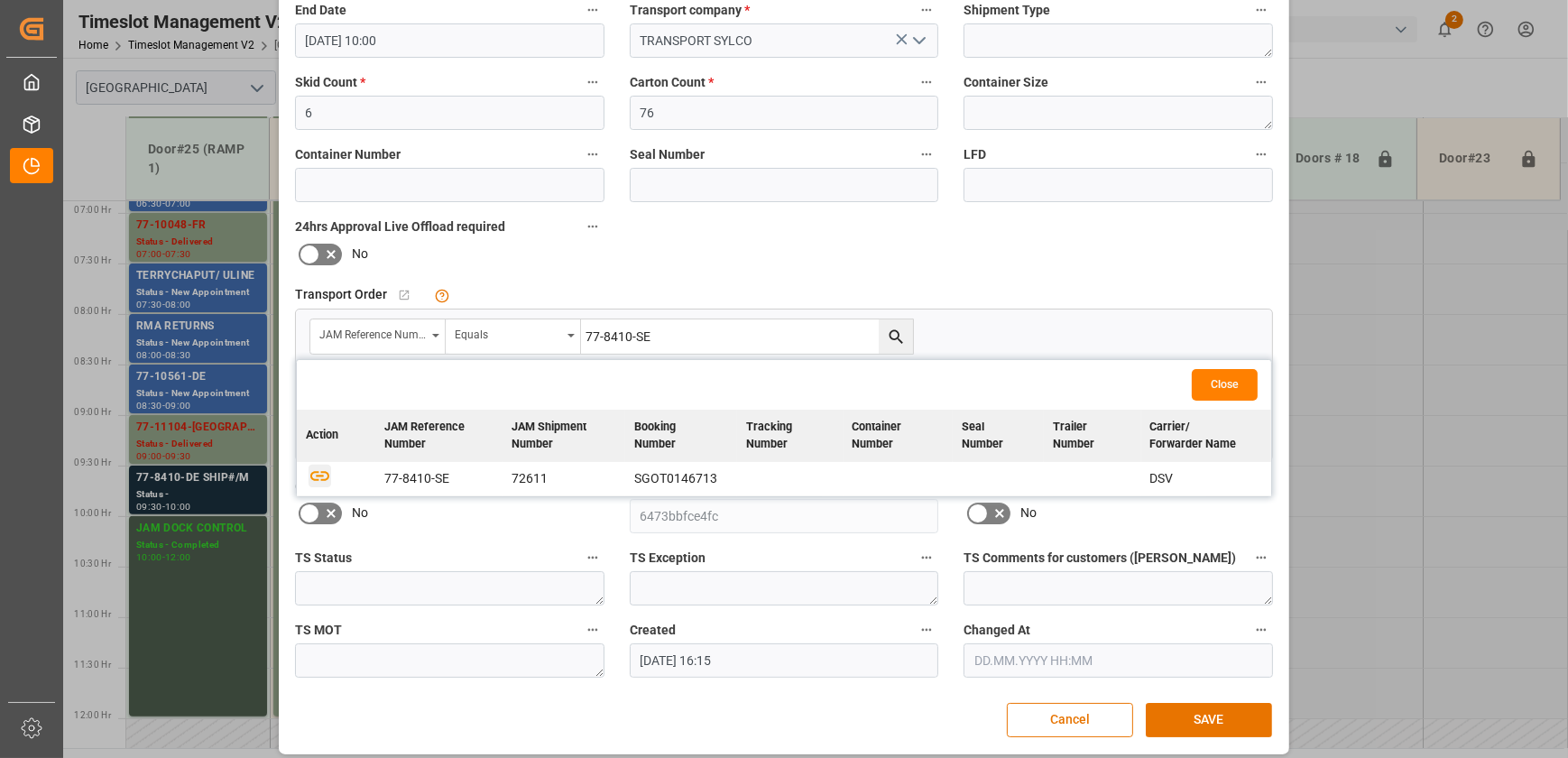
type input "77-8410-SE"
click at [316, 475] on icon "button" at bounding box center [319, 475] width 22 height 22
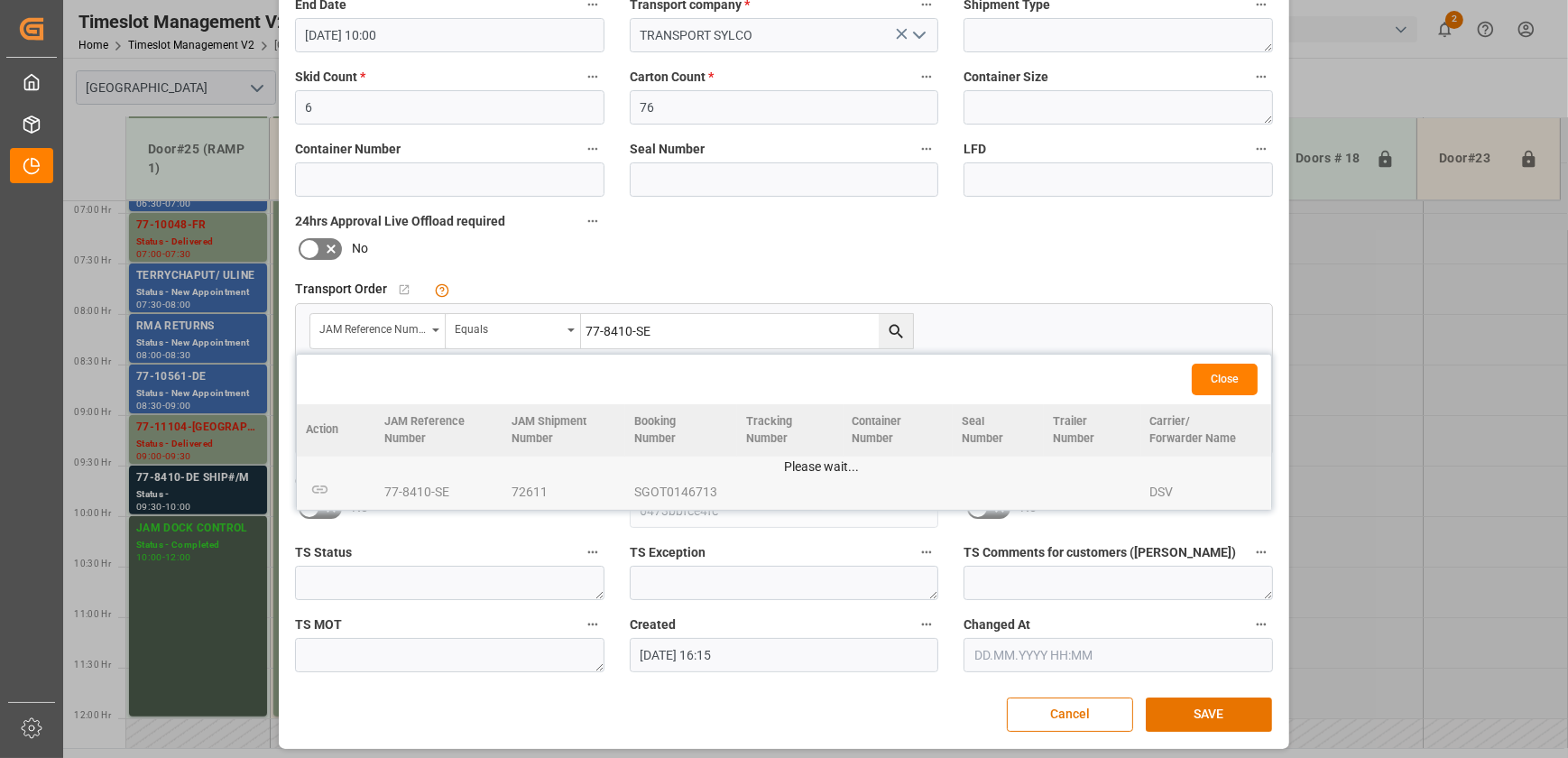
scroll to position [337, 0]
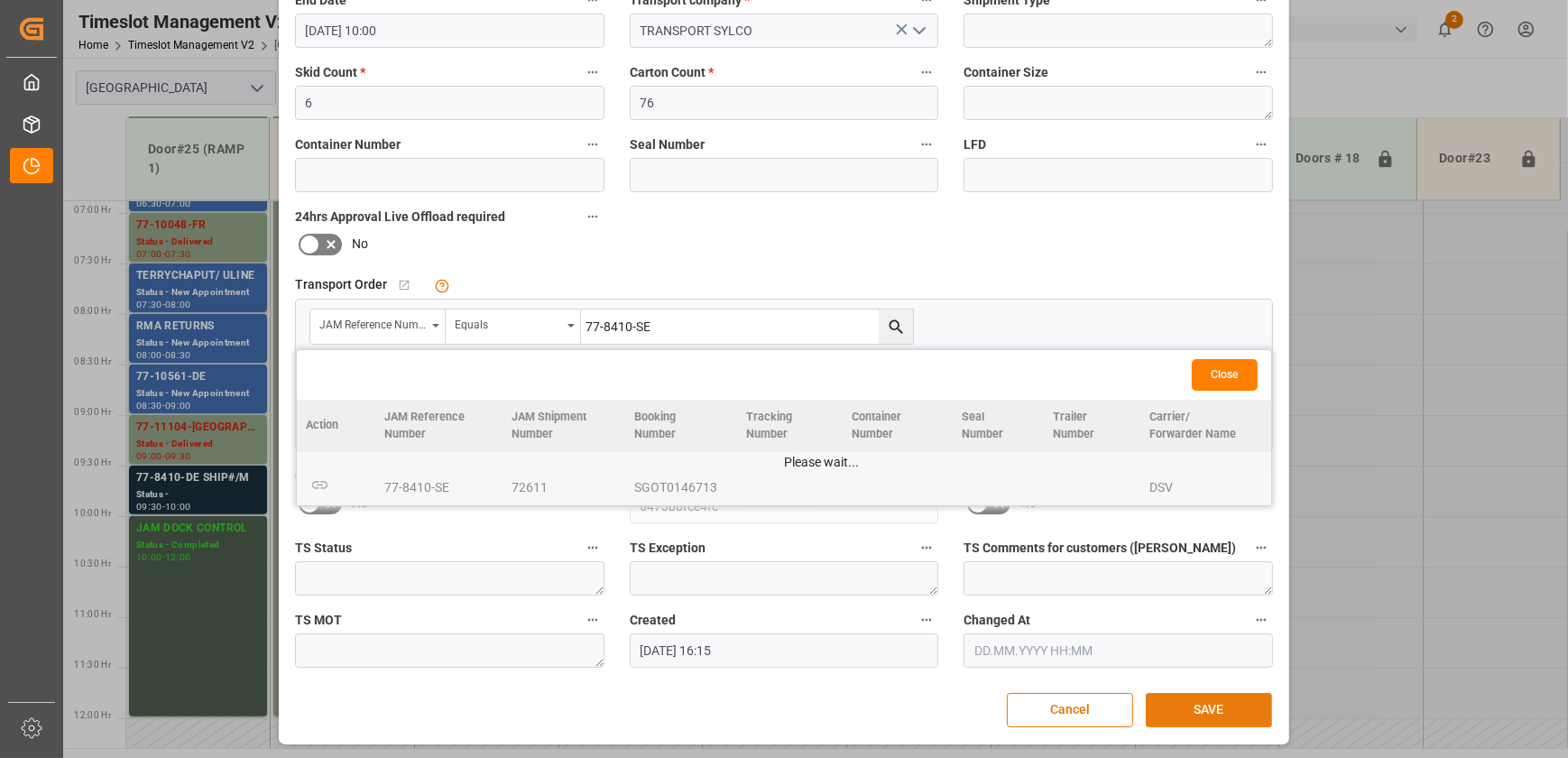
click at [1178, 700] on button "SAVE" at bounding box center [1209, 710] width 126 height 35
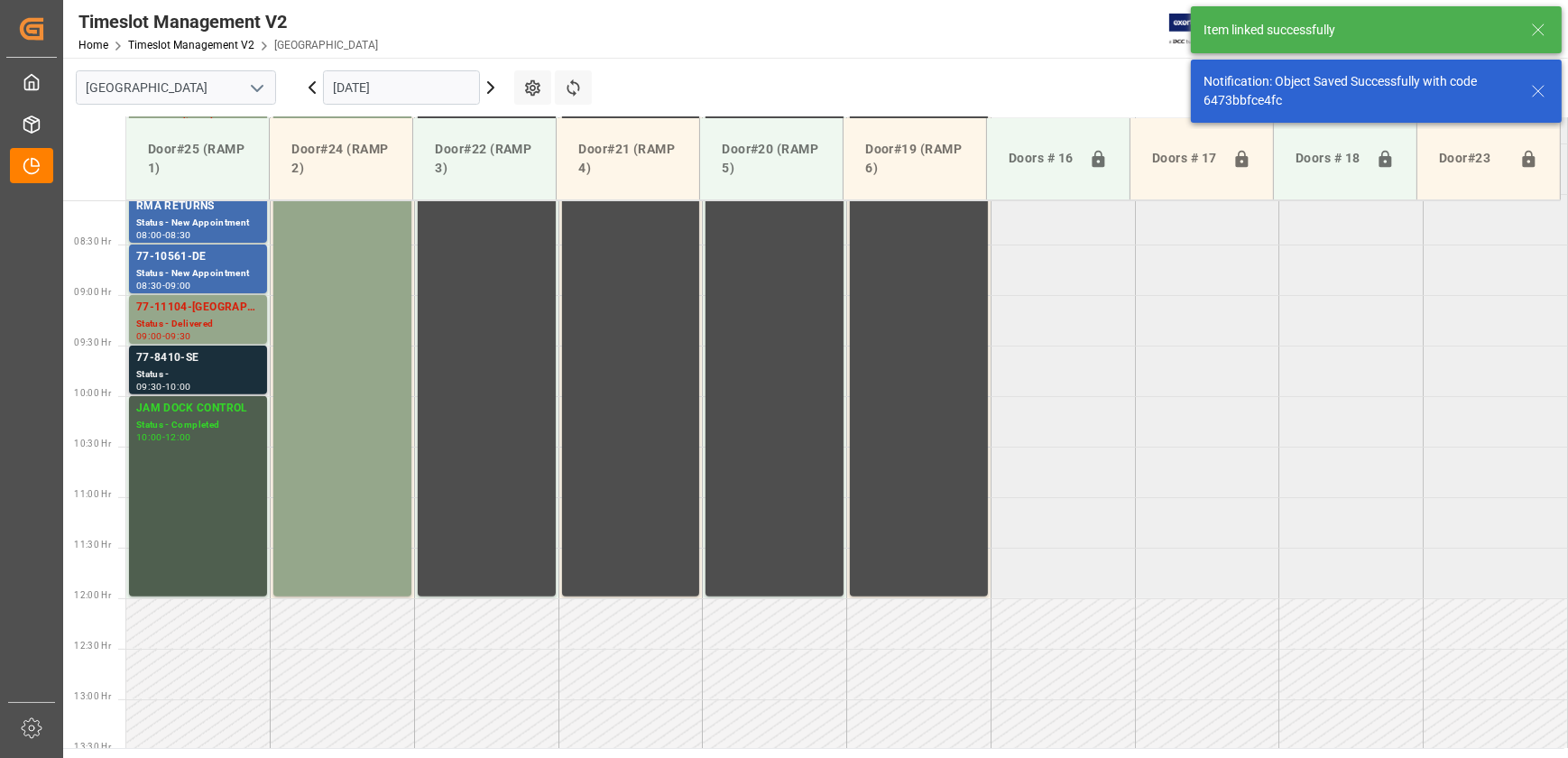
scroll to position [816, 0]
click at [185, 362] on div "77-8410-SE" at bounding box center [198, 356] width 124 height 18
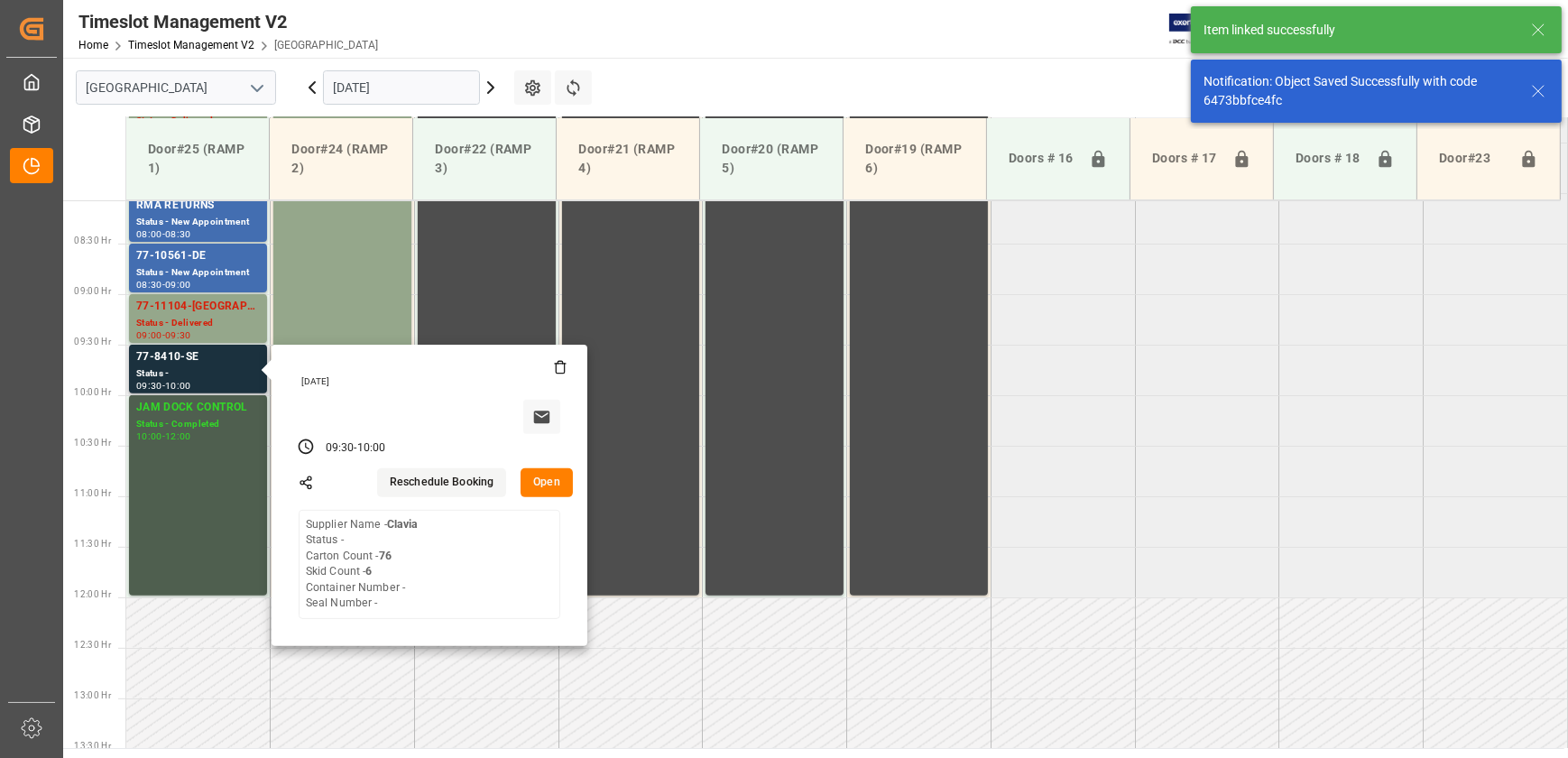
click at [557, 491] on button "Open" at bounding box center [547, 482] width 52 height 29
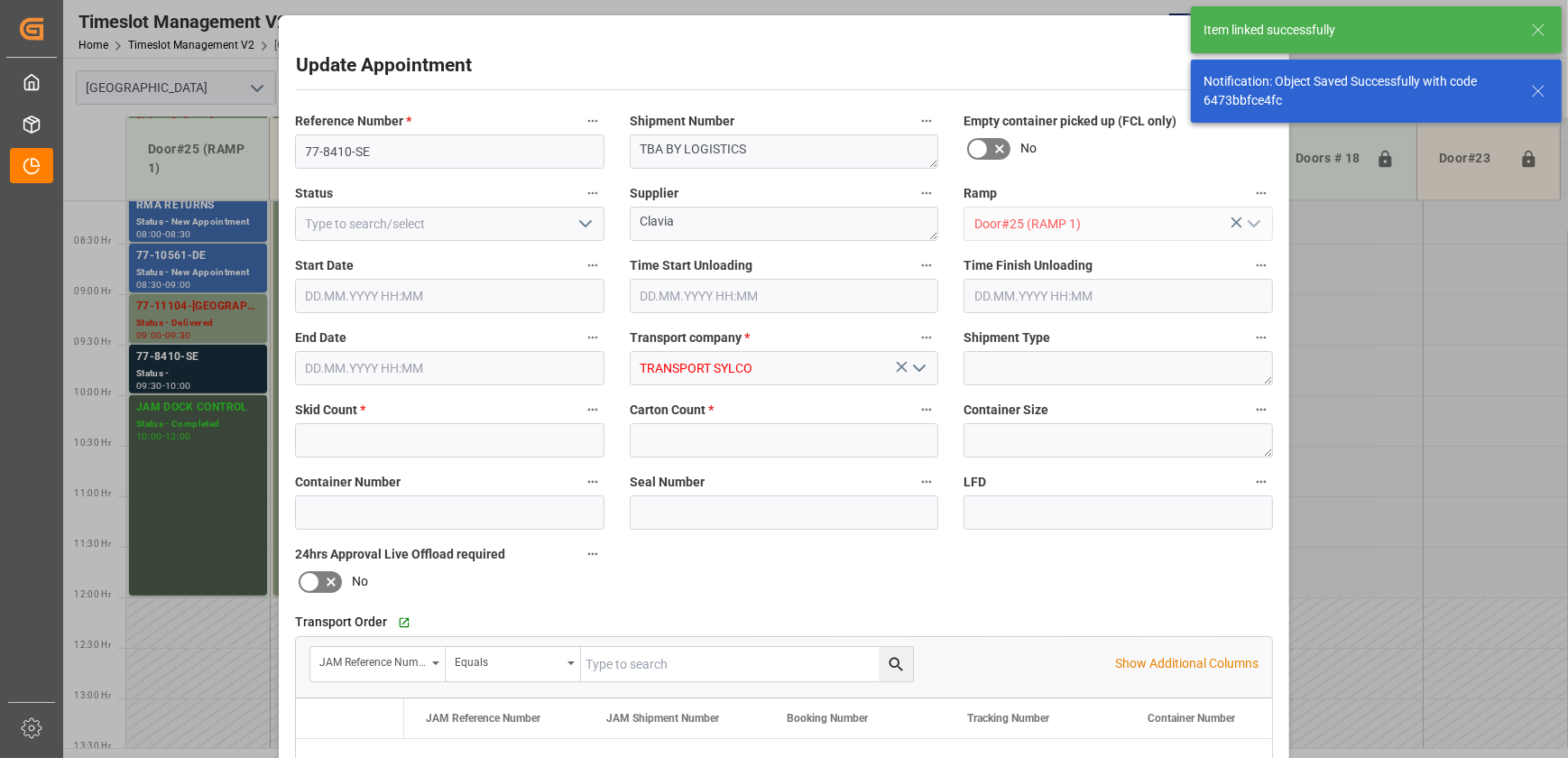
type input "6"
type input "76"
type input "[DATE] 09:30"
type input "[DATE] 10:00"
type input "[DATE] 16:15"
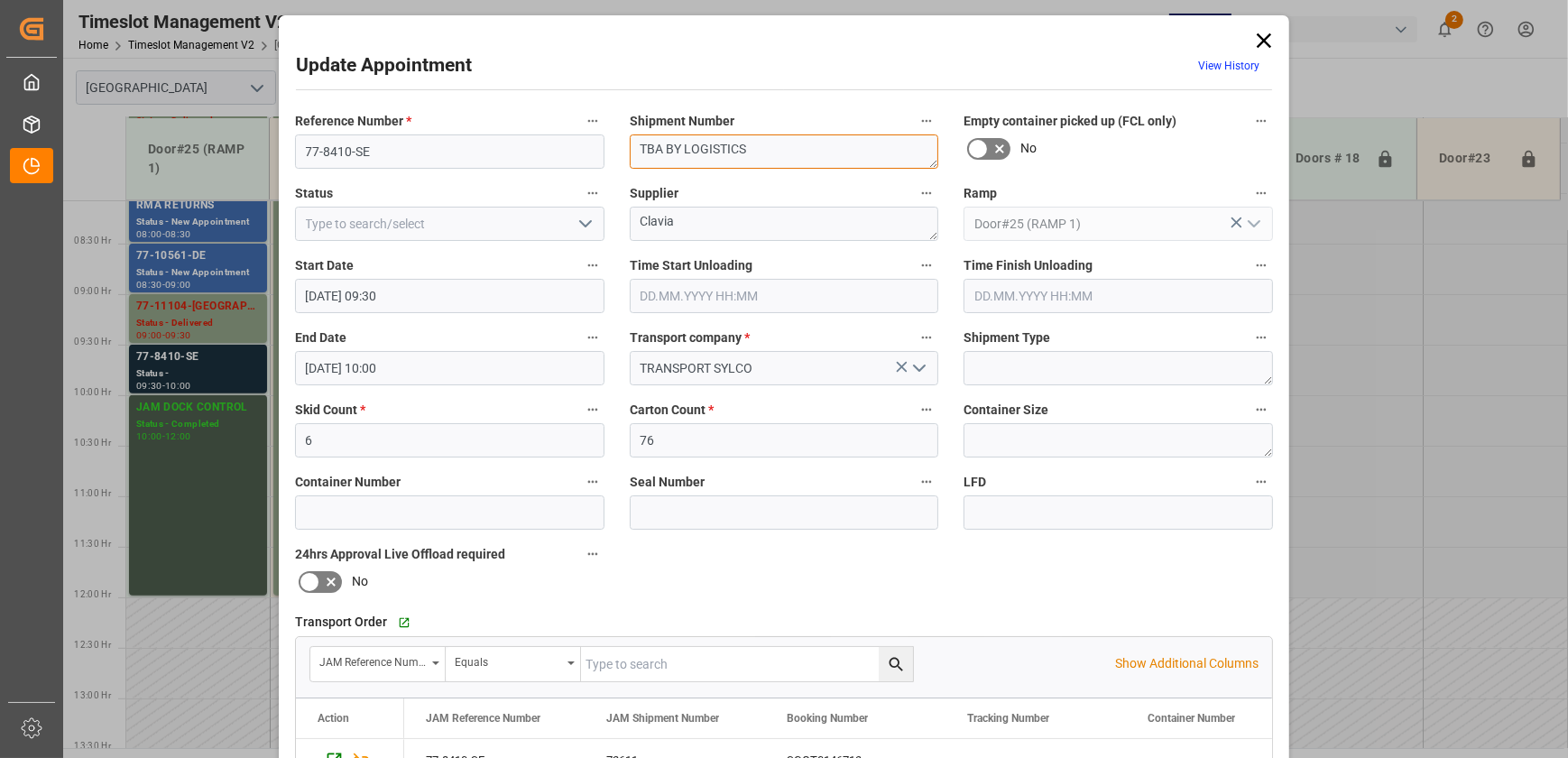
click at [759, 145] on textarea "TBA BY LOGISTICS" at bounding box center [785, 152] width 309 height 35
paste textarea "72611"
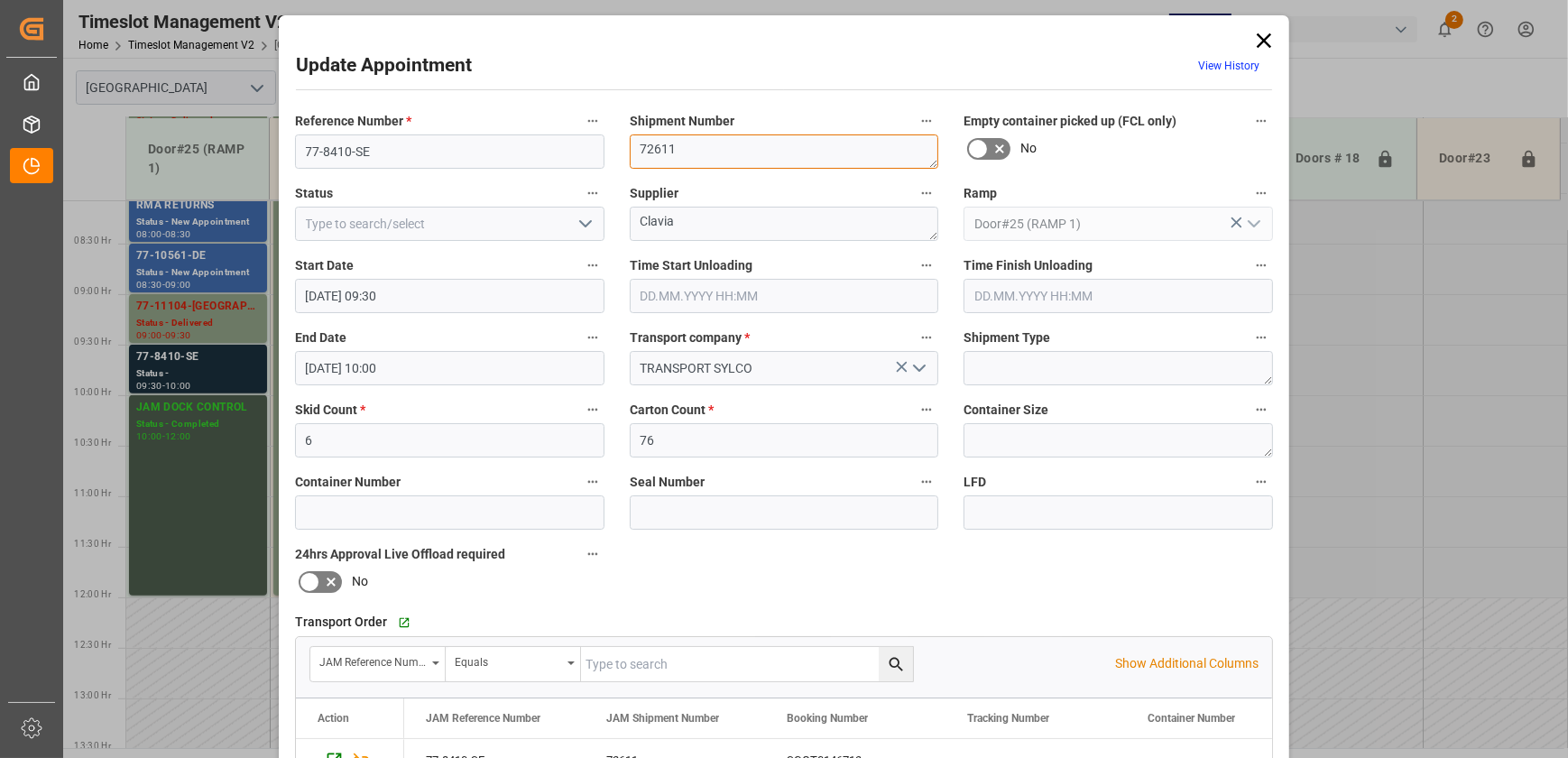
type textarea "72611"
click at [578, 213] on icon "open menu" at bounding box center [585, 224] width 22 height 22
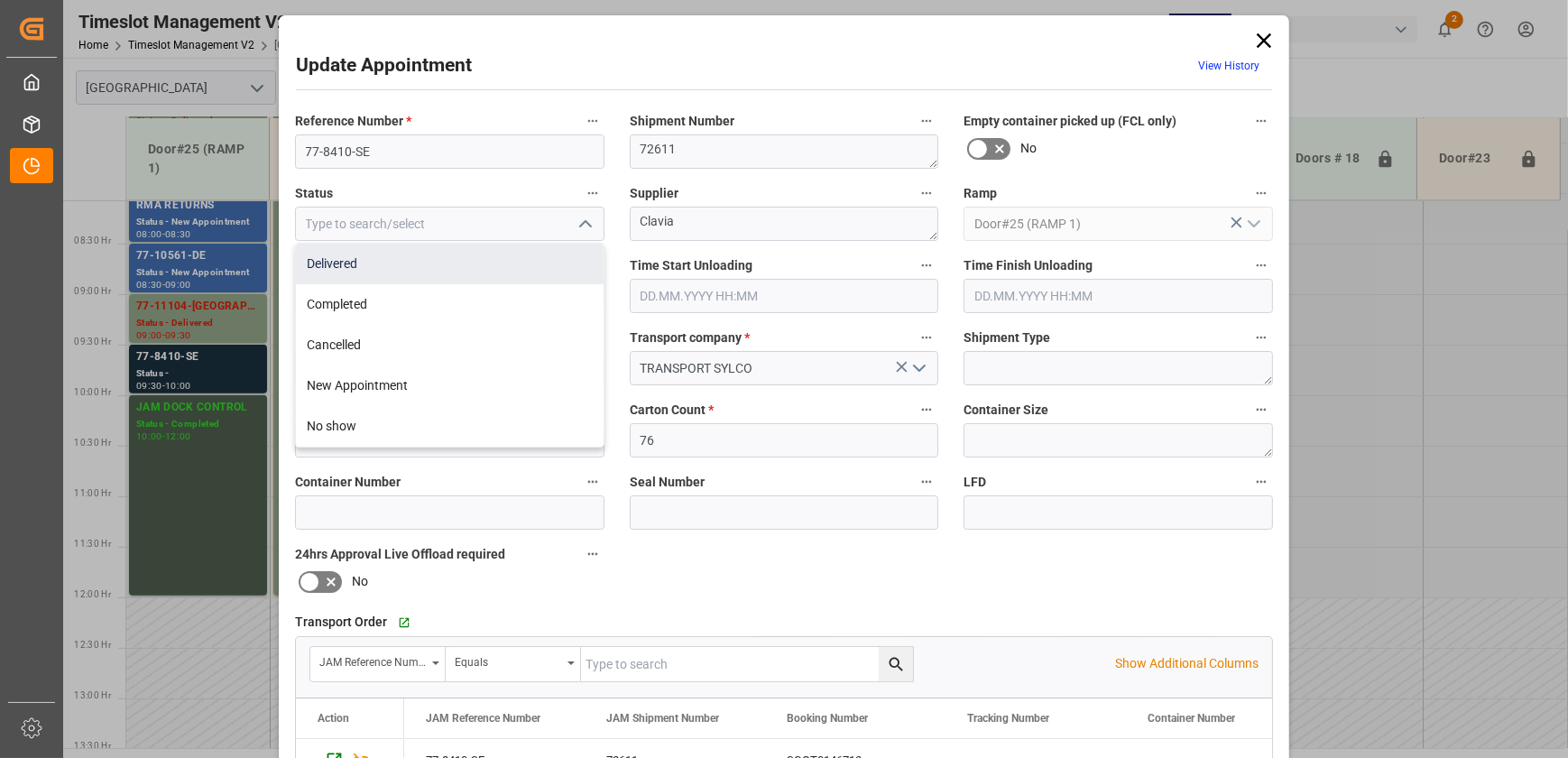
click at [512, 263] on div "Delivered" at bounding box center [450, 264] width 307 height 40
type input "Delivered"
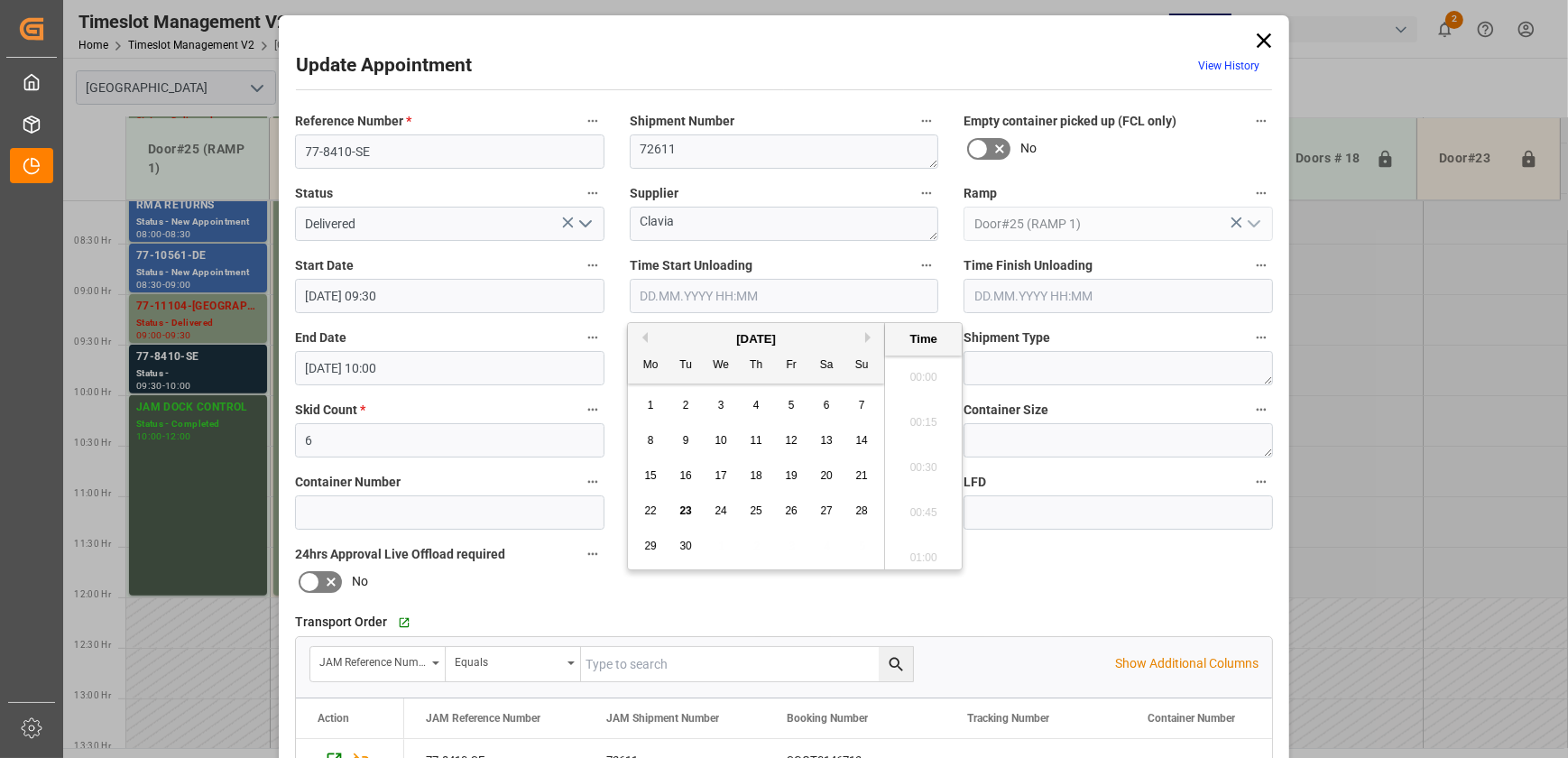
click at [886, 292] on input "text" at bounding box center [785, 296] width 309 height 35
click at [691, 511] on span "23" at bounding box center [685, 510] width 12 height 12
click at [924, 424] on li "08:45" at bounding box center [923, 417] width 77 height 45
type input "[DATE] 08:45"
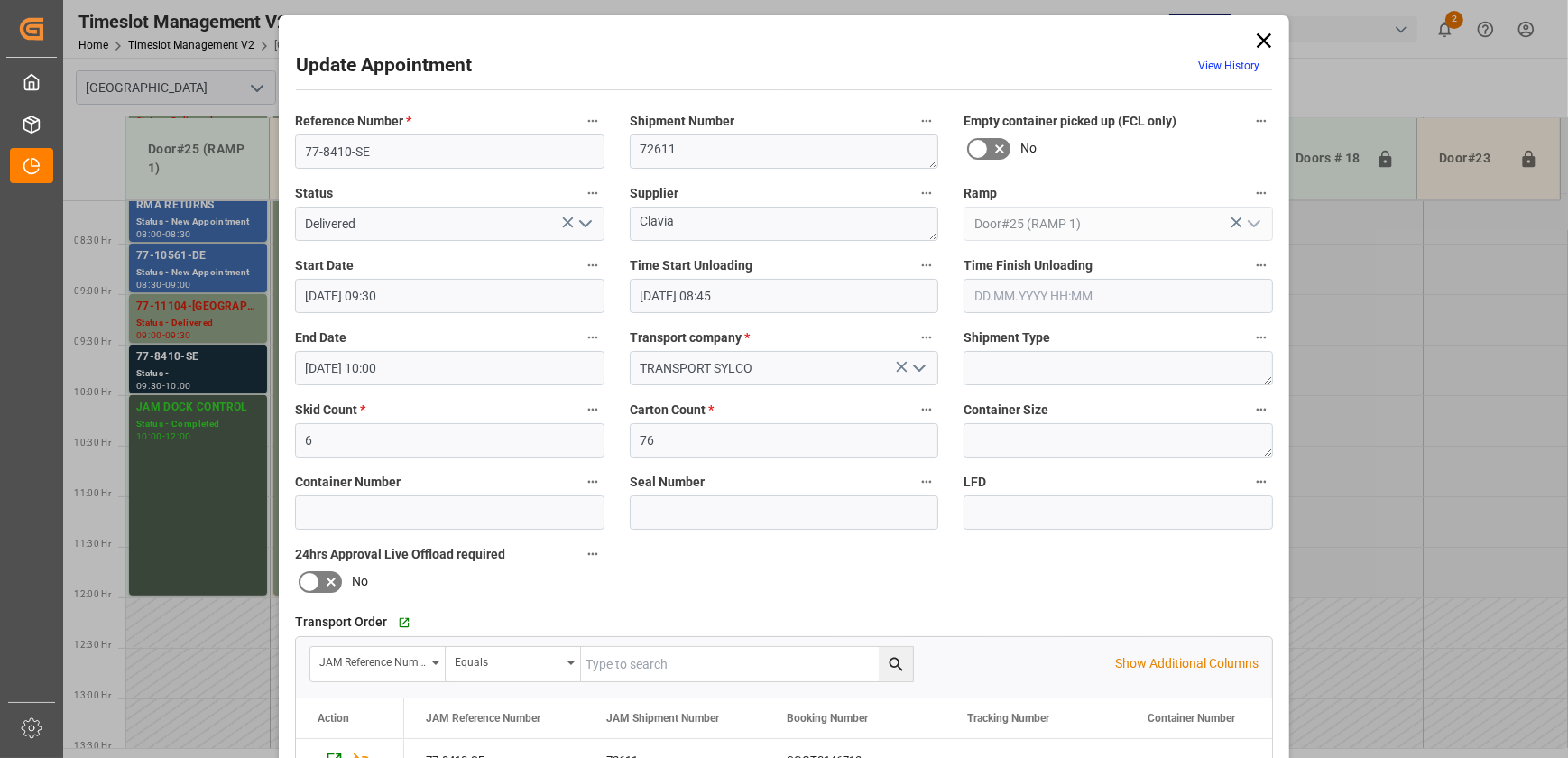
scroll to position [337, 0]
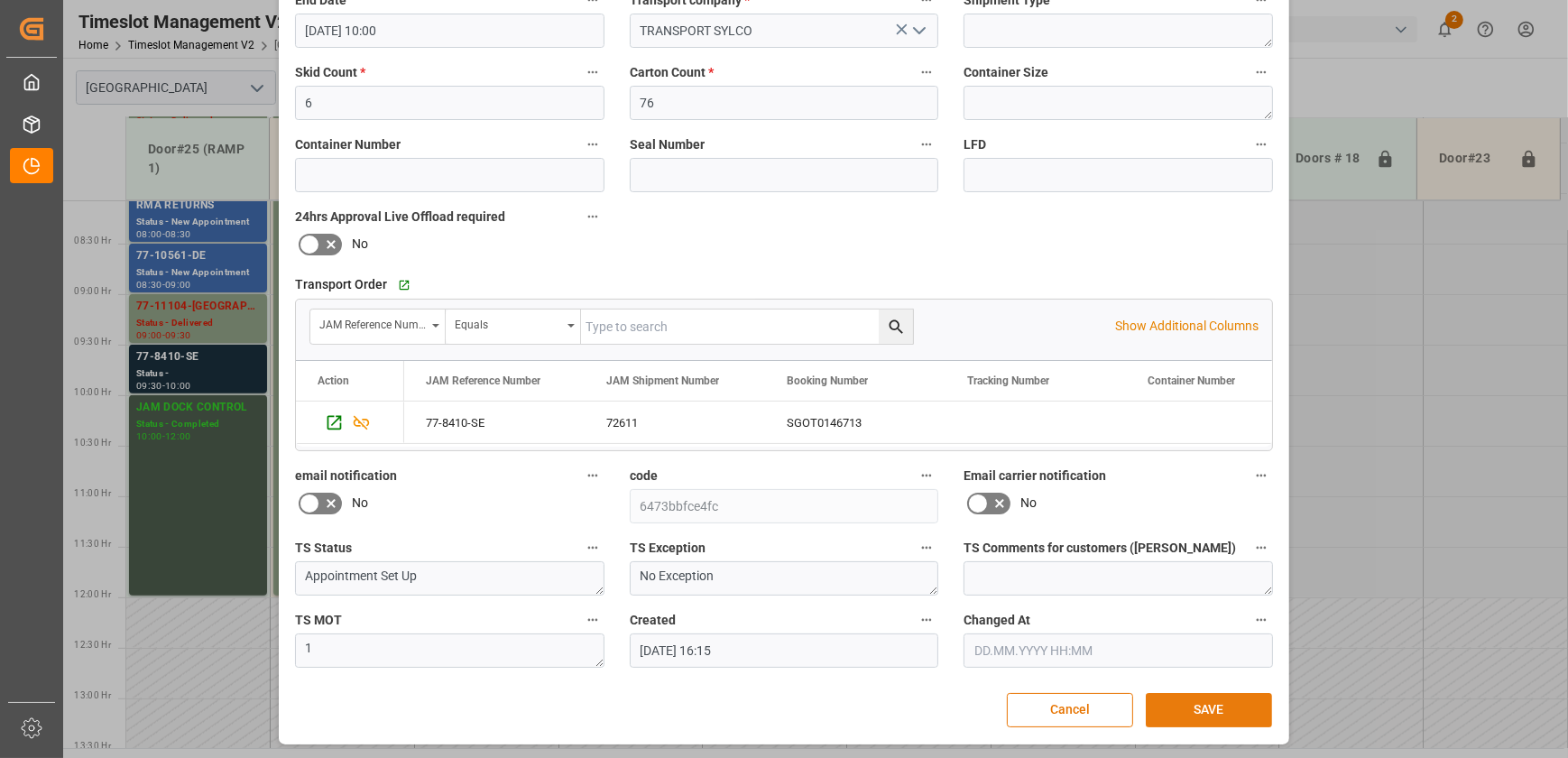
click at [1183, 704] on button "SAVE" at bounding box center [1209, 710] width 126 height 35
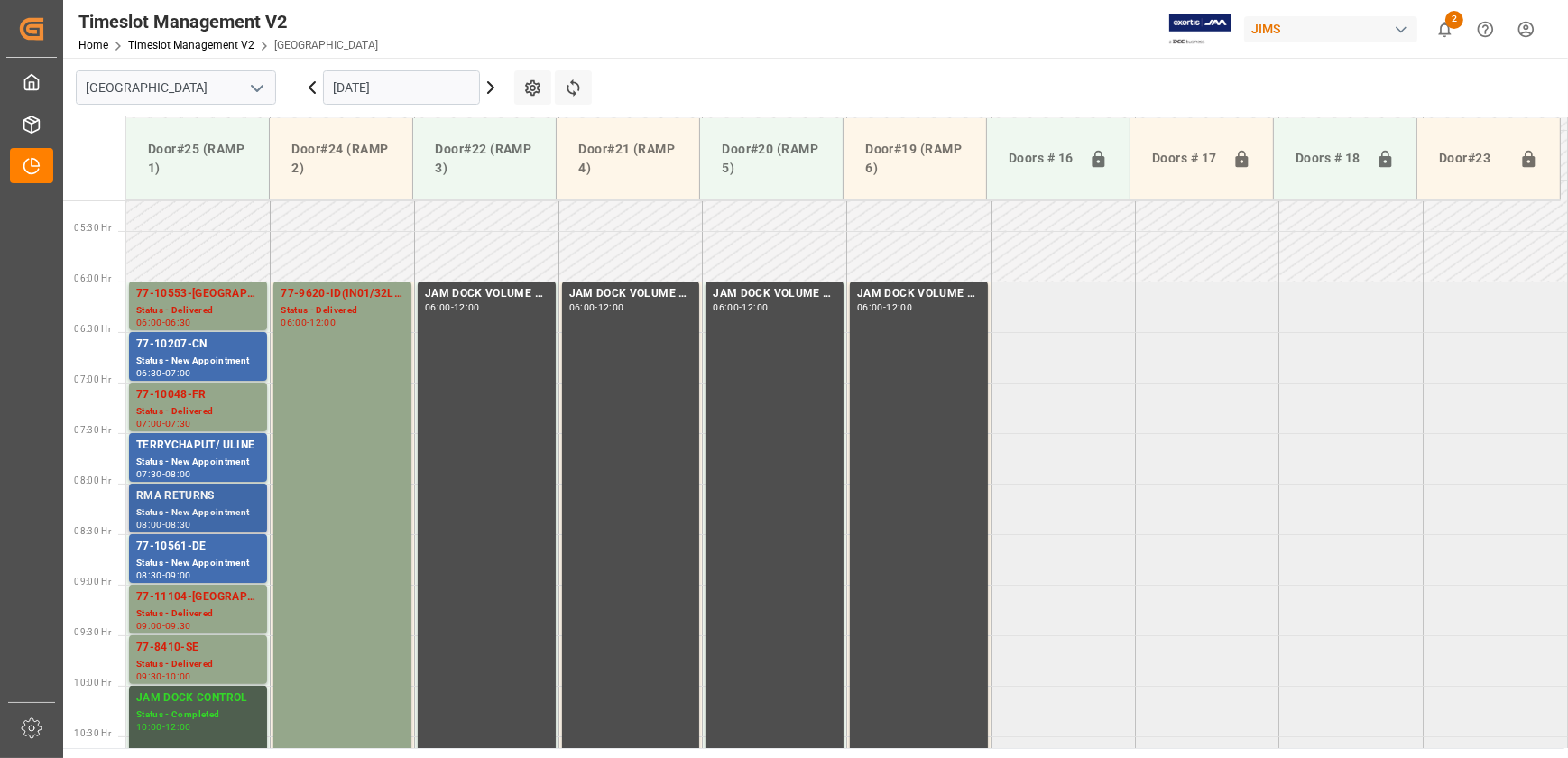
scroll to position [487, 0]
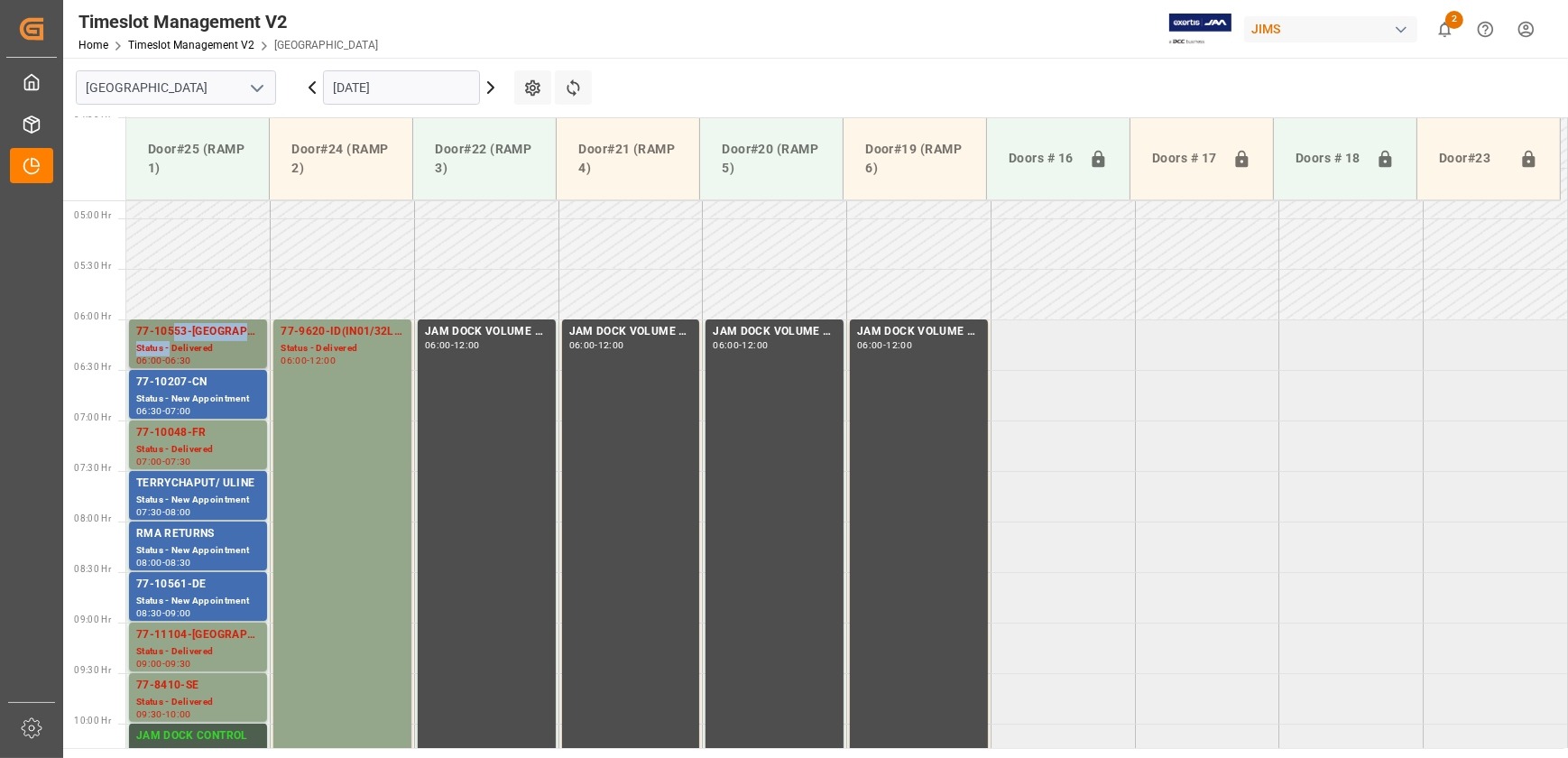
click at [171, 339] on div "77-10553-GB Status - Delivered 06:00 - 06:30" at bounding box center [198, 343] width 124 height 41
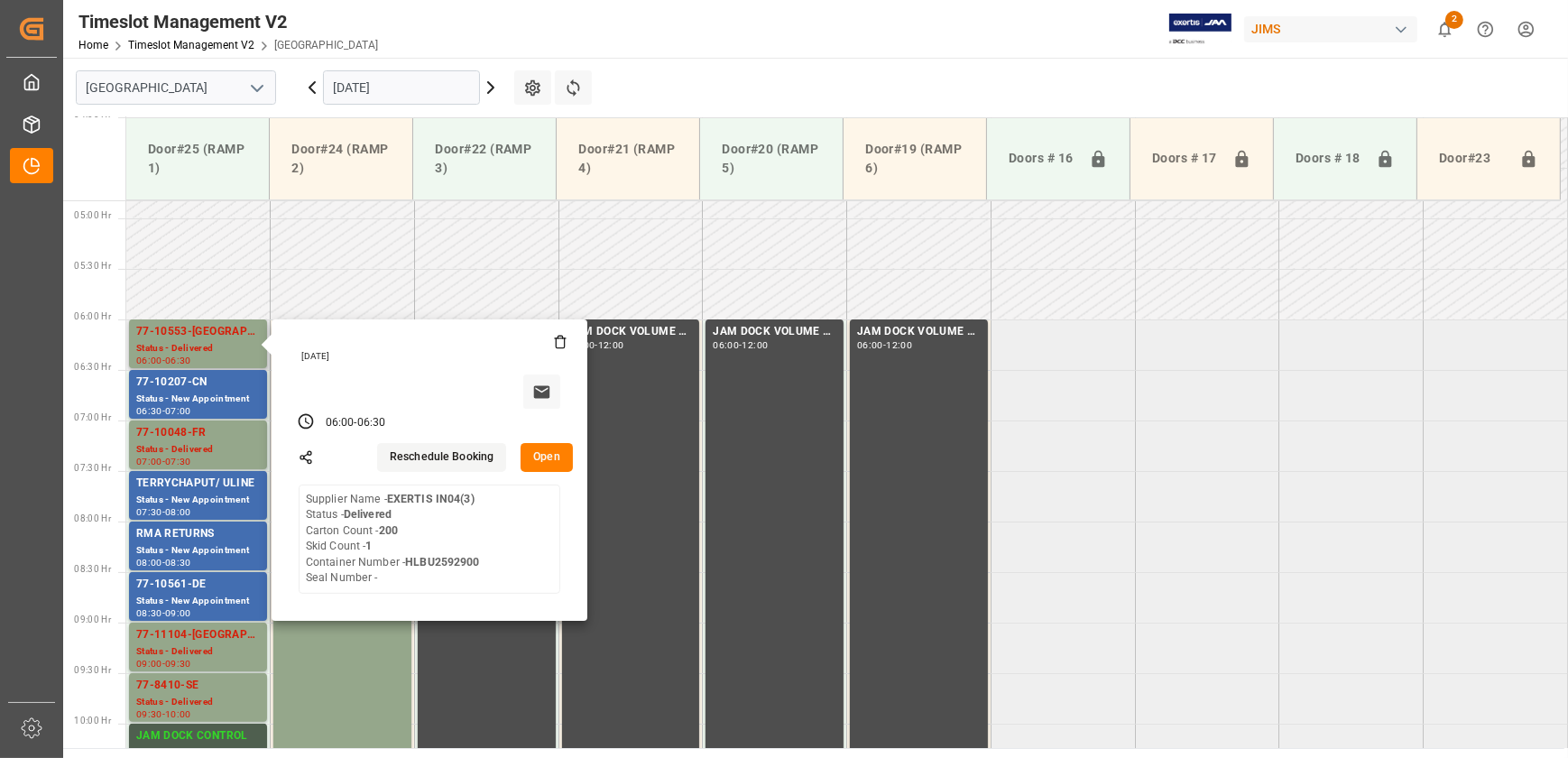
click at [544, 452] on button "Open" at bounding box center [547, 457] width 52 height 29
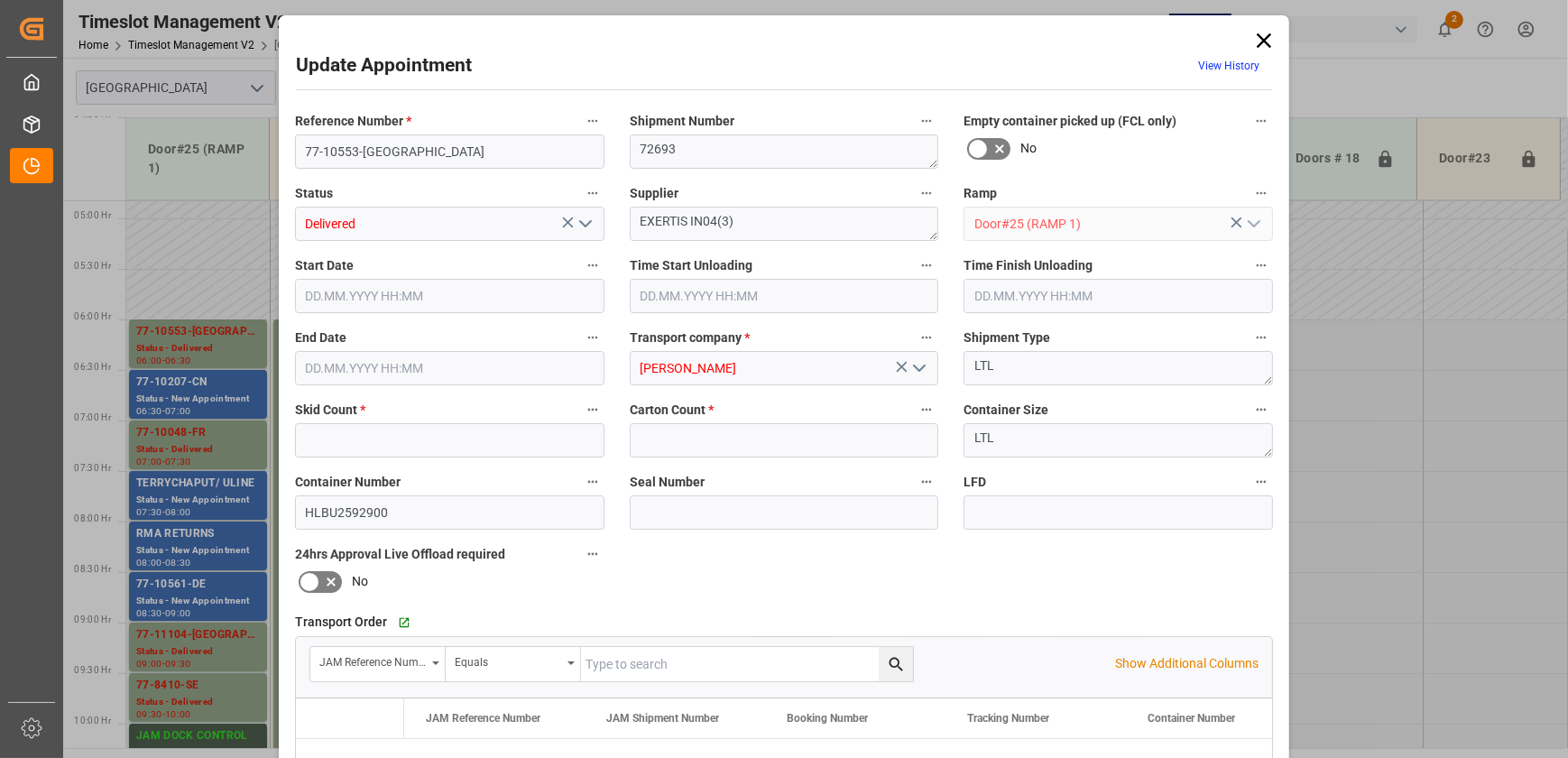
type input "1"
type input "200"
type input "[DATE] 06:00"
type input "[DATE] 08:45"
type input "[DATE] 06:30"
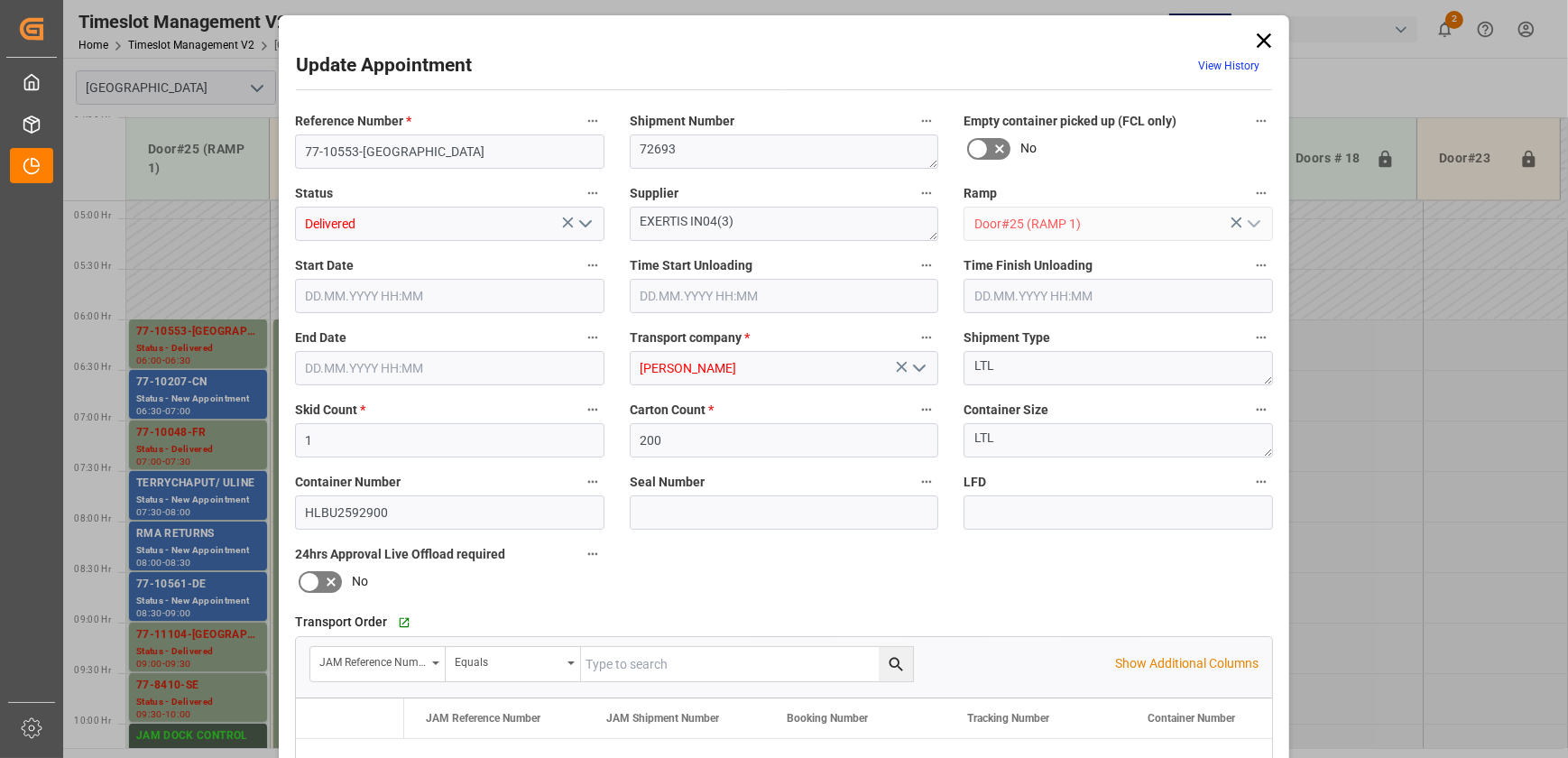
type input "[DATE] 14:49"
click at [704, 441] on input "200" at bounding box center [785, 440] width 309 height 35
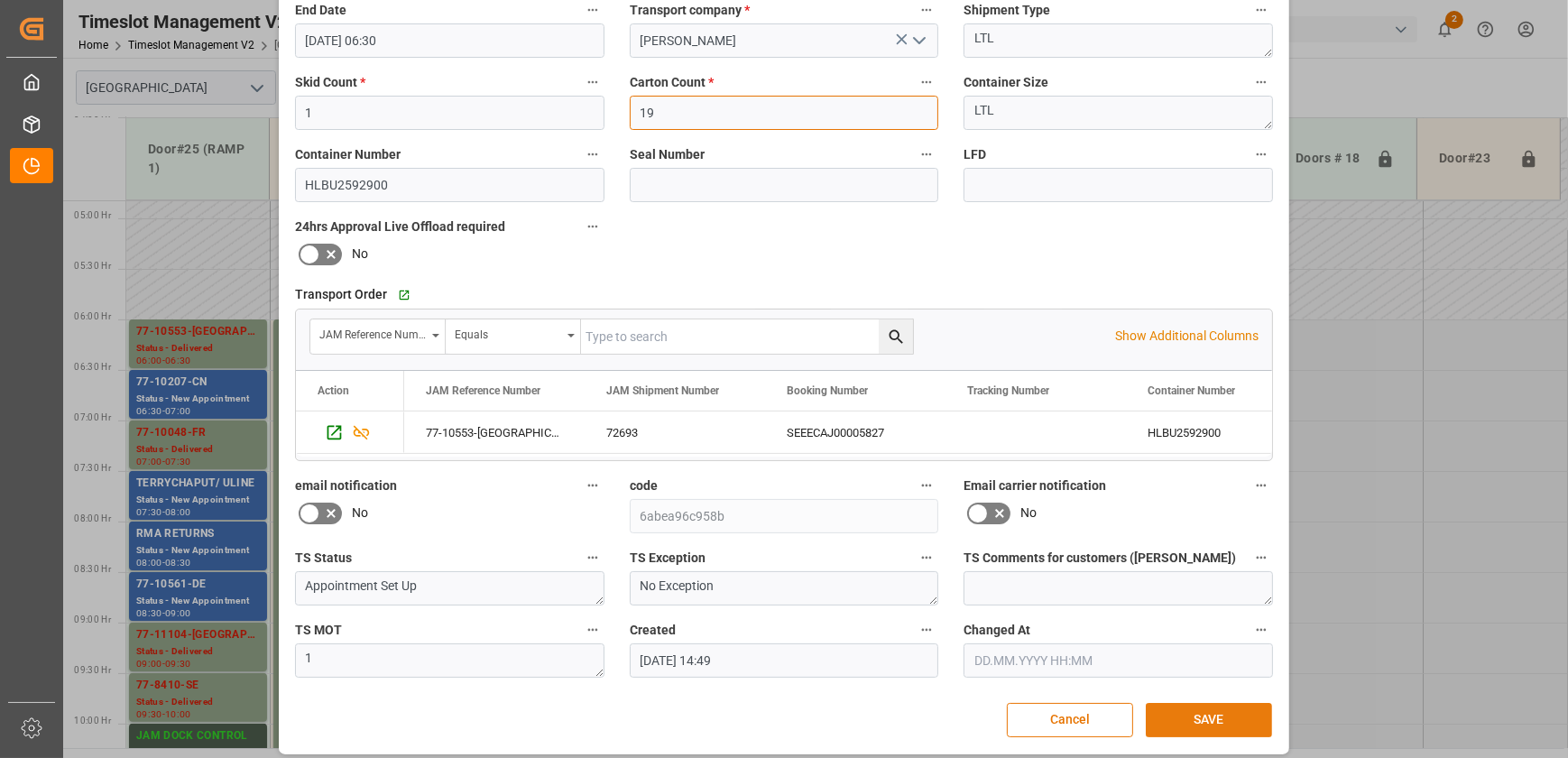
type input "19"
click at [1226, 717] on button "SAVE" at bounding box center [1209, 721] width 126 height 35
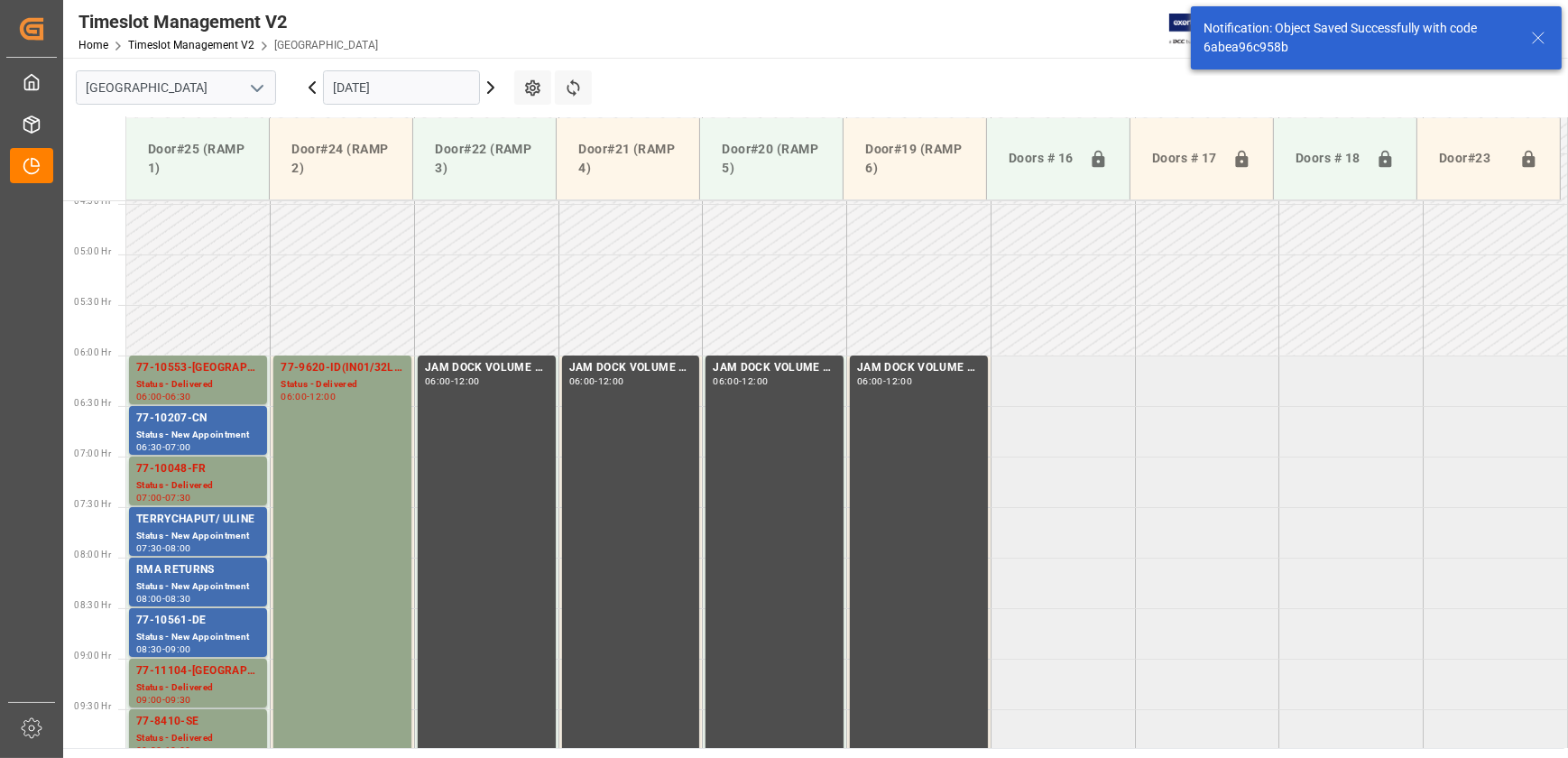
scroll to position [512, 0]
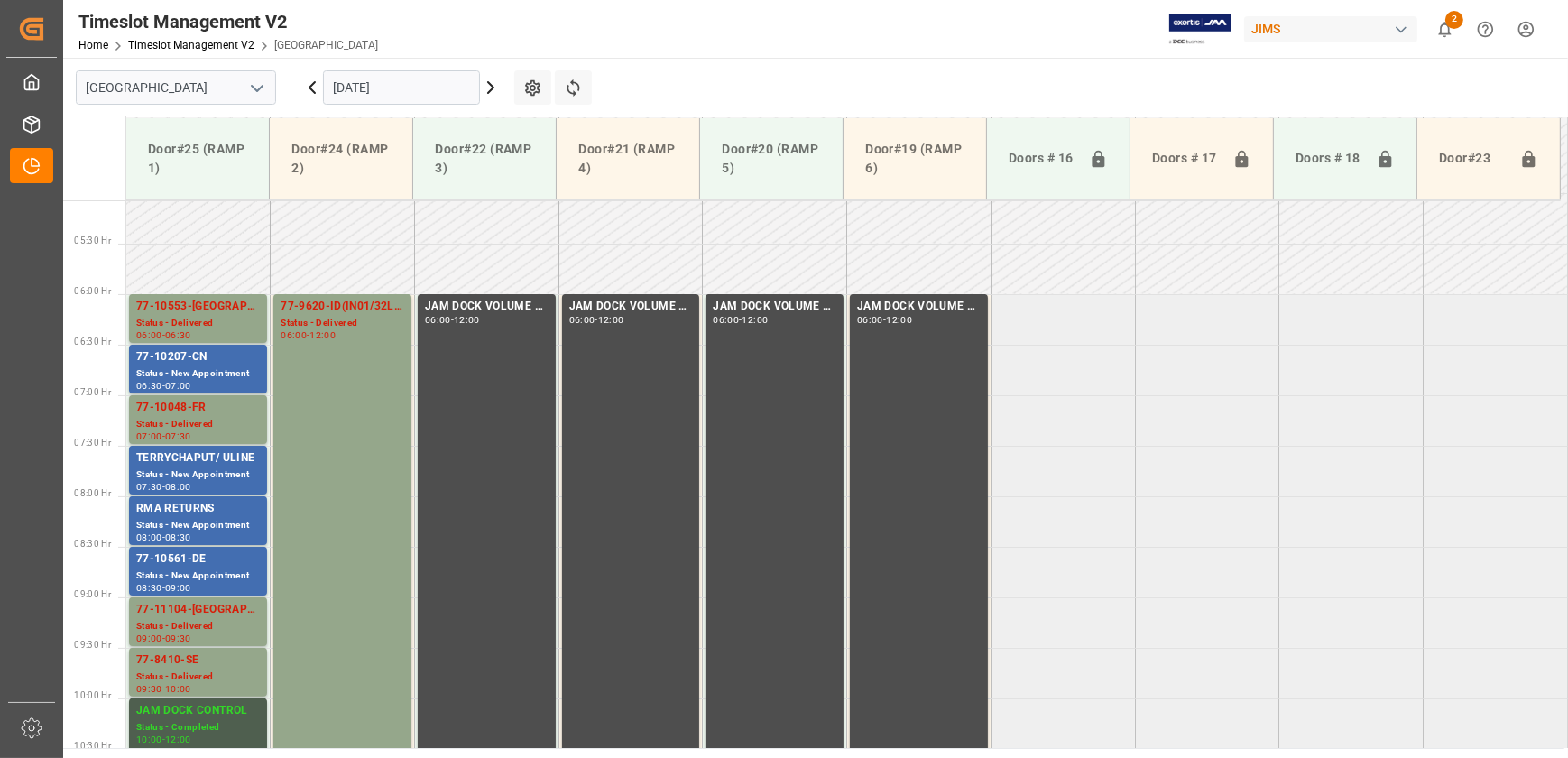
click at [189, 290] on td at bounding box center [198, 269] width 144 height 51
click at [183, 310] on div "77-10553-[GEOGRAPHIC_DATA]" at bounding box center [198, 306] width 124 height 18
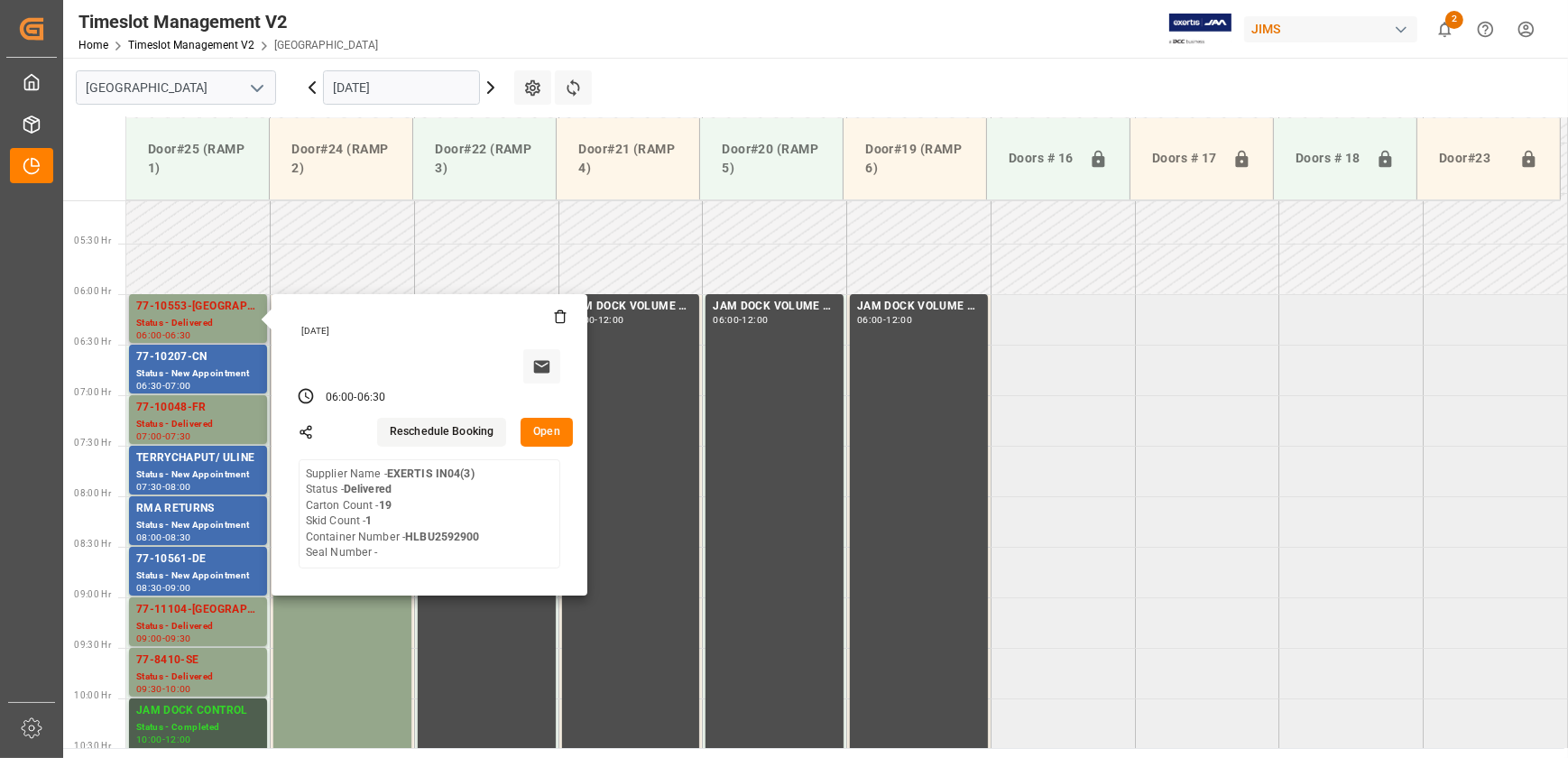
click at [551, 430] on button "Open" at bounding box center [547, 432] width 52 height 29
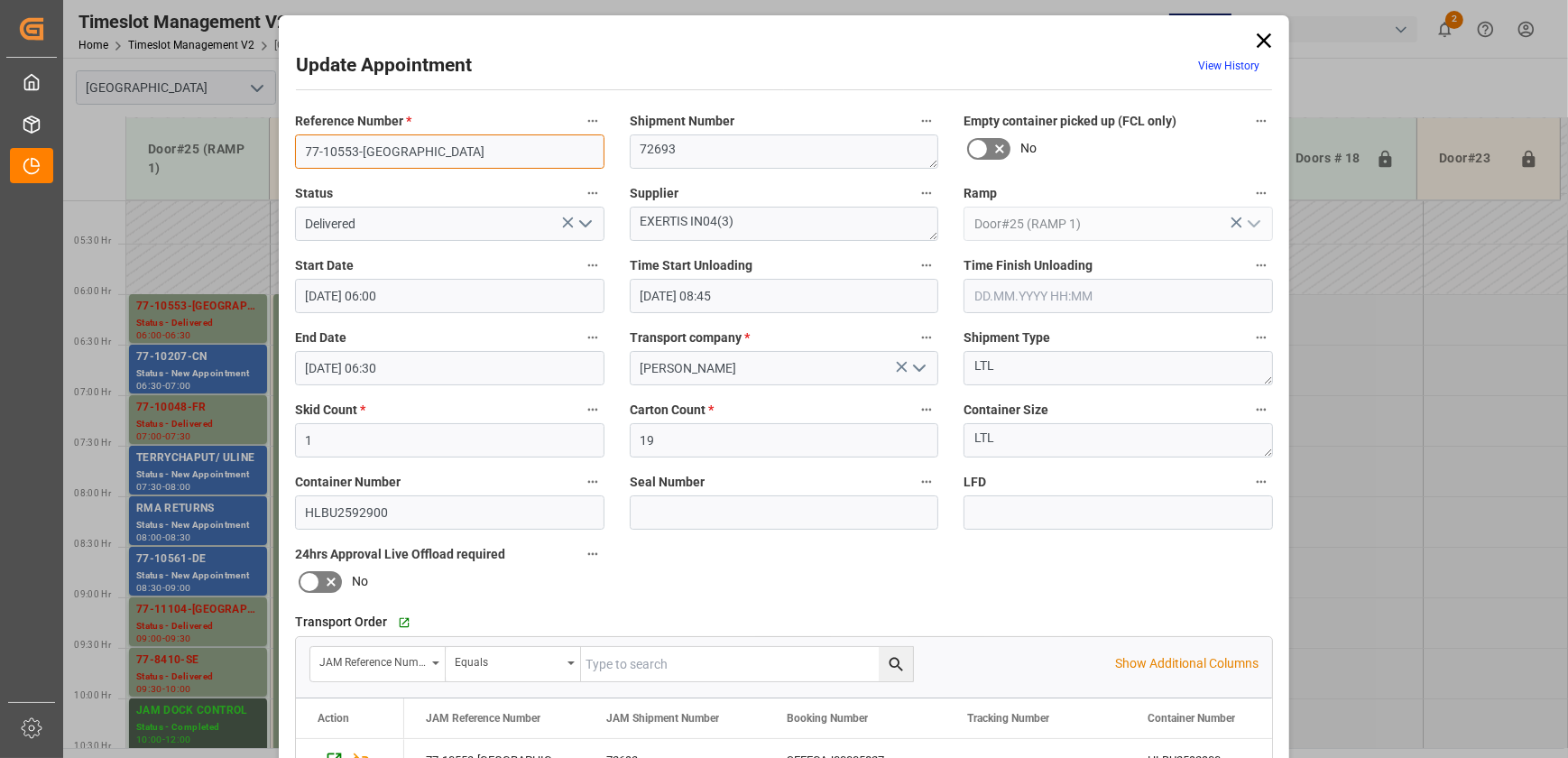
click at [397, 151] on input "77-10553-[GEOGRAPHIC_DATA]" at bounding box center [450, 152] width 309 height 35
click at [656, 218] on textarea "EXERTIS IN04(3)" at bounding box center [785, 224] width 309 height 35
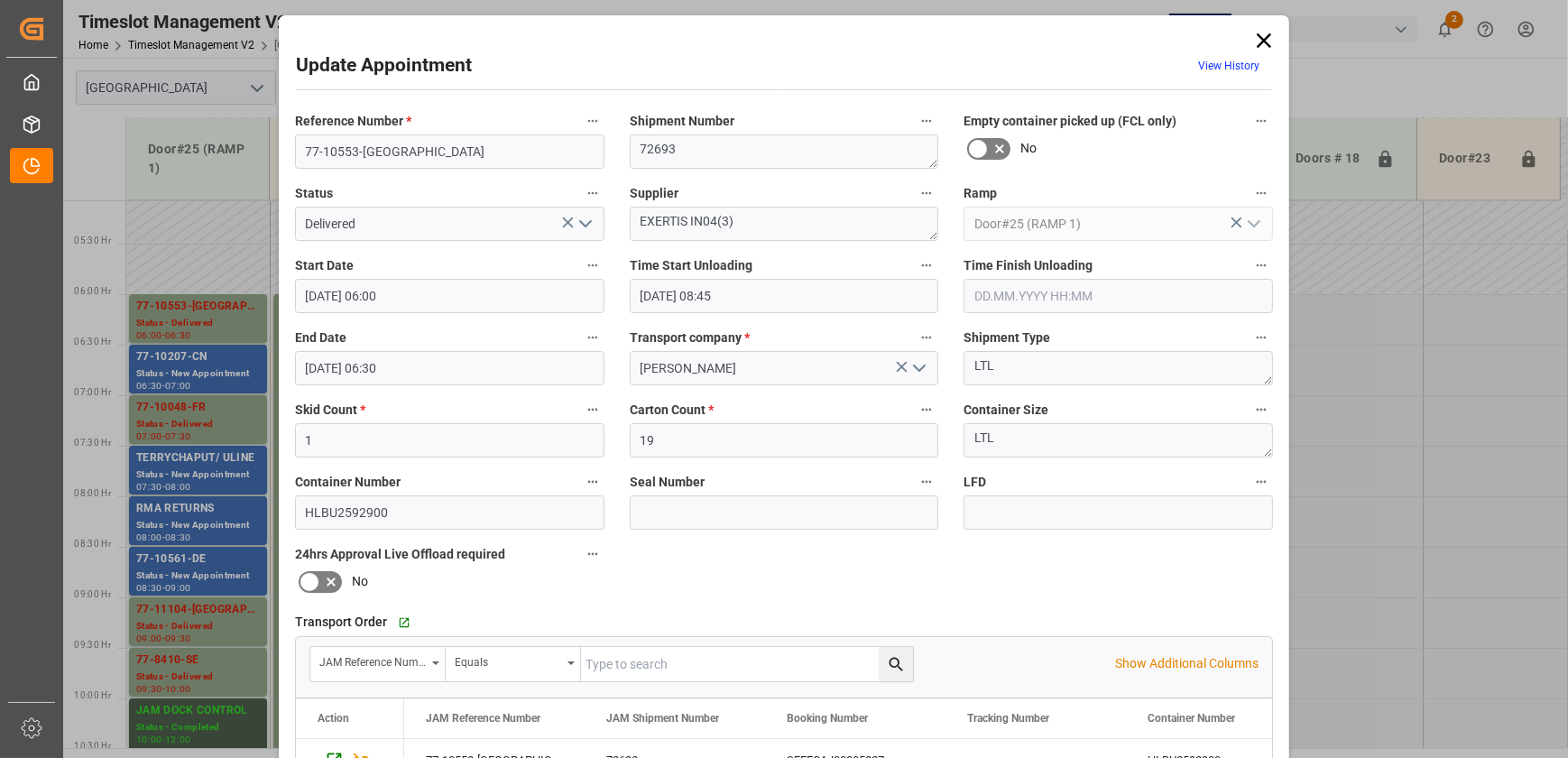
click at [1263, 35] on icon at bounding box center [1264, 40] width 25 height 25
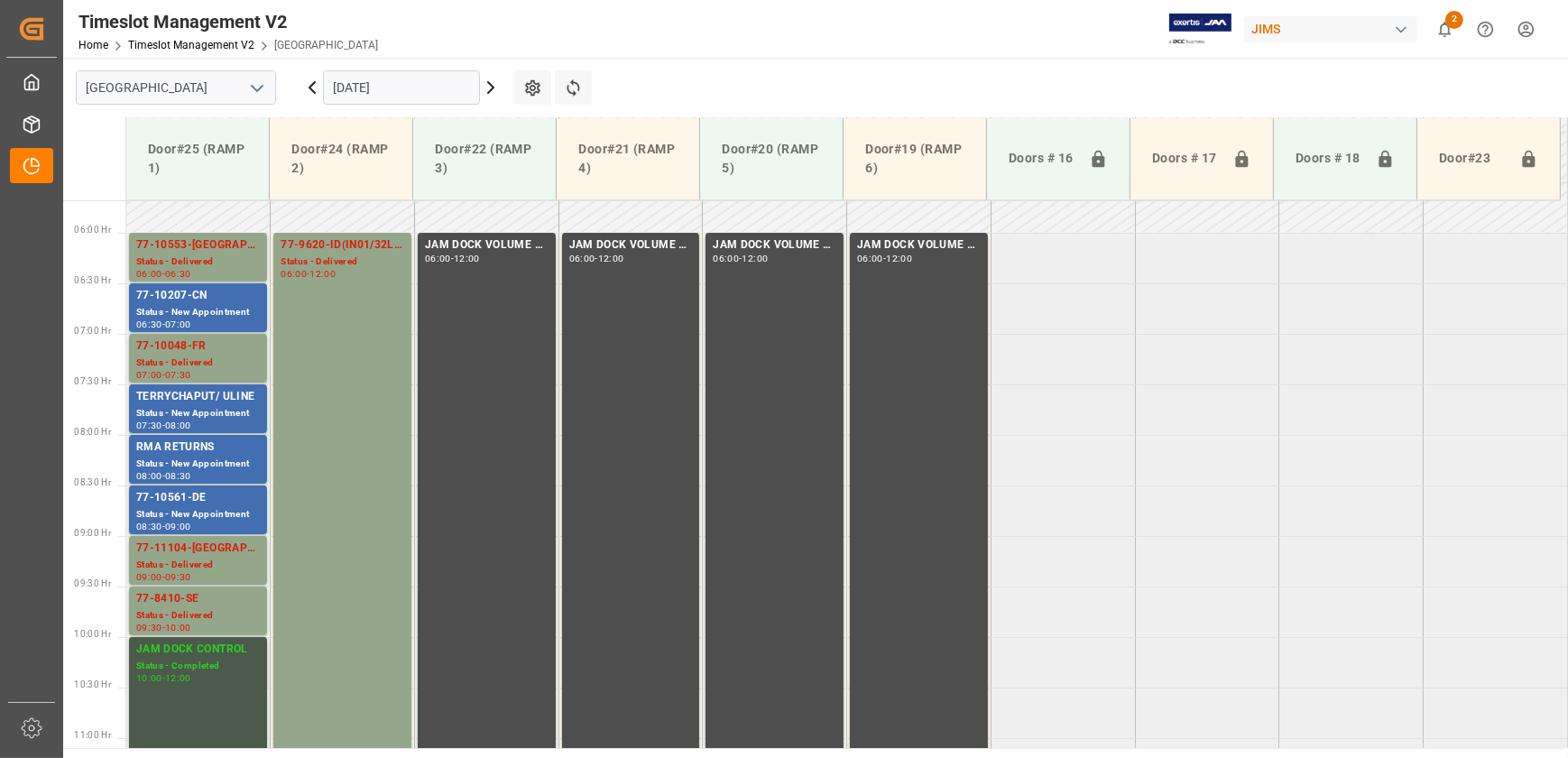
scroll to position [676, 0]
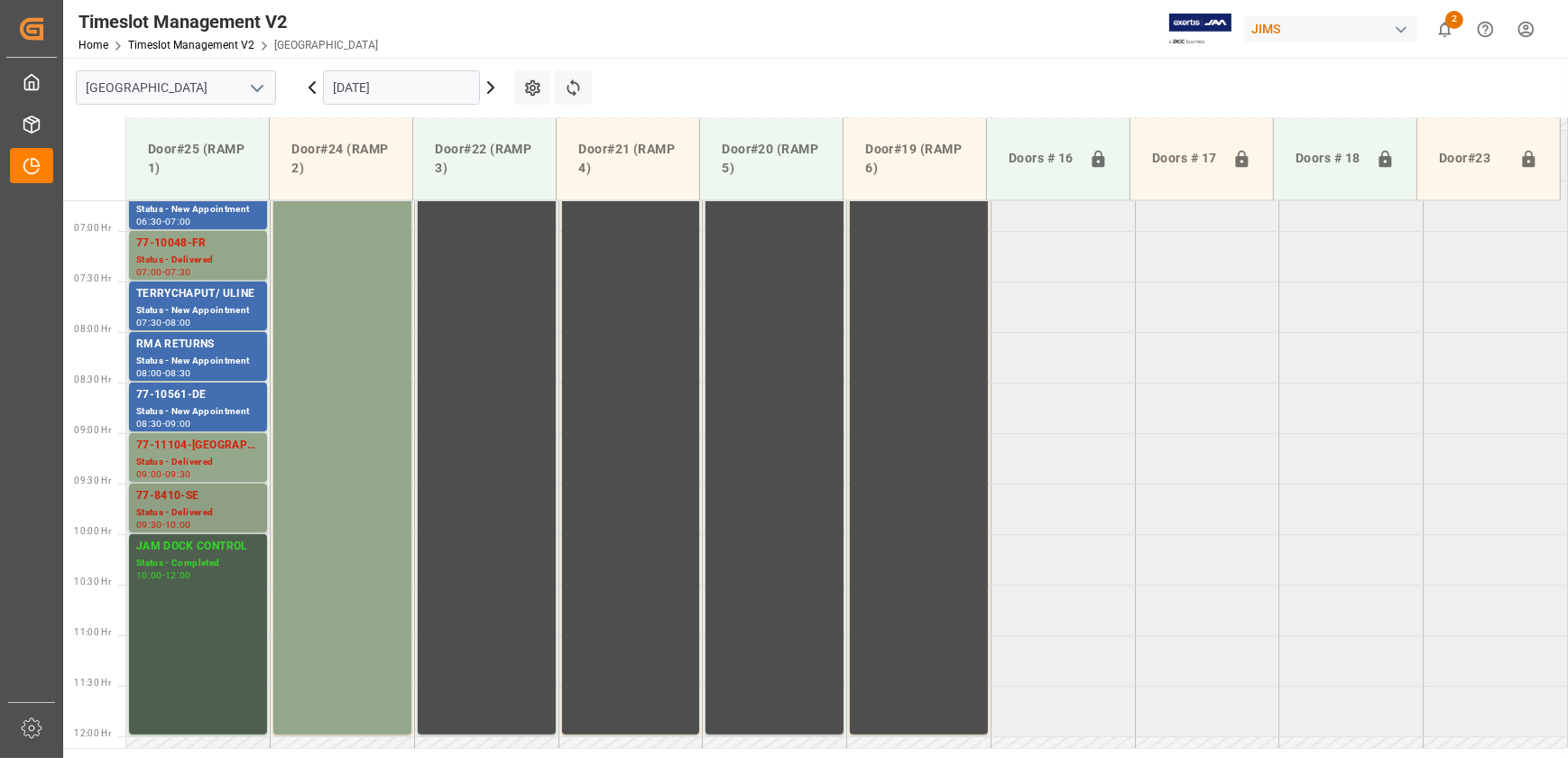
click at [203, 500] on div "77-8410-SE" at bounding box center [198, 496] width 124 height 18
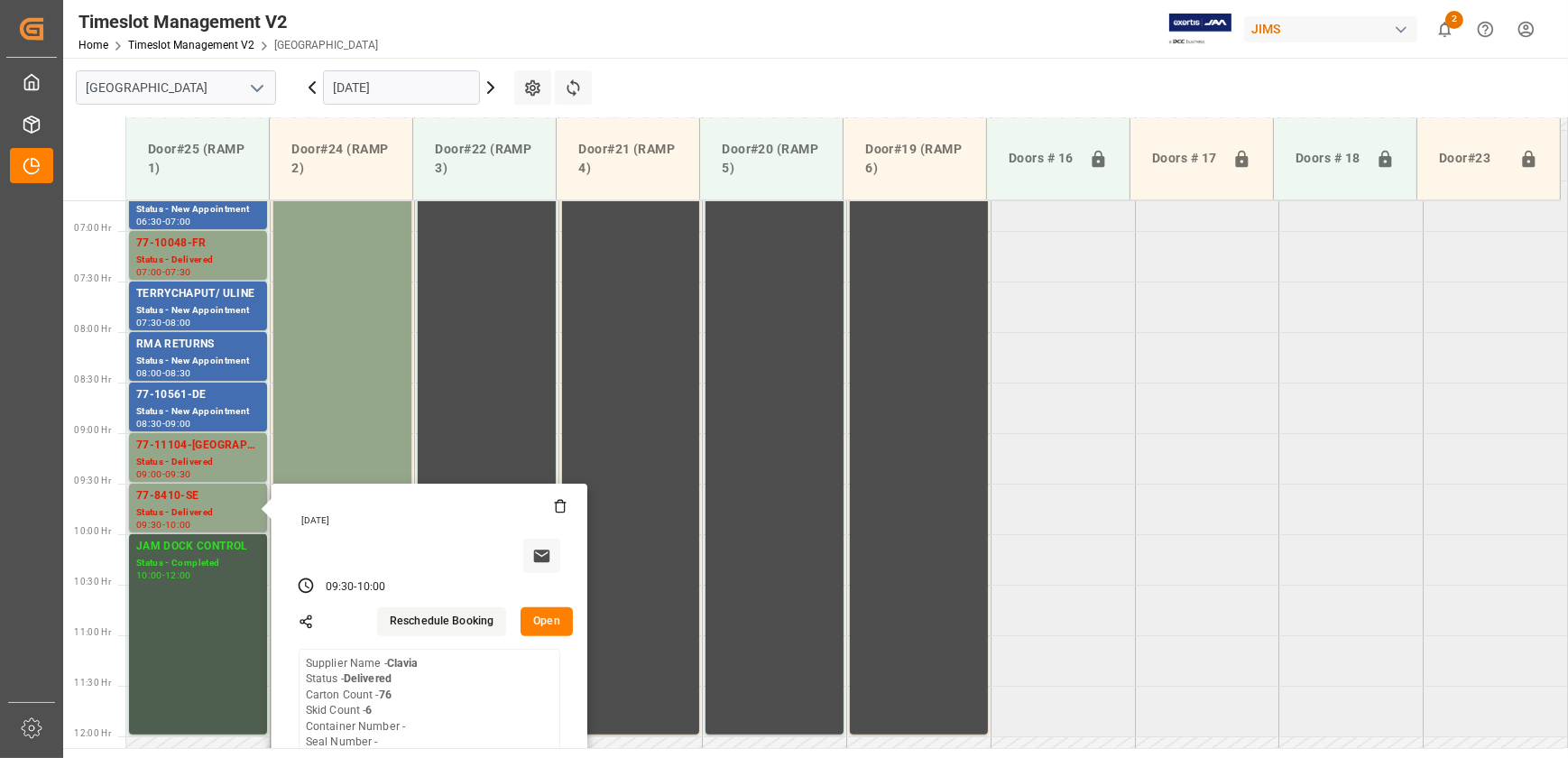
click at [552, 616] on button "Open" at bounding box center [547, 622] width 52 height 29
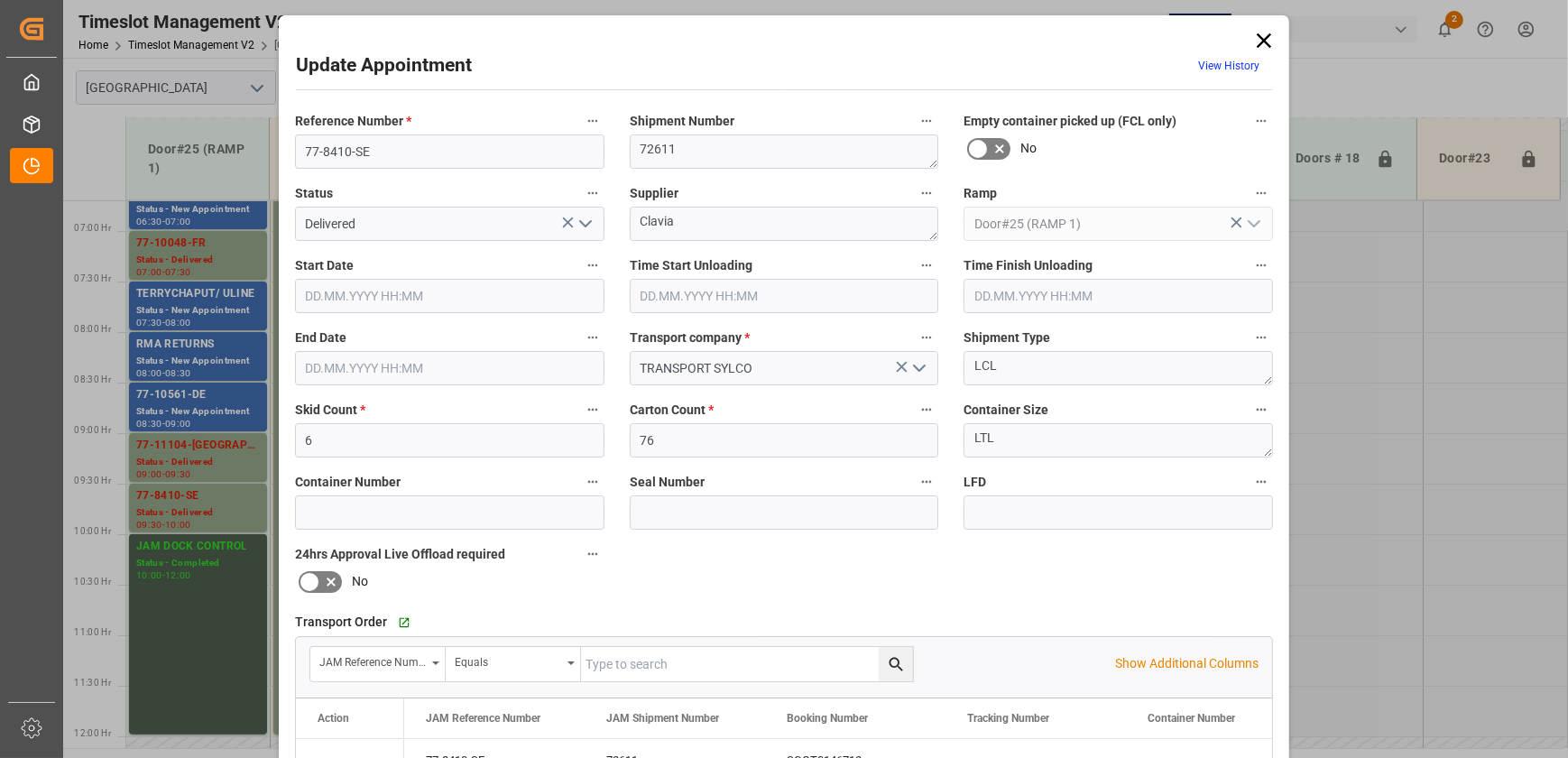
type input "[DATE] 09:30"
type input "[DATE] 08:45"
type input "[DATE] 10:00"
type input "[DATE] 16:15"
click at [722, 214] on textarea "Clavia" at bounding box center [785, 224] width 309 height 35
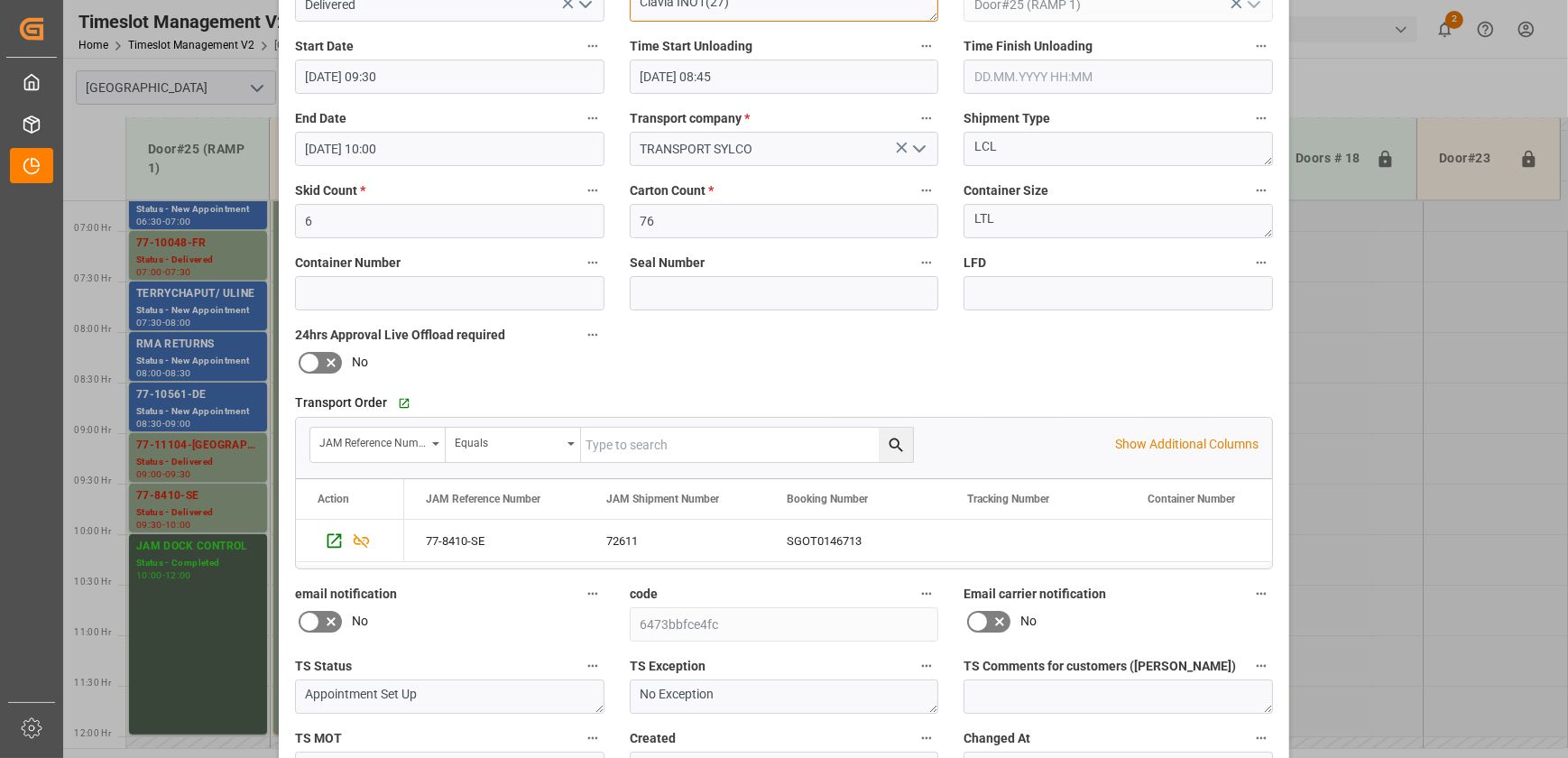
scroll to position [337, 0]
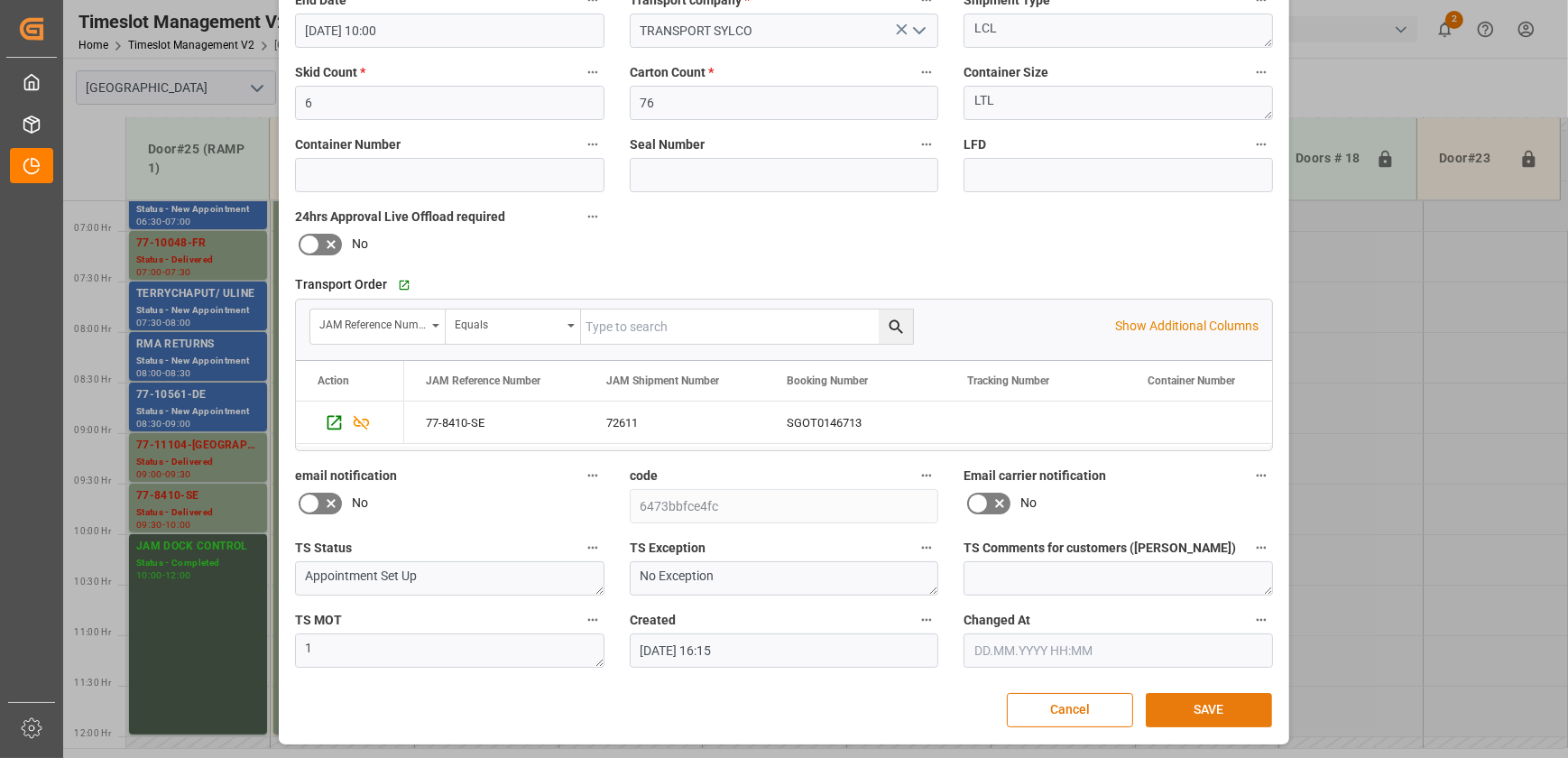
type textarea "Clavia INO1(27)"
click at [1191, 699] on button "SAVE" at bounding box center [1209, 710] width 126 height 35
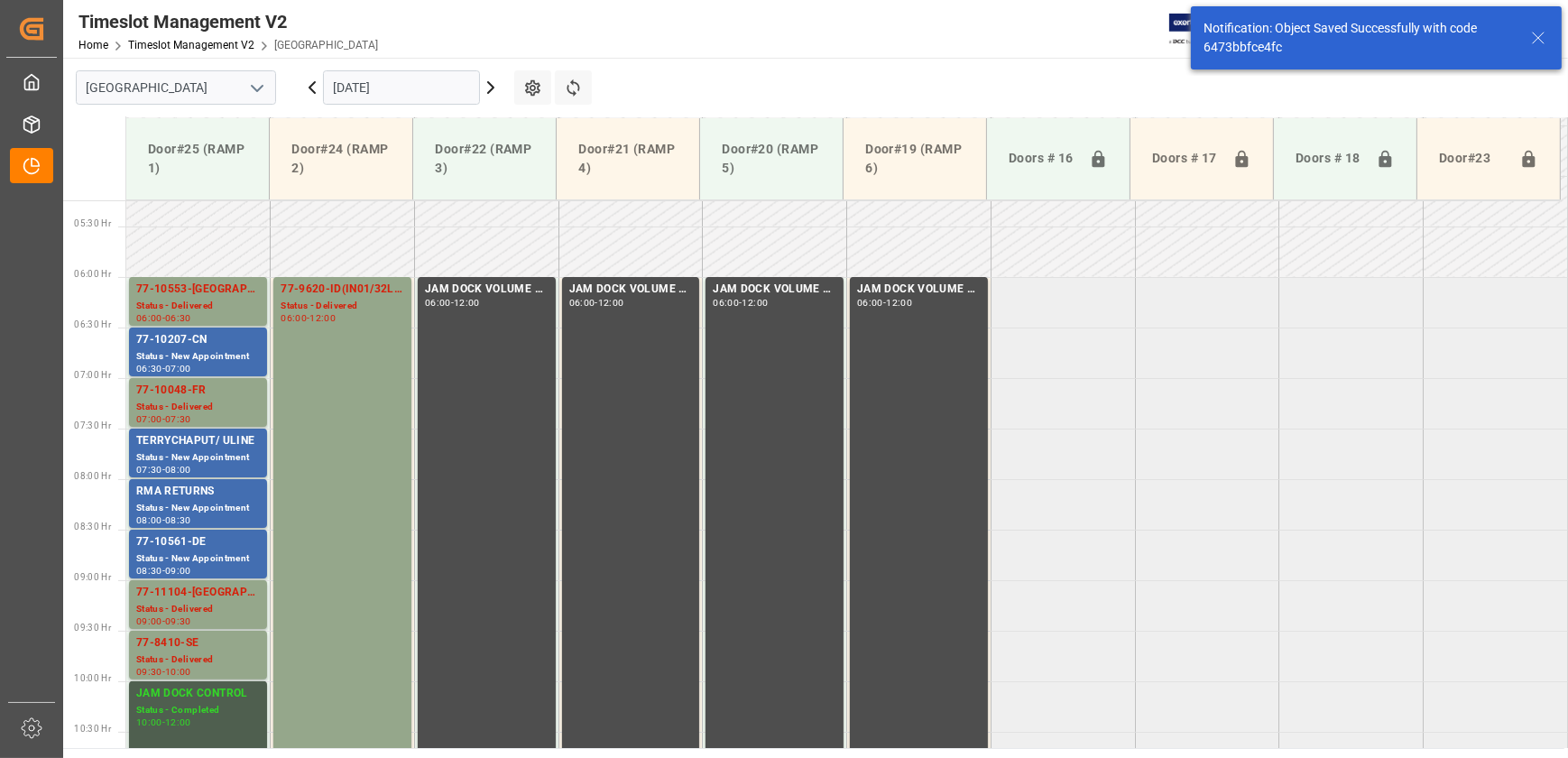
scroll to position [733, 0]
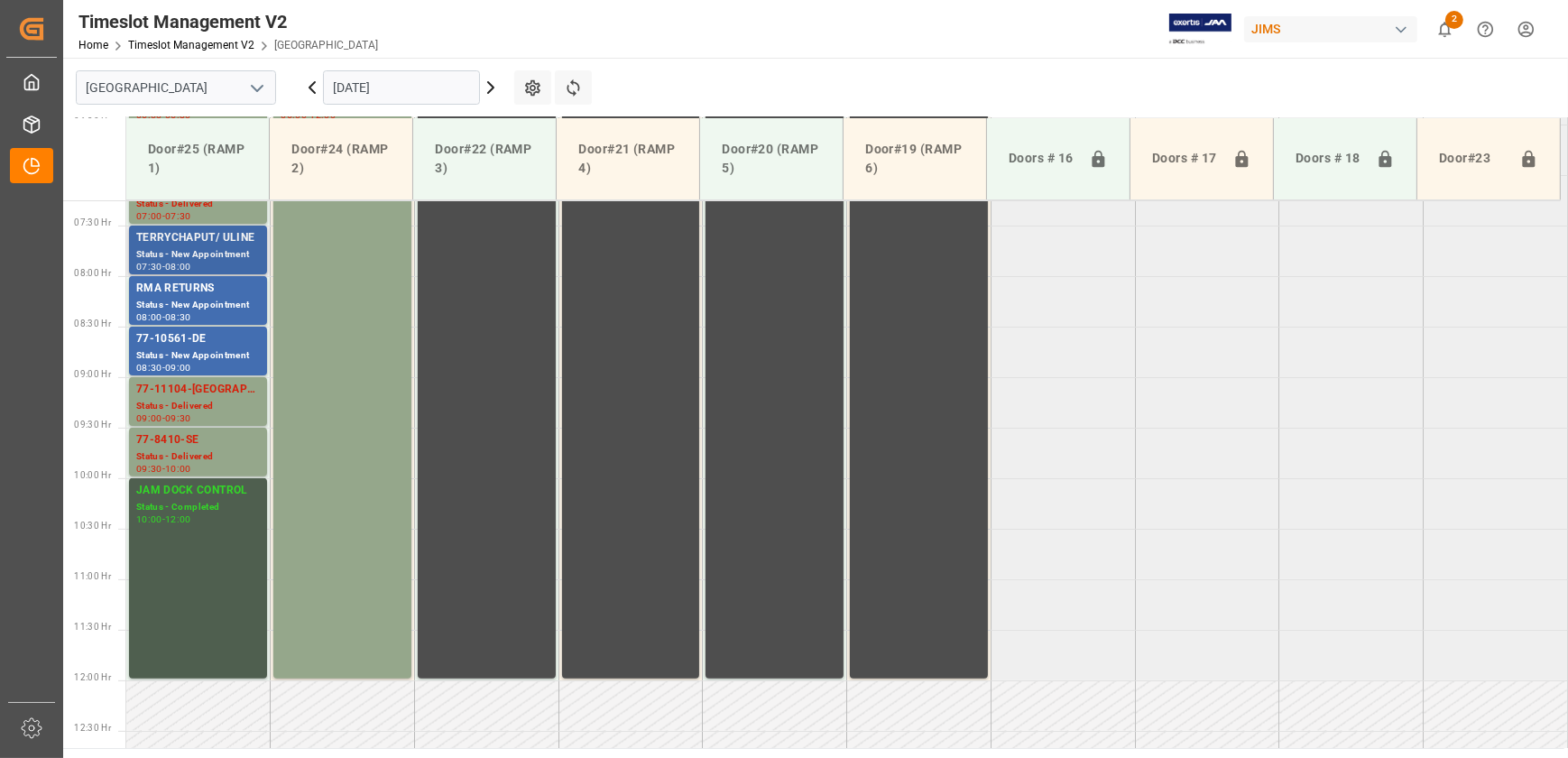
click at [239, 238] on div "TERRYCHAPUT/ ULINE" at bounding box center [198, 238] width 124 height 18
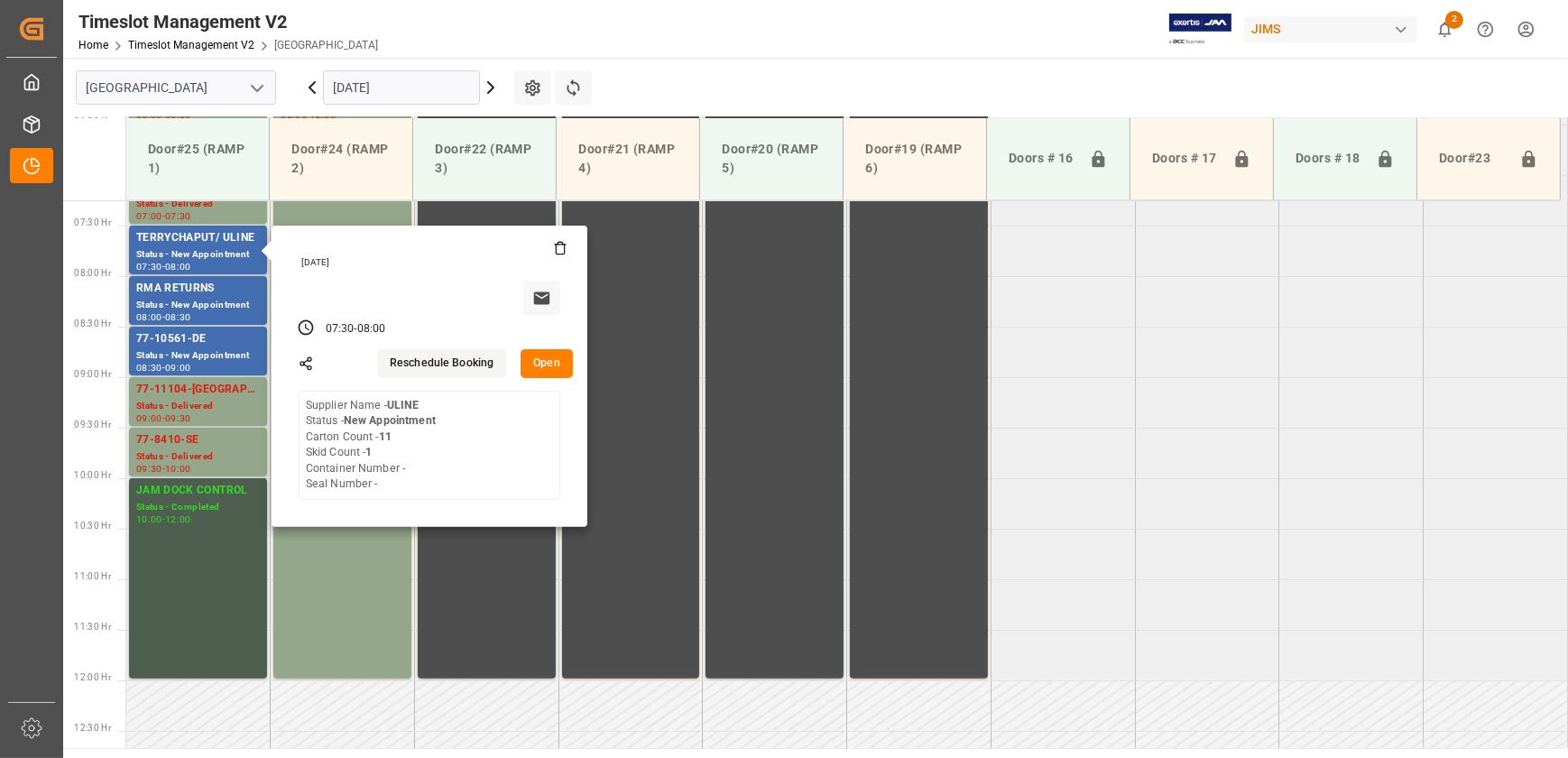
click at [548, 363] on button "Open" at bounding box center [547, 363] width 52 height 29
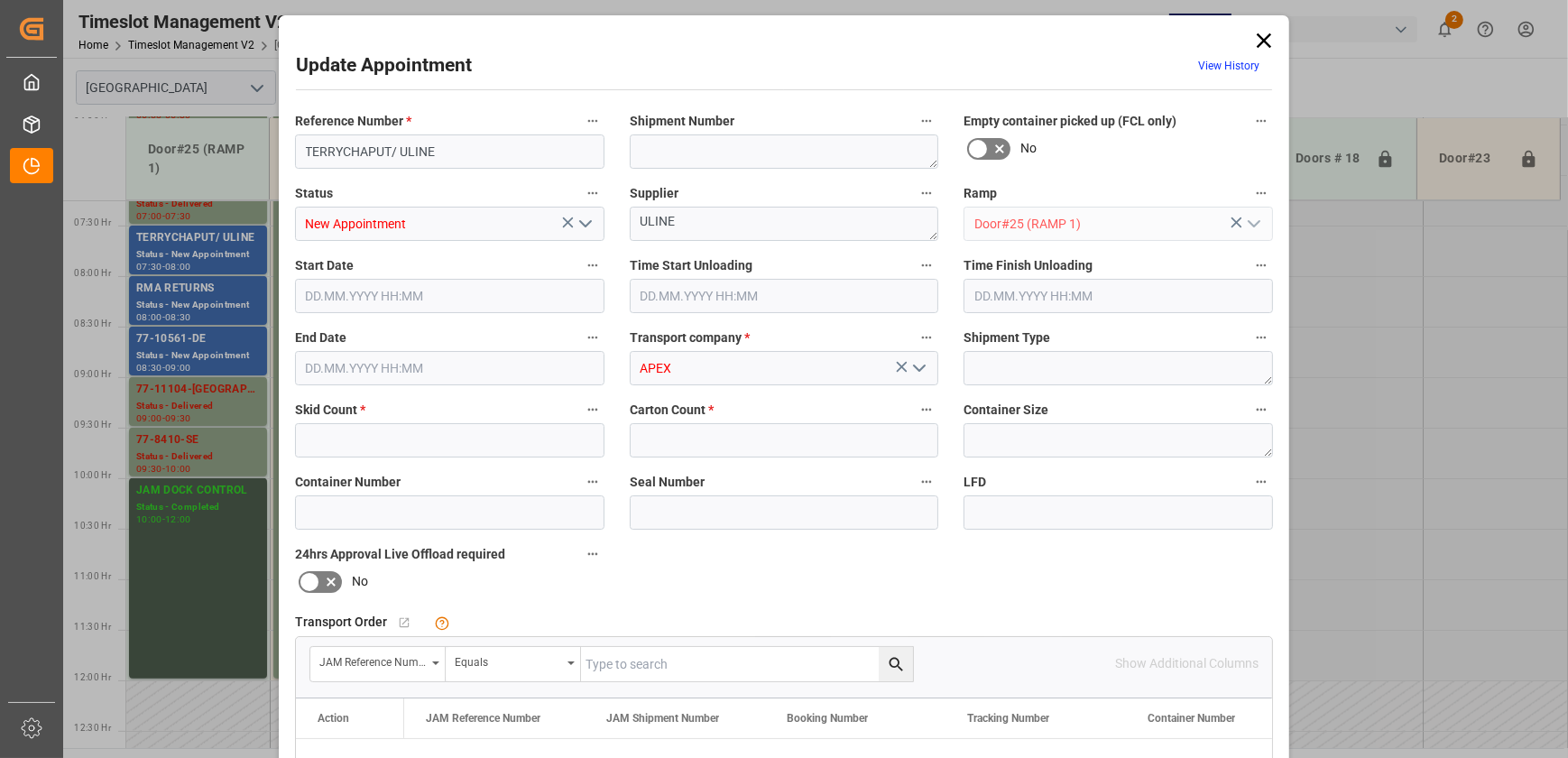
type input "1"
type input "11"
type input "[DATE] 07:30"
type input "[DATE] 08:00"
type input "[DATE] 10:39"
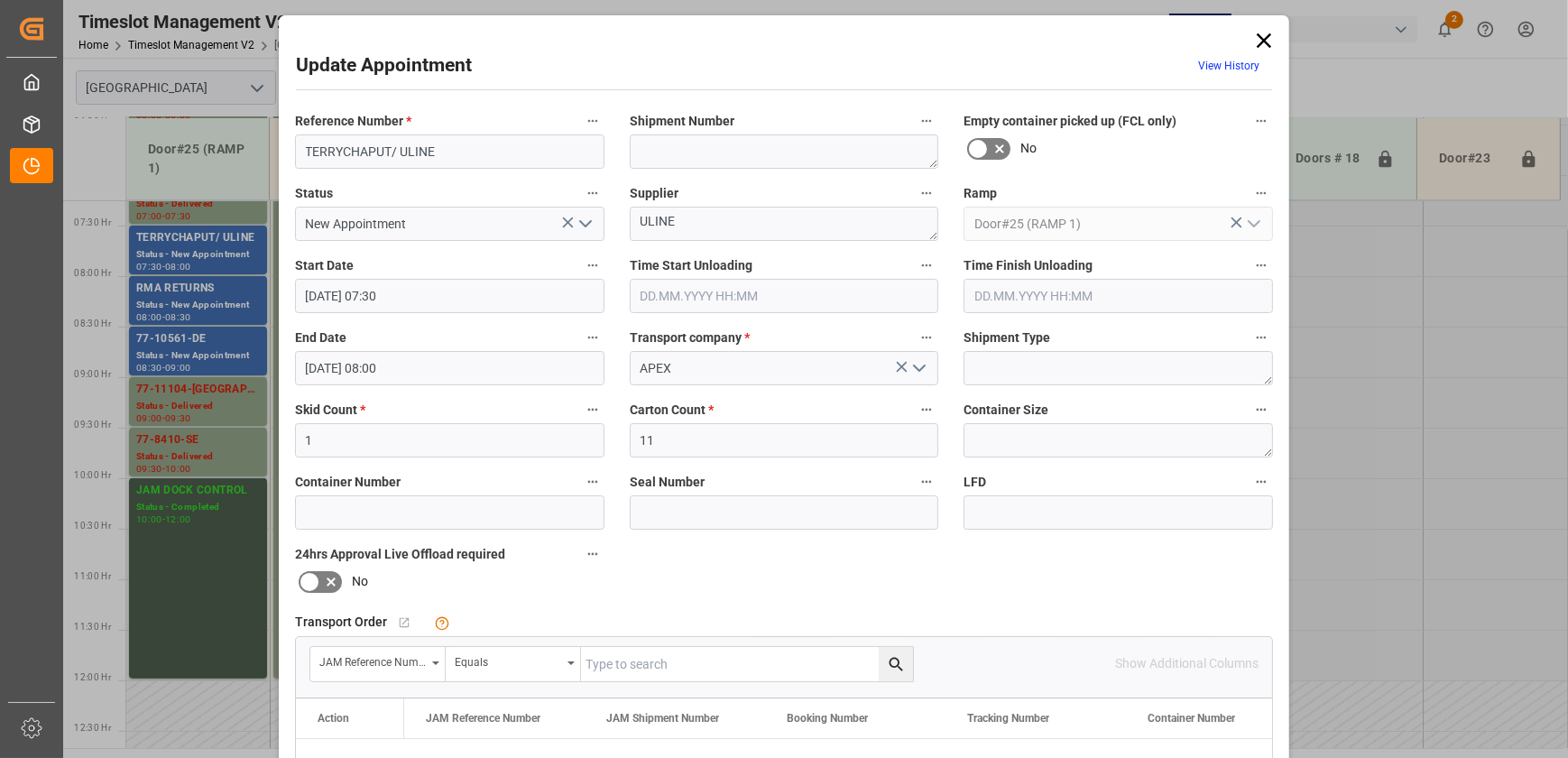
click at [582, 225] on icon "open menu" at bounding box center [585, 224] width 22 height 22
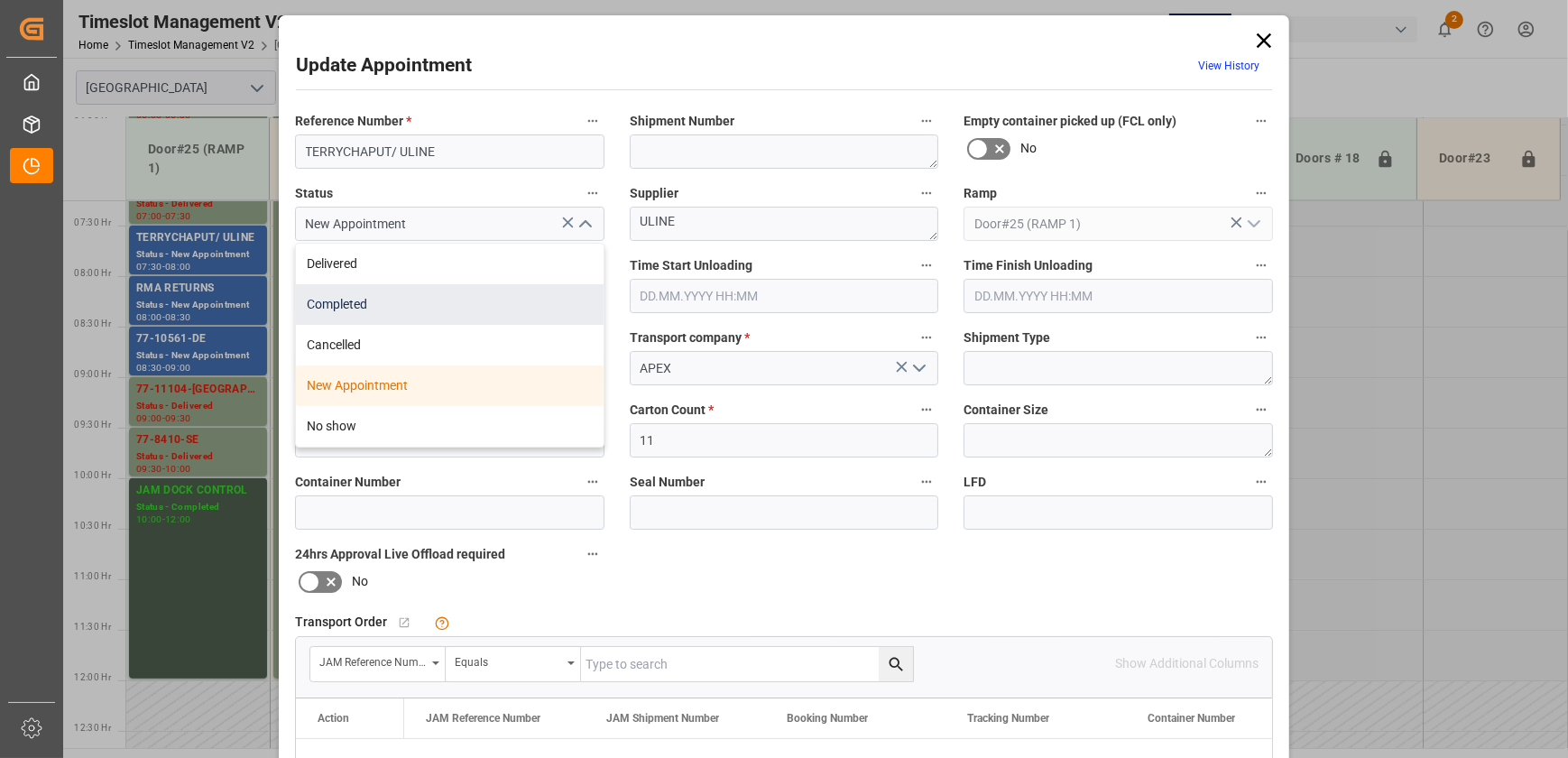
click at [435, 309] on div "Completed" at bounding box center [450, 305] width 307 height 40
type input "Completed"
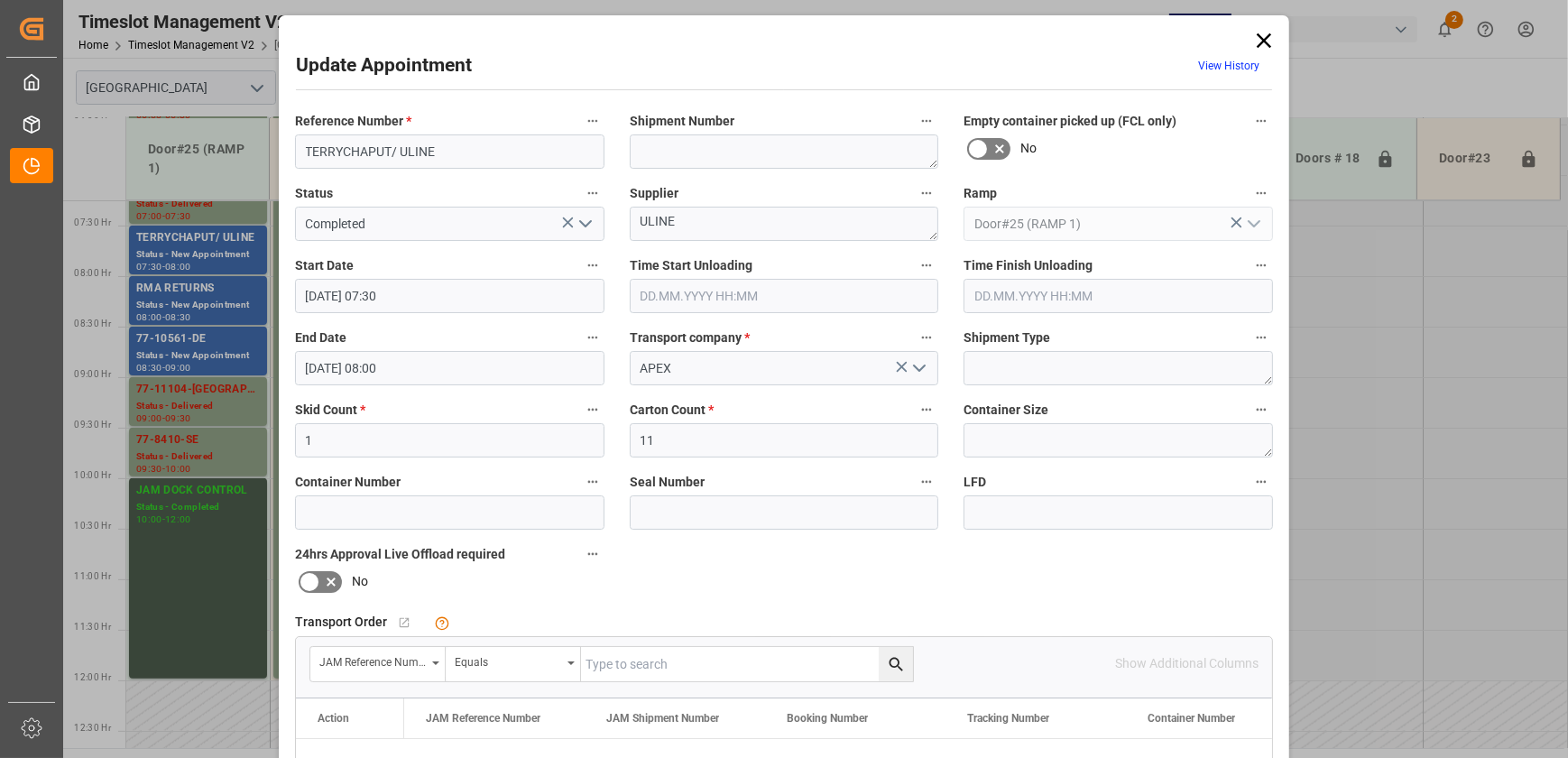
click at [774, 301] on input "text" at bounding box center [785, 296] width 309 height 35
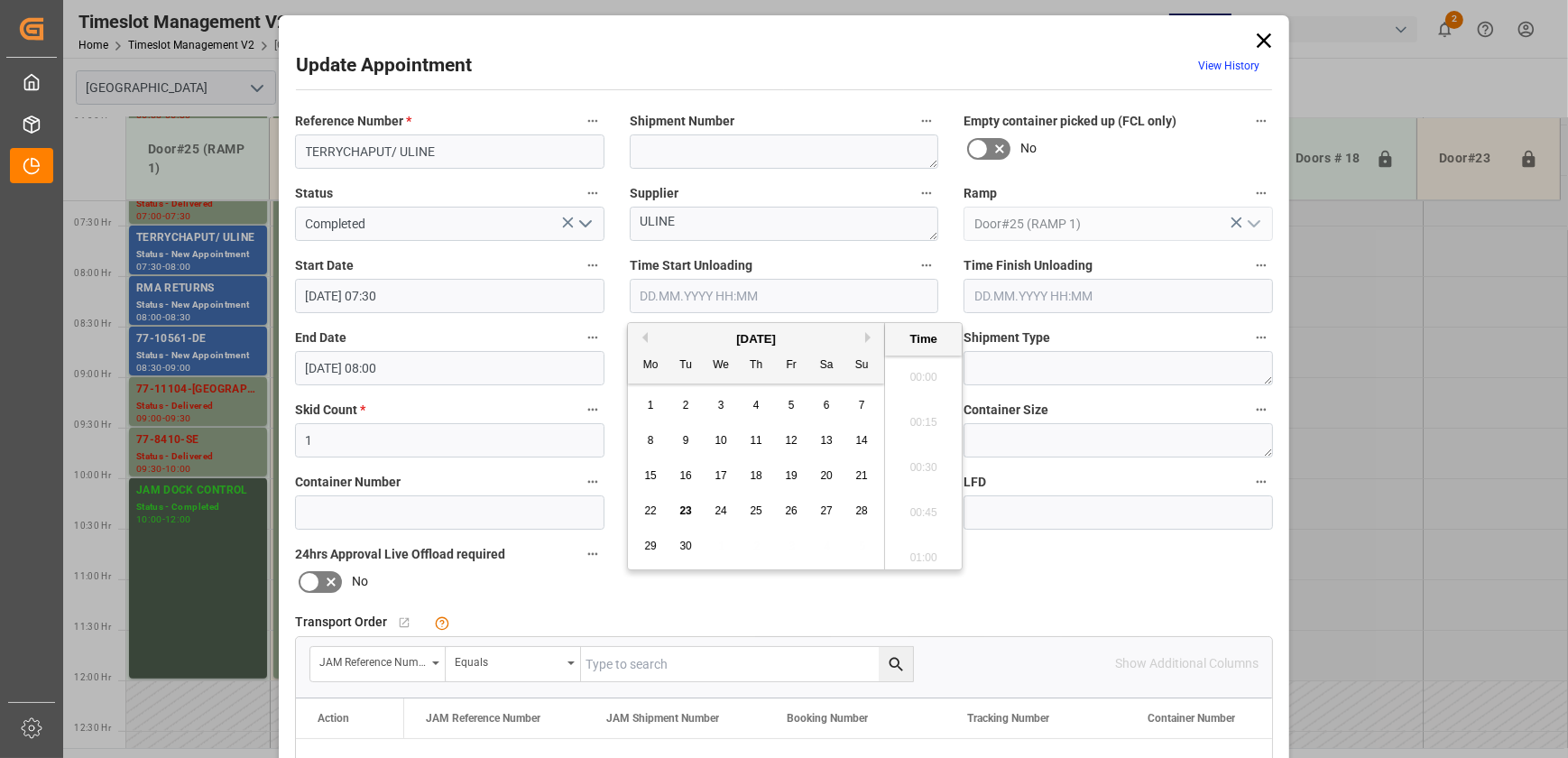
scroll to position [1584, 0]
click at [684, 511] on span "23" at bounding box center [685, 510] width 12 height 12
click at [923, 408] on li "09:00" at bounding box center [923, 417] width 77 height 45
type input "[DATE] 09:00"
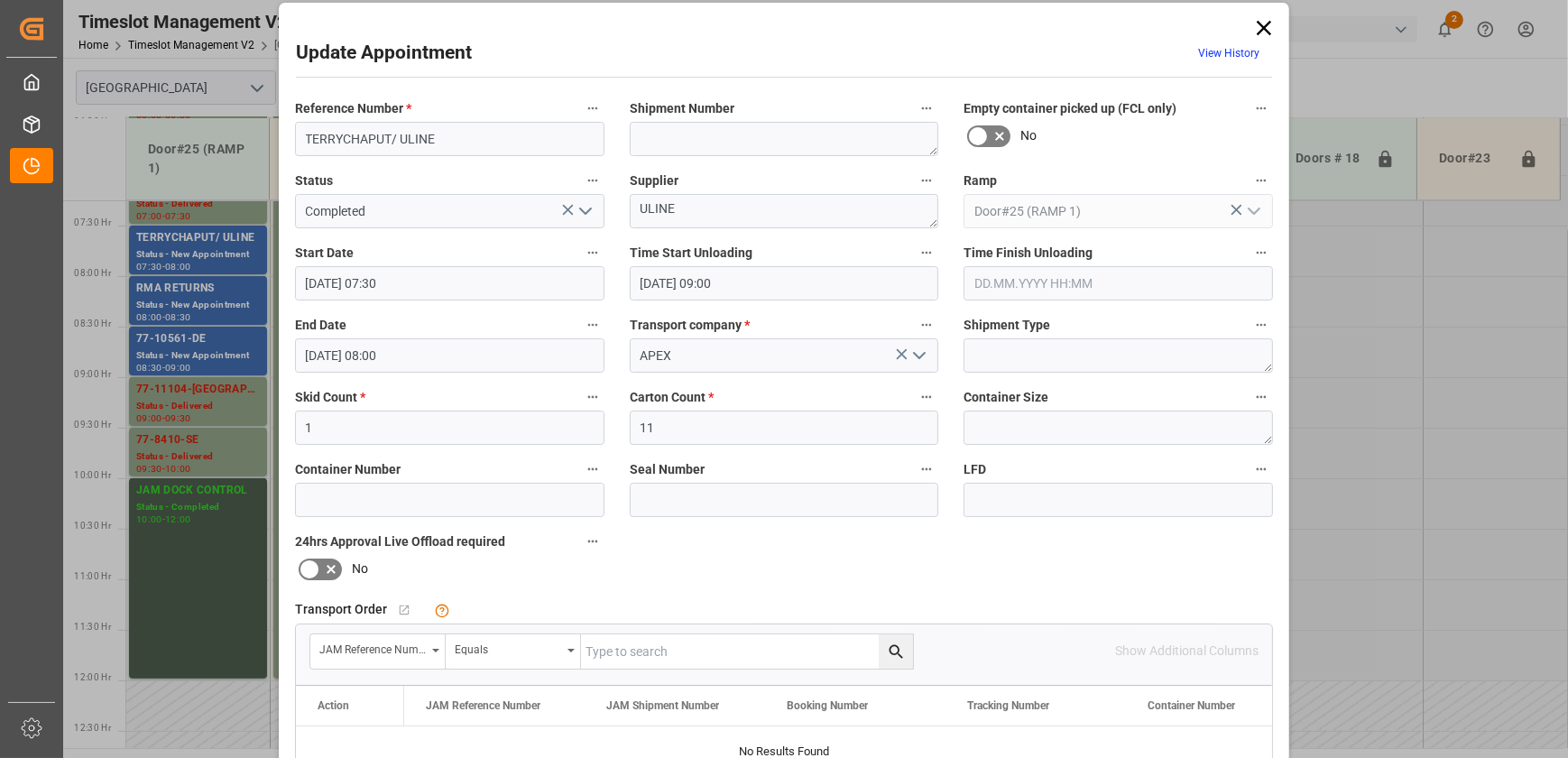
scroll to position [9, 0]
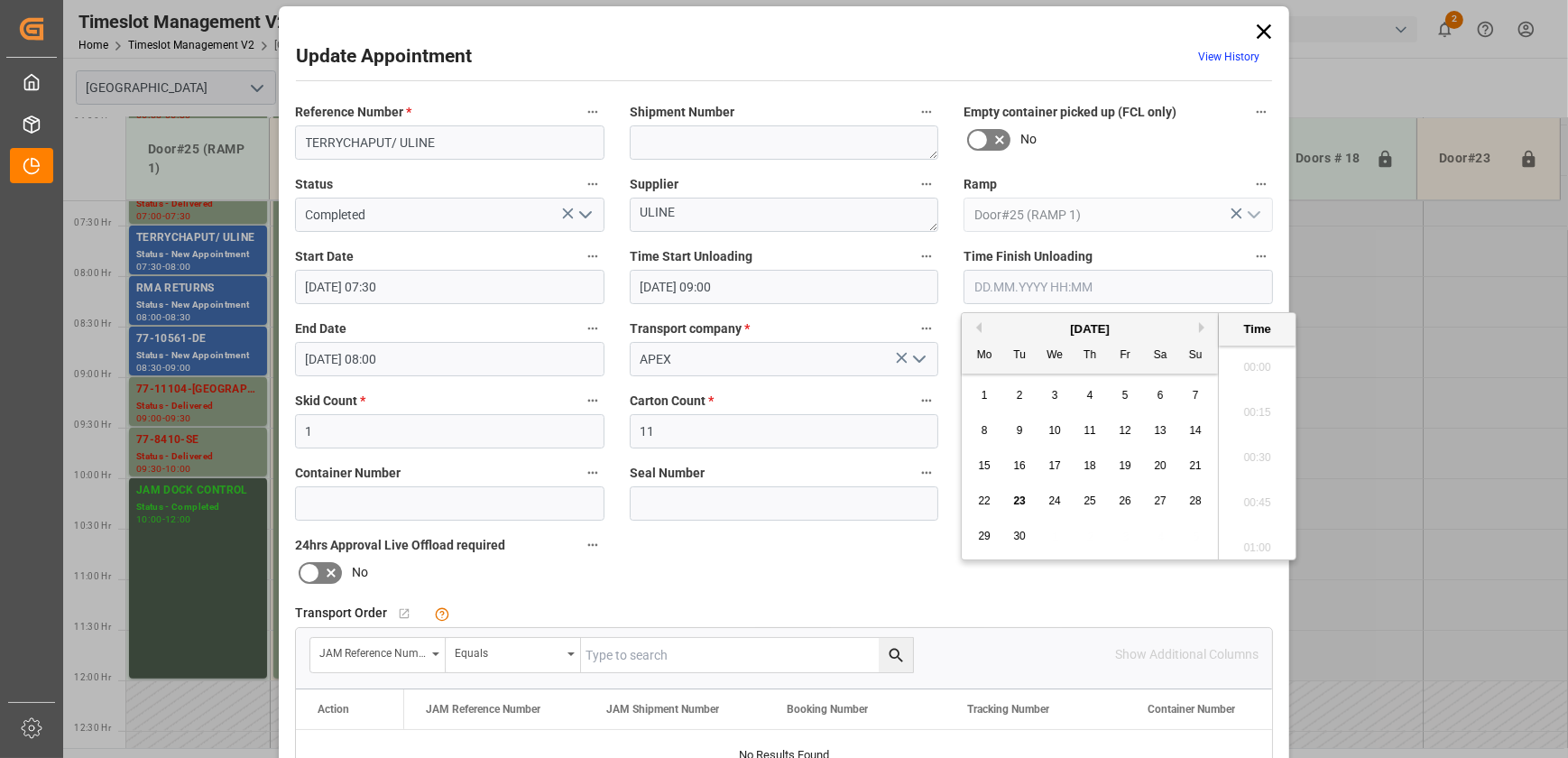
click at [1130, 287] on input "text" at bounding box center [1118, 287] width 309 height 35
click at [1019, 502] on span "23" at bounding box center [1019, 501] width 12 height 12
click at [1253, 495] on li "09:30" at bounding box center [1258, 498] width 77 height 45
type input "[DATE] 09:30"
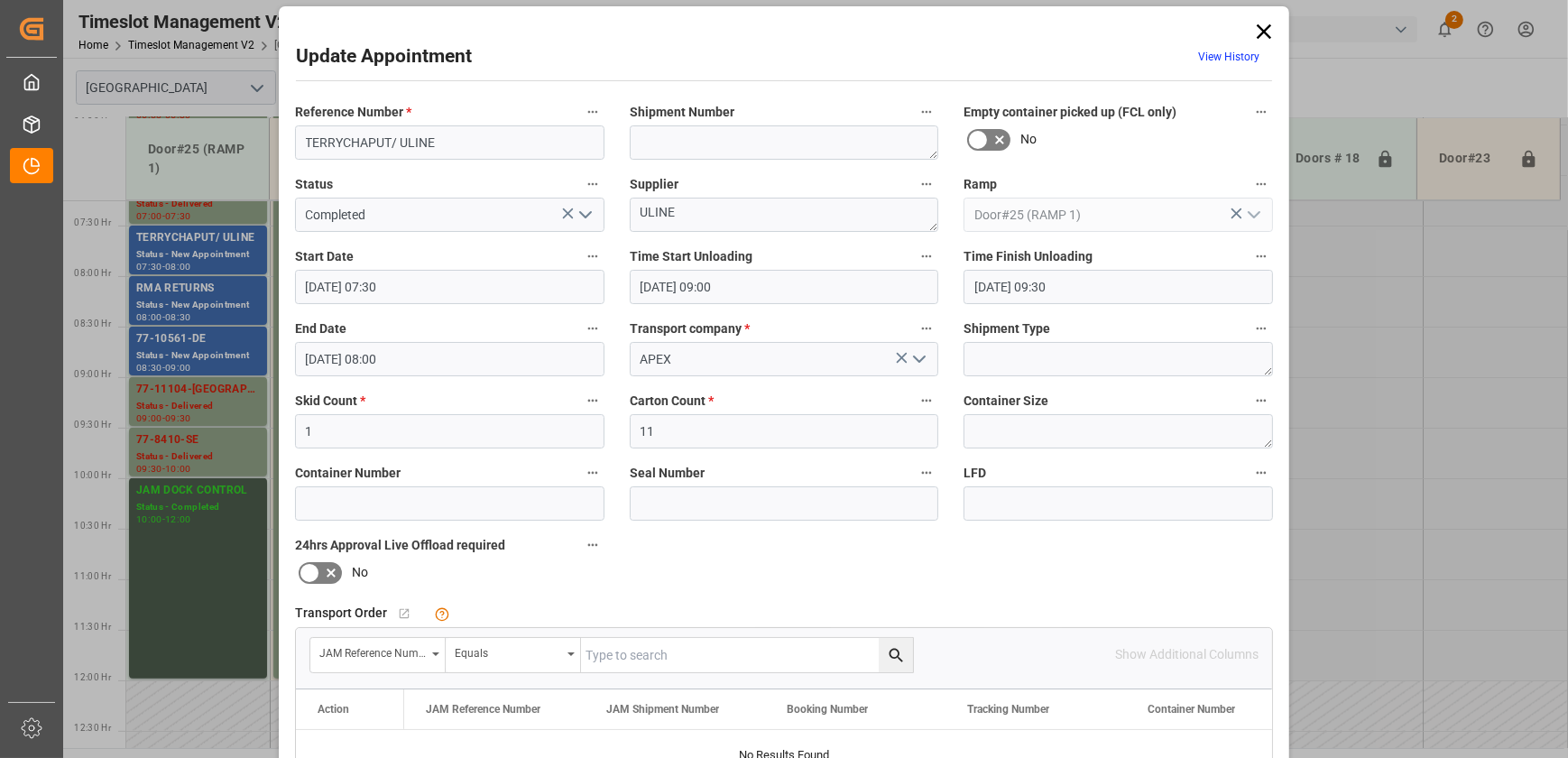
scroll to position [337, 0]
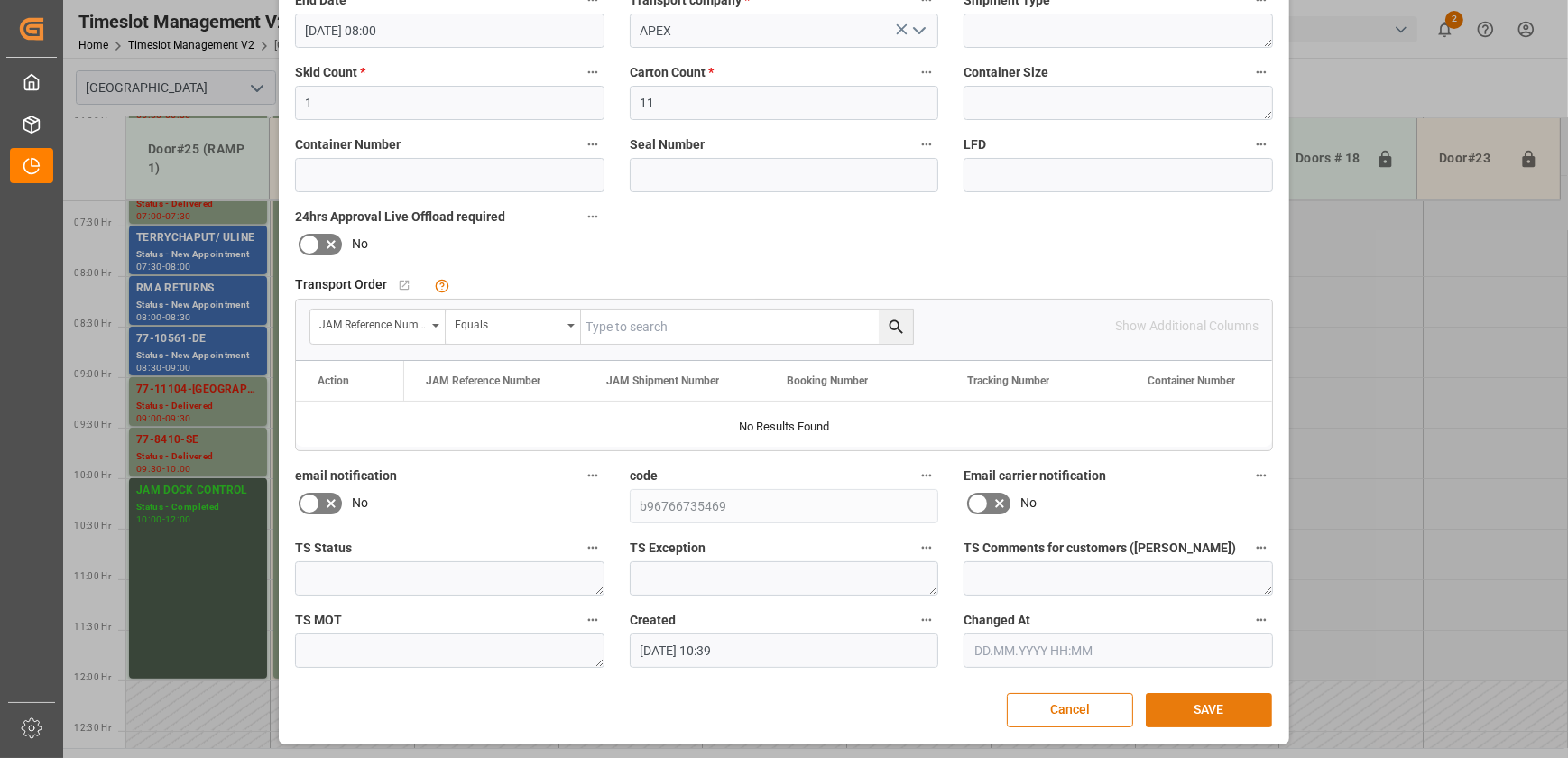
click at [1216, 720] on button "SAVE" at bounding box center [1209, 710] width 126 height 35
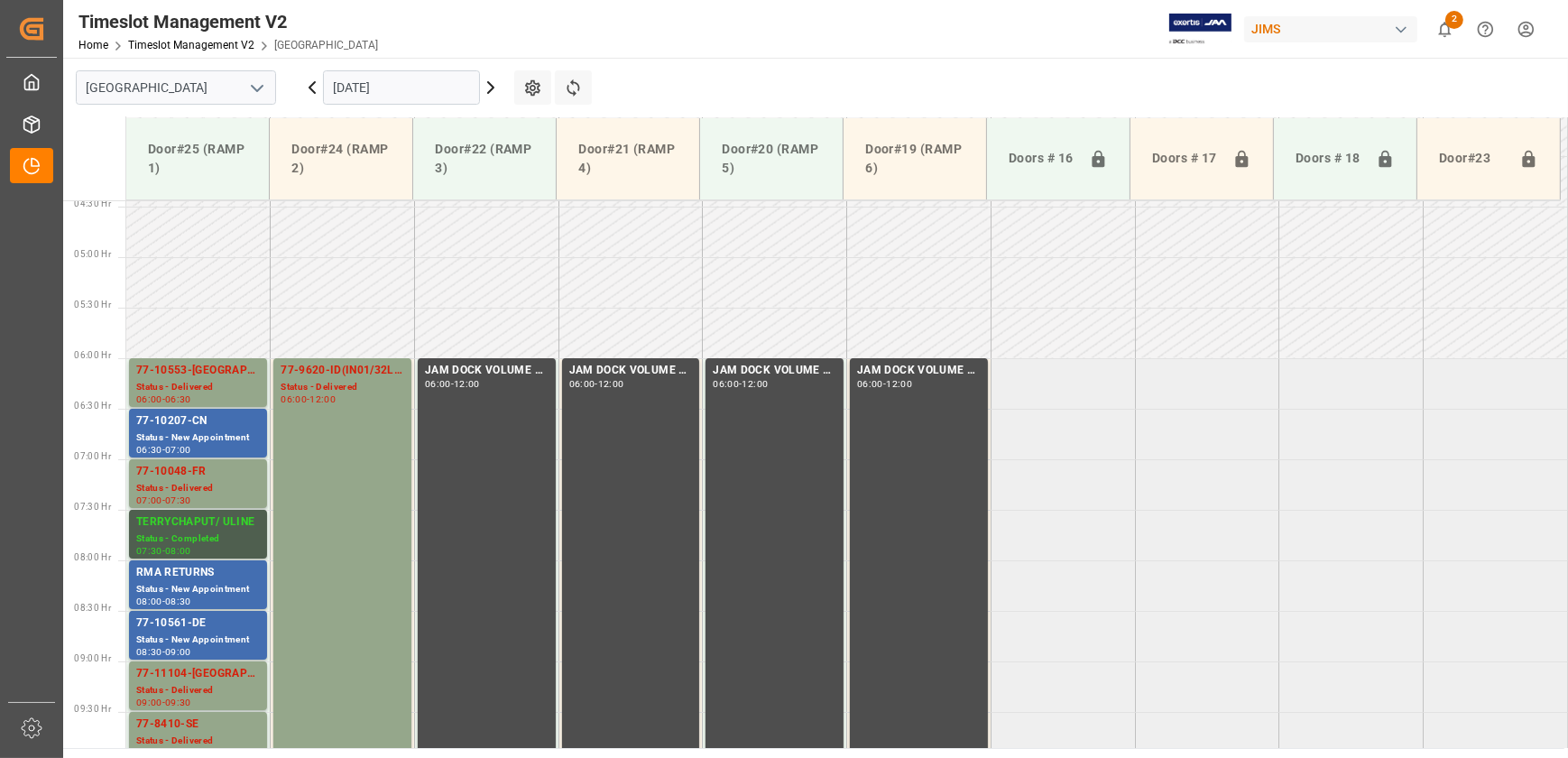
scroll to position [450, 0]
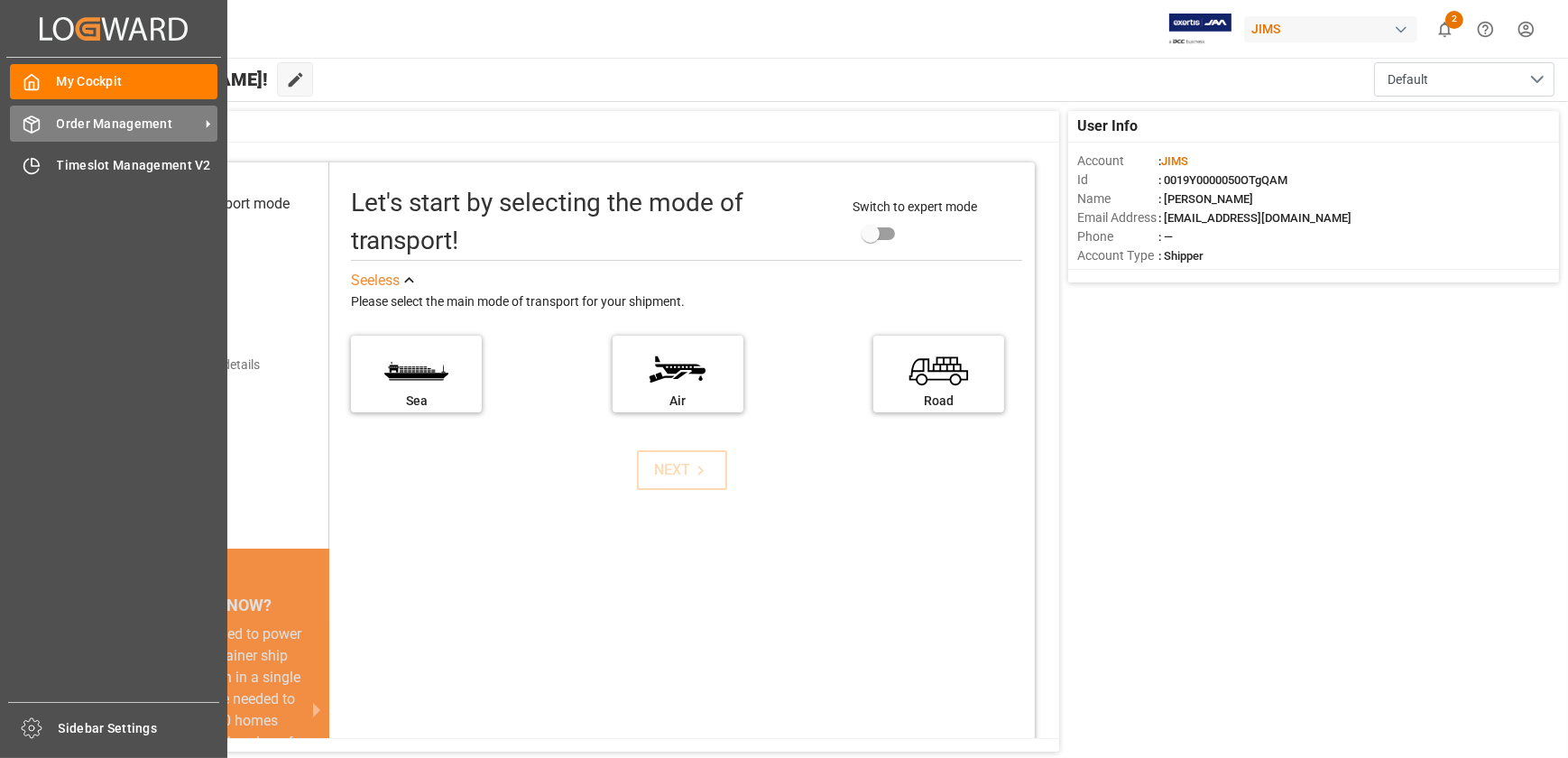
click at [37, 116] on icon at bounding box center [31, 124] width 18 height 18
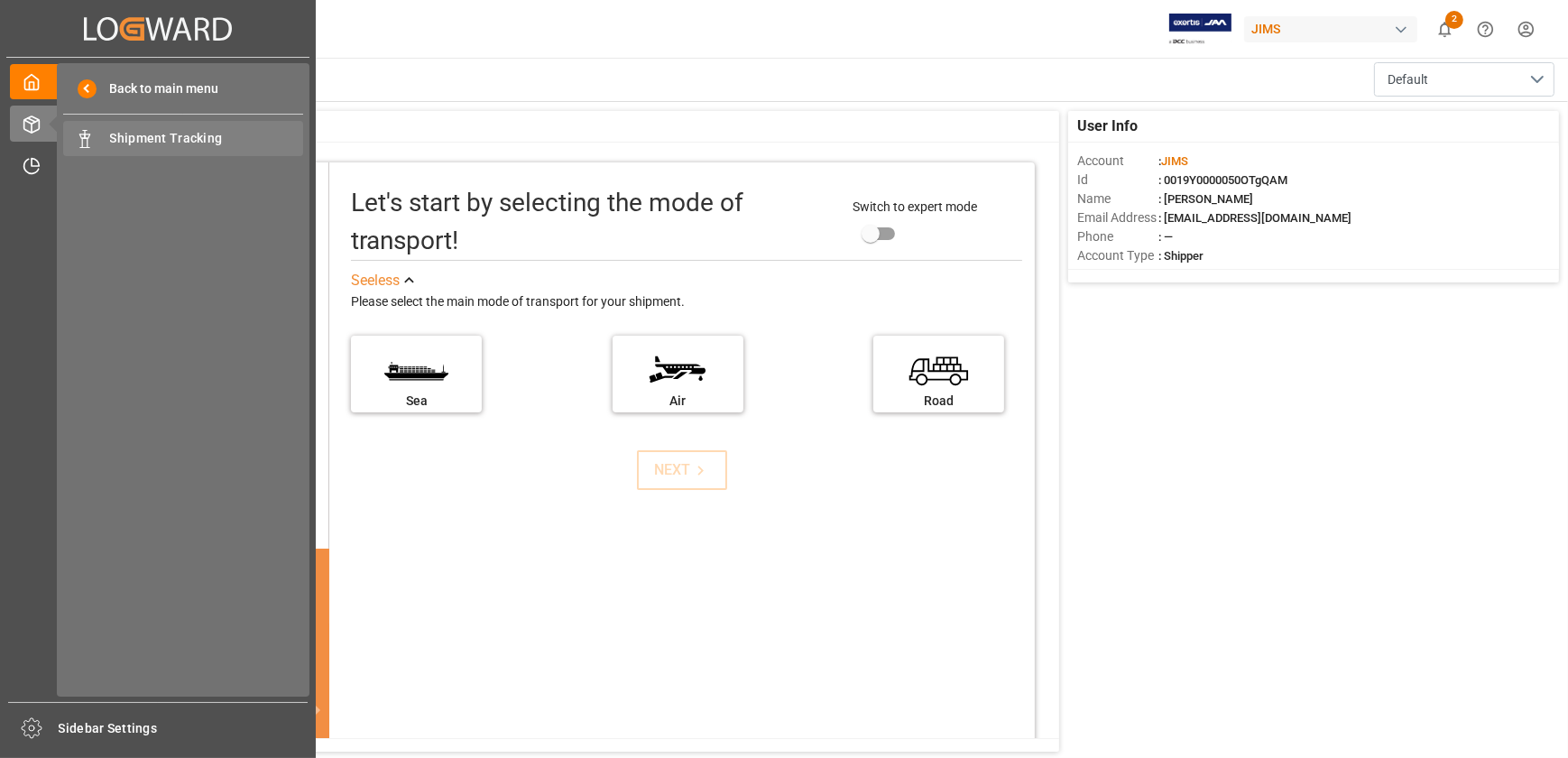
click at [147, 140] on span "Shipment Tracking" at bounding box center [208, 138] width 194 height 19
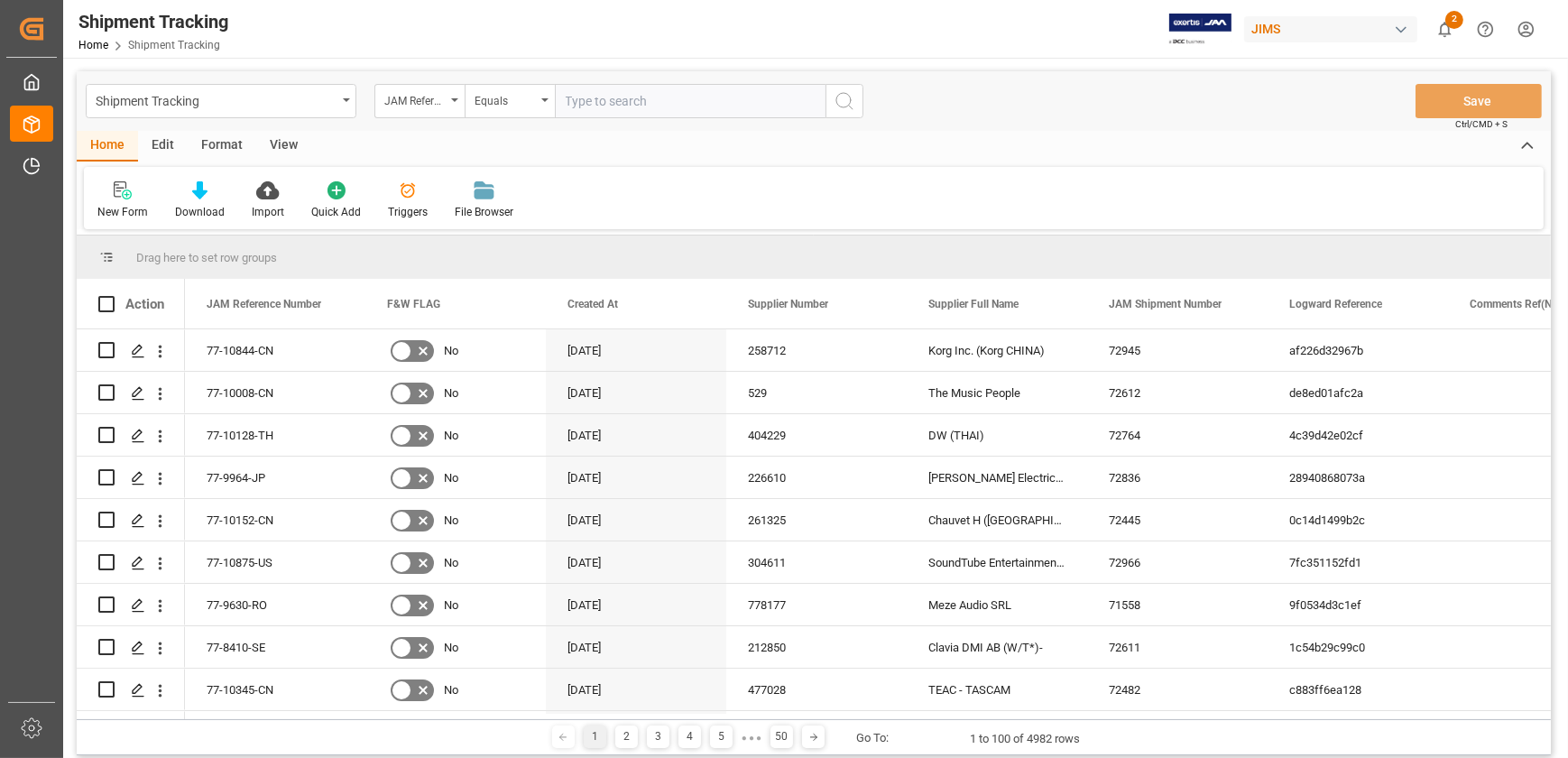
click at [634, 109] on input "text" at bounding box center [691, 101] width 271 height 35
type input "77-11133-US"
click at [845, 100] on icon "search button" at bounding box center [845, 101] width 22 height 22
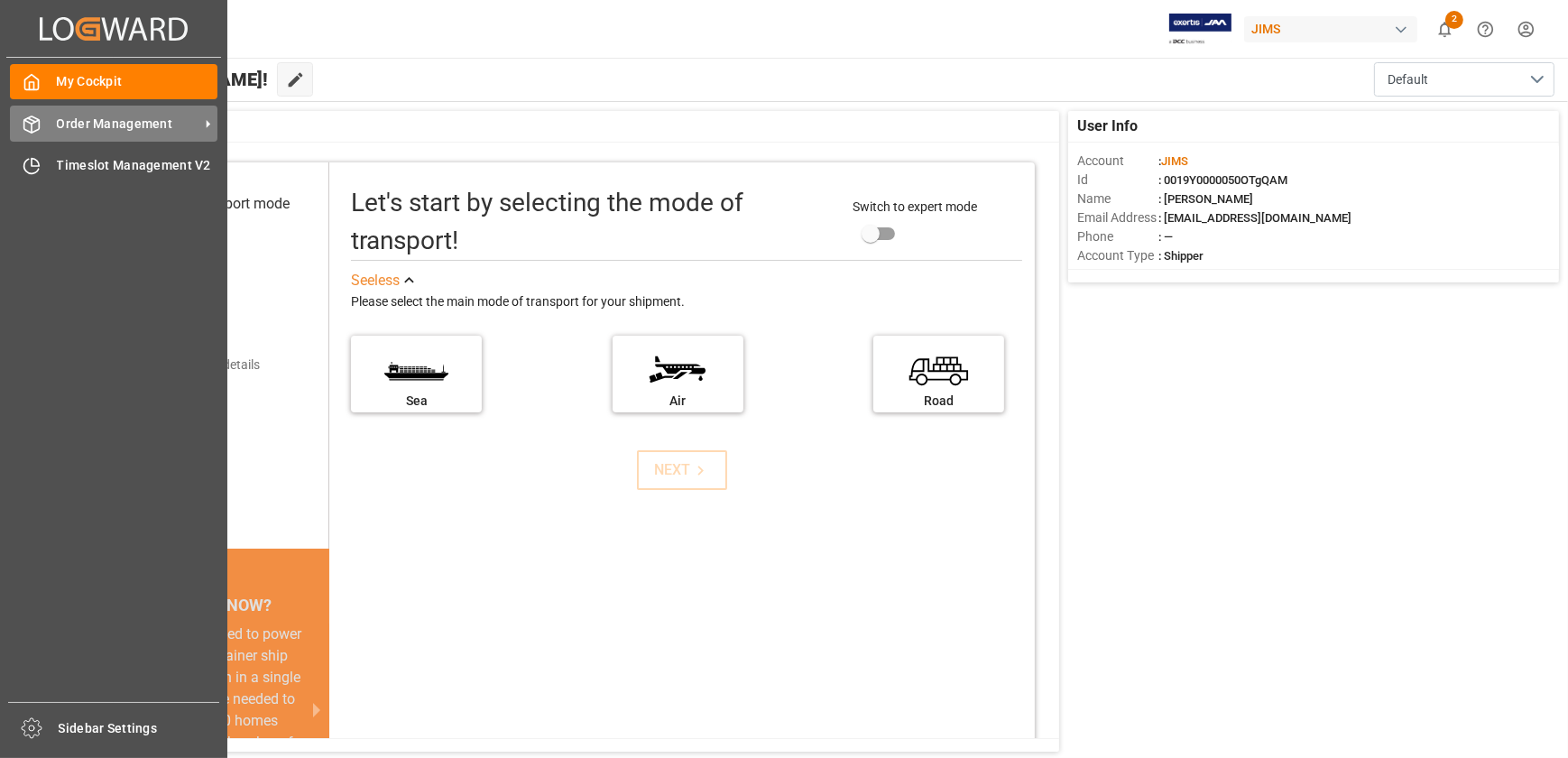
click at [63, 117] on span "Order Management" at bounding box center [128, 124] width 142 height 19
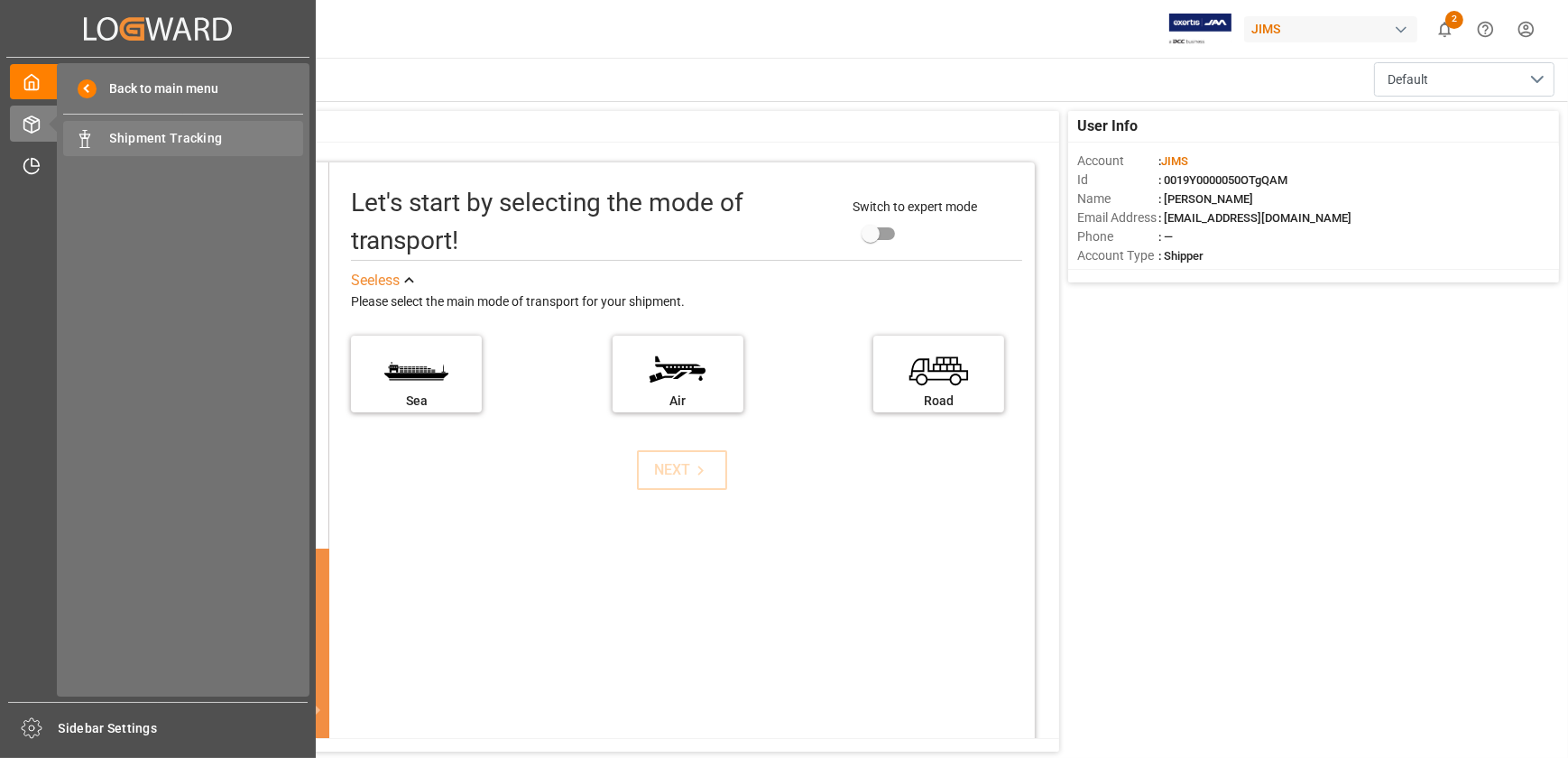
click at [117, 134] on span "Shipment Tracking" at bounding box center [208, 138] width 194 height 19
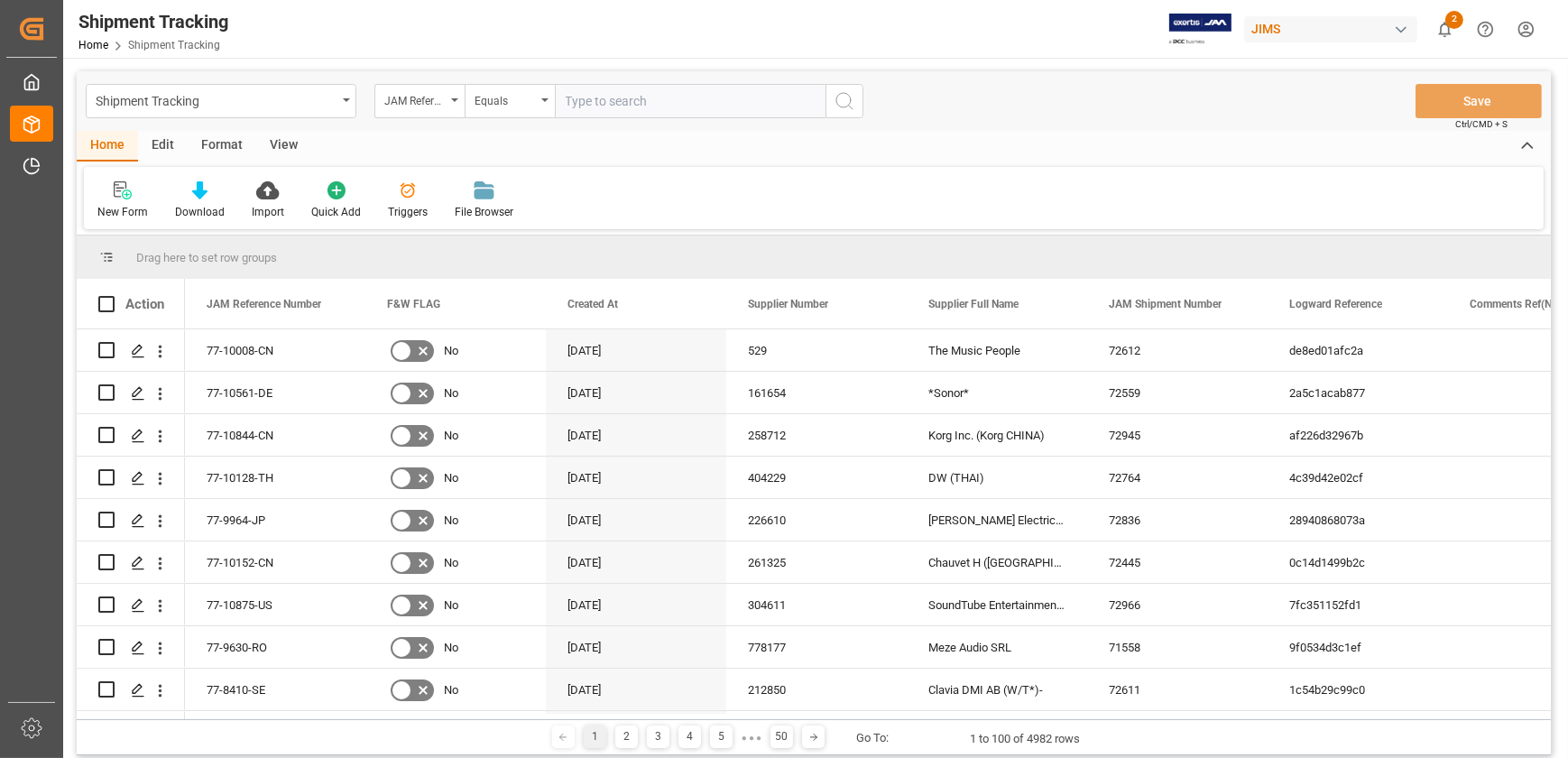
click at [628, 95] on input "text" at bounding box center [691, 101] width 271 height 35
paste input "77-11133-US"
type input "77-11133-US"
click at [832, 99] on button "search button" at bounding box center [844, 101] width 37 height 35
